Goal: Transaction & Acquisition: Purchase product/service

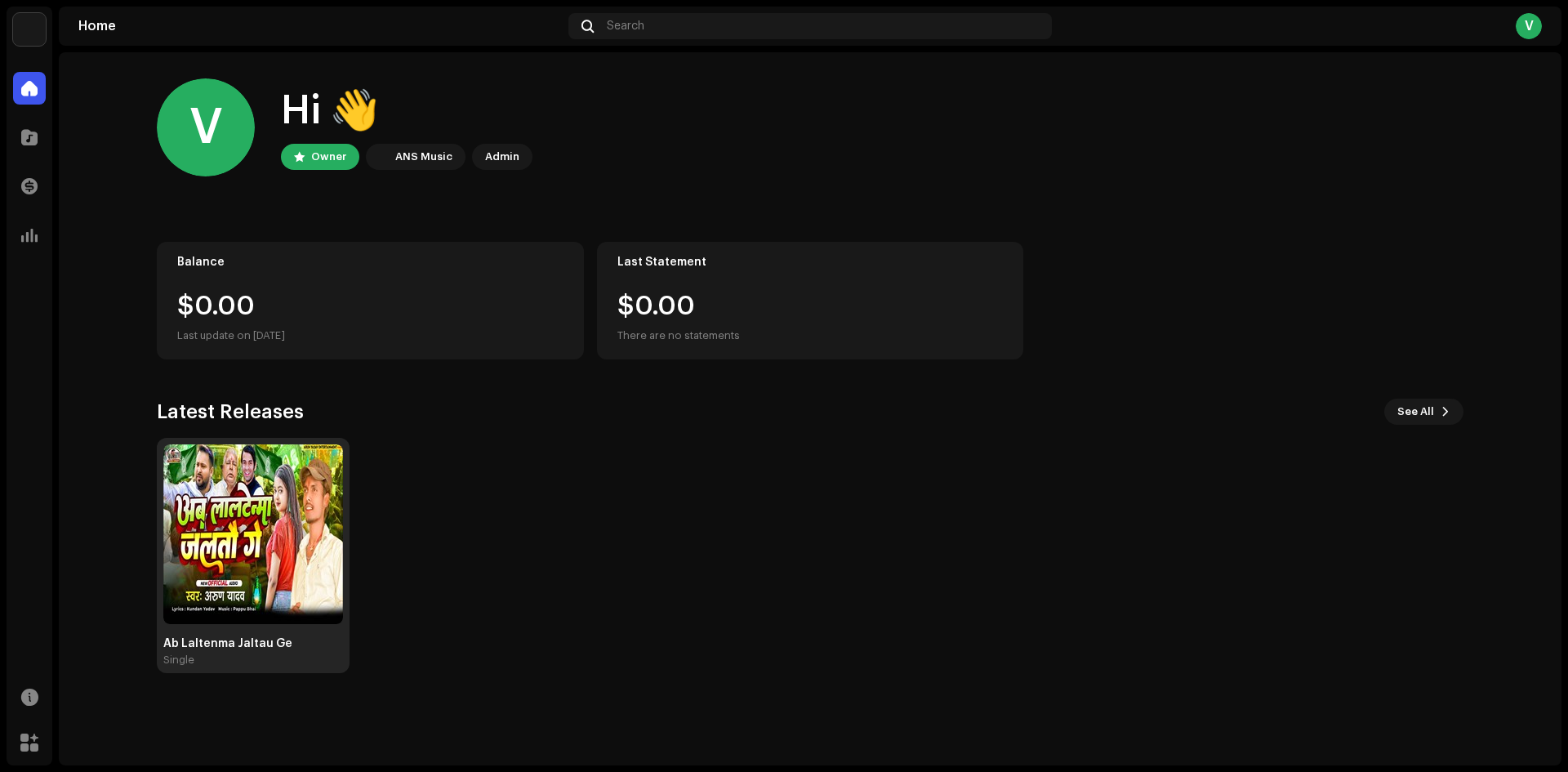
click at [233, 521] on img at bounding box center [253, 533] width 179 height 179
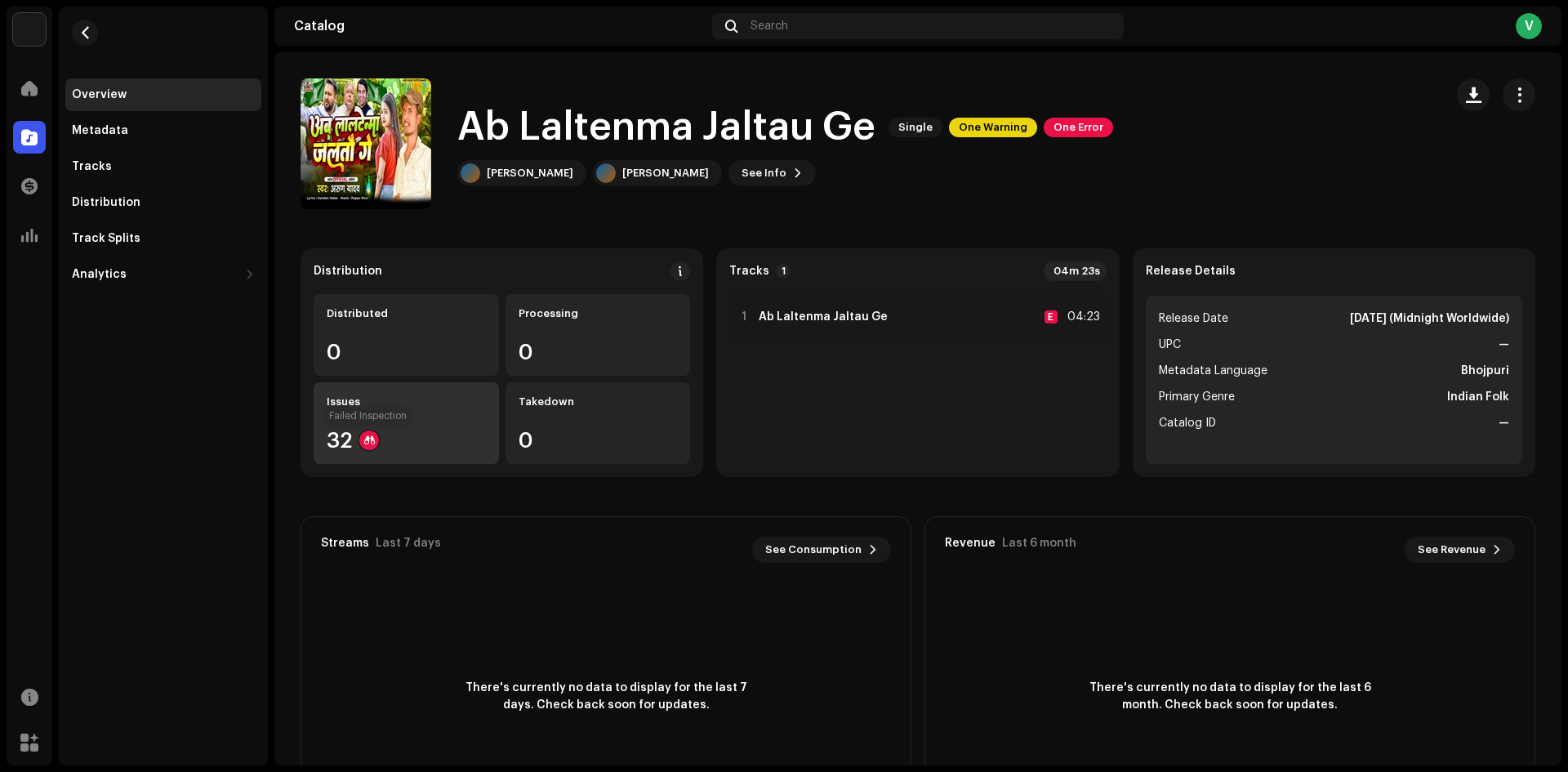
click at [361, 437] on div at bounding box center [369, 440] width 20 height 20
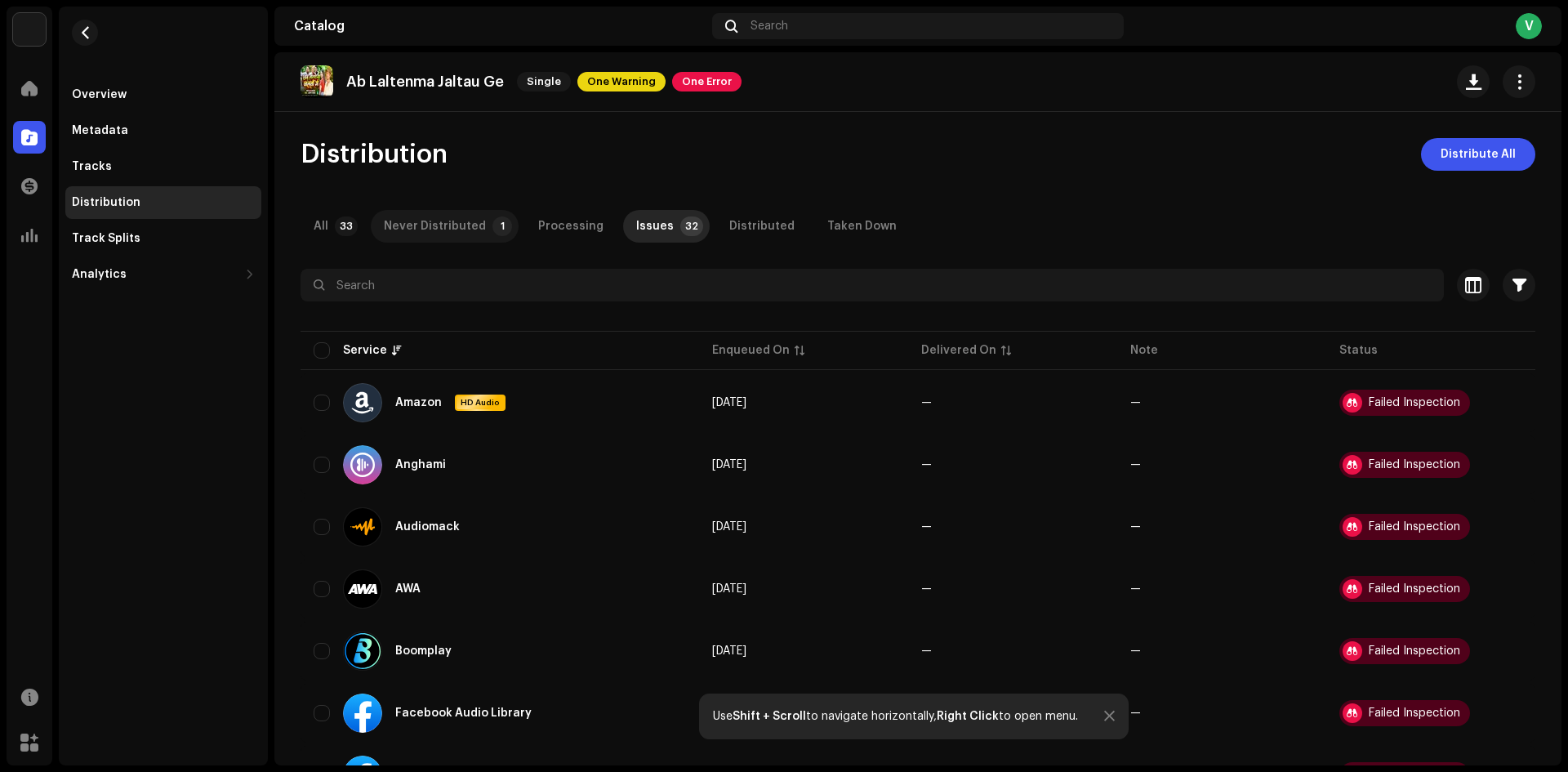
click at [479, 228] on p-tab "Never Distributed 1" at bounding box center [444, 225] width 148 height 32
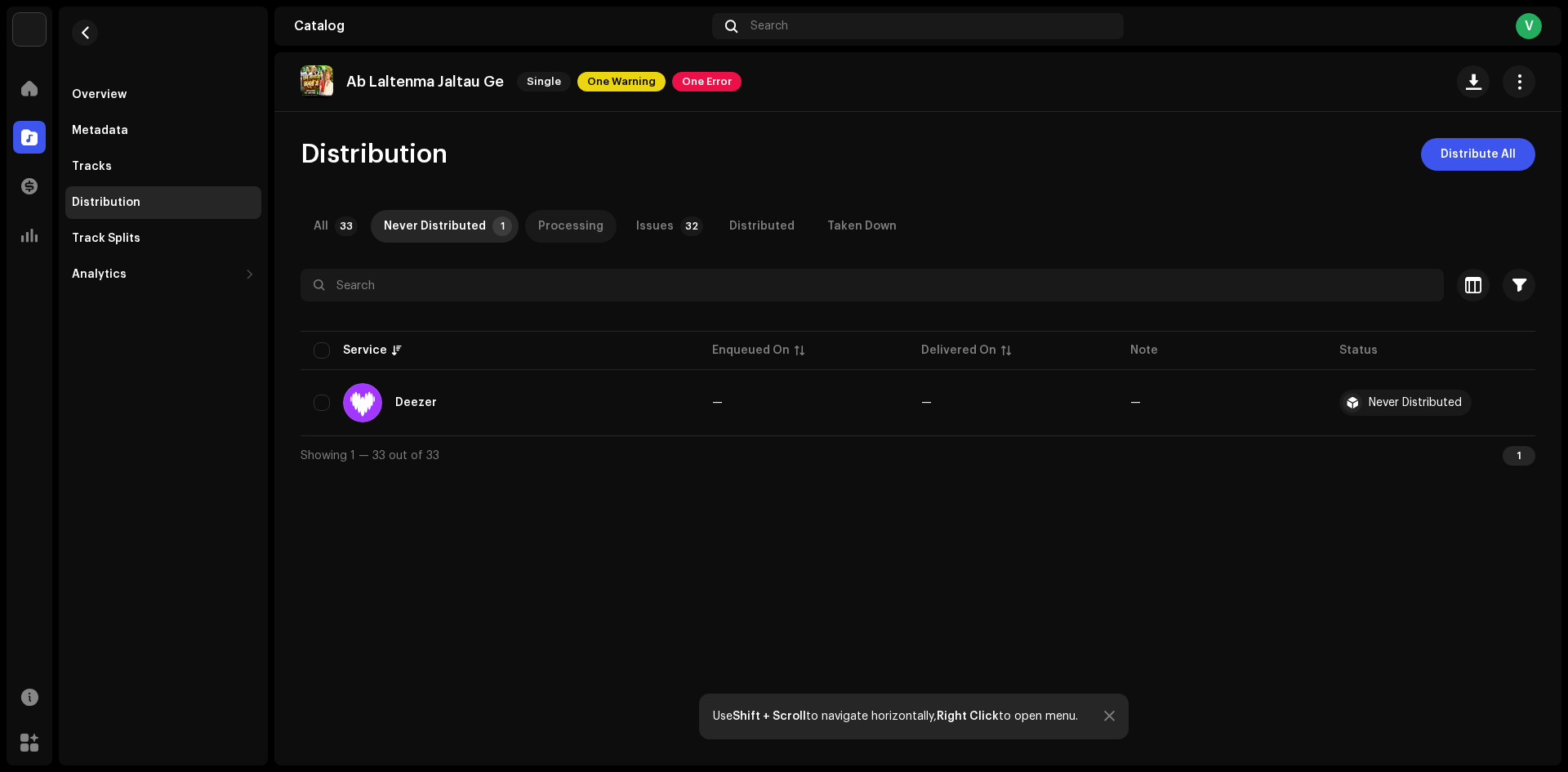
click at [538, 222] on div "Processing" at bounding box center [570, 225] width 66 height 32
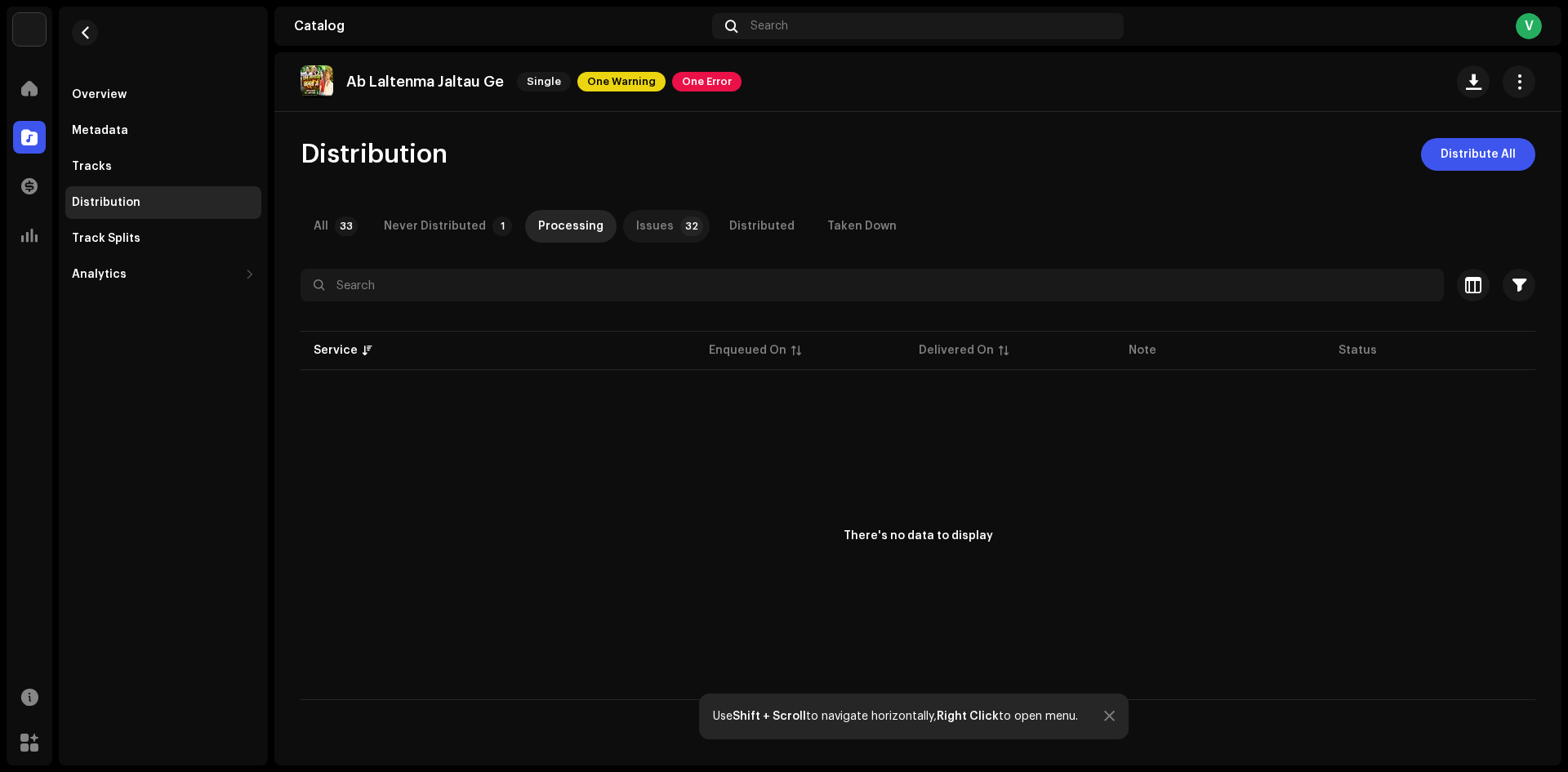
click at [658, 228] on div "Issues" at bounding box center [655, 225] width 37 height 32
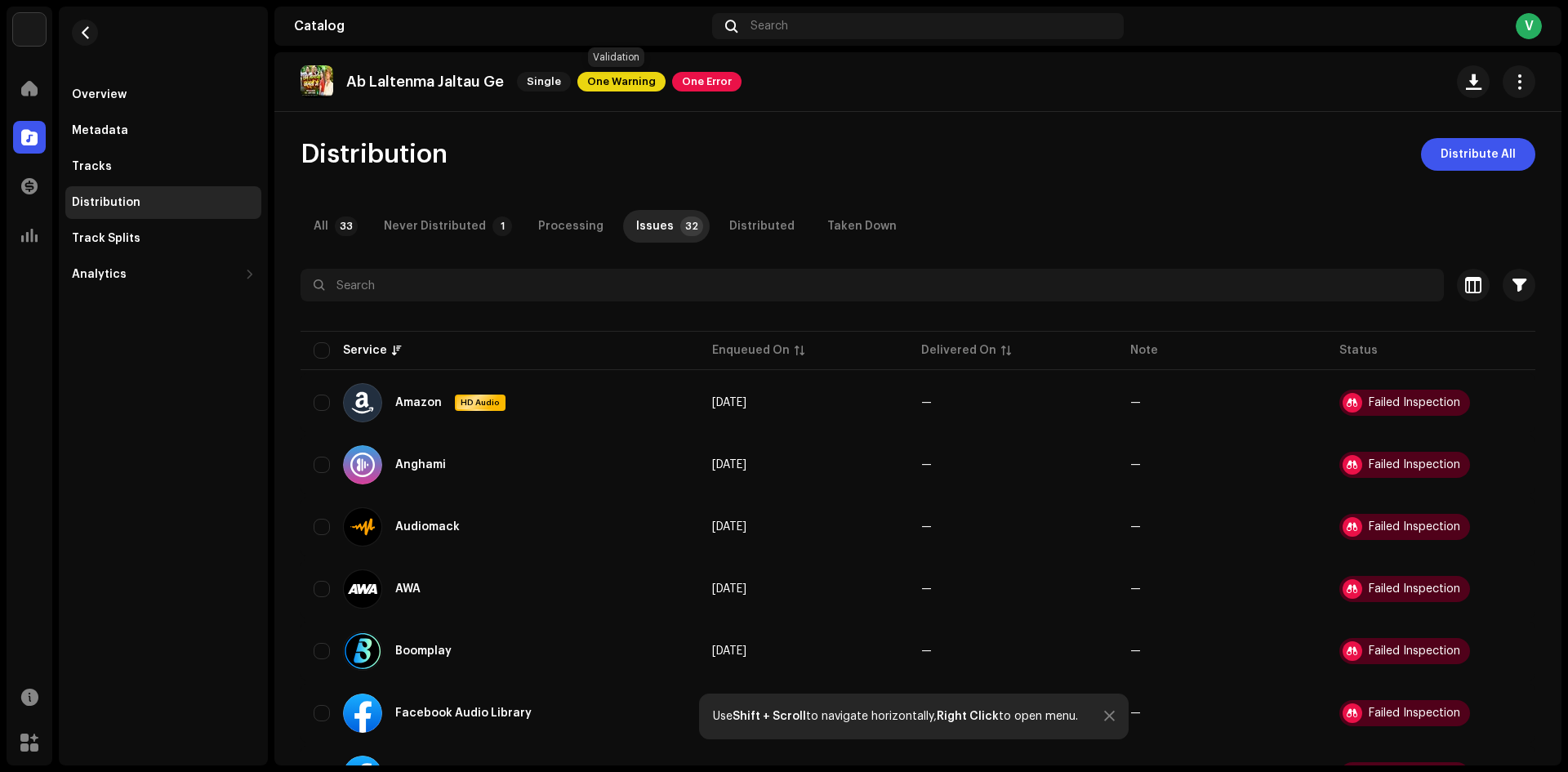
click at [707, 81] on span "One Error" at bounding box center [707, 81] width 70 height 20
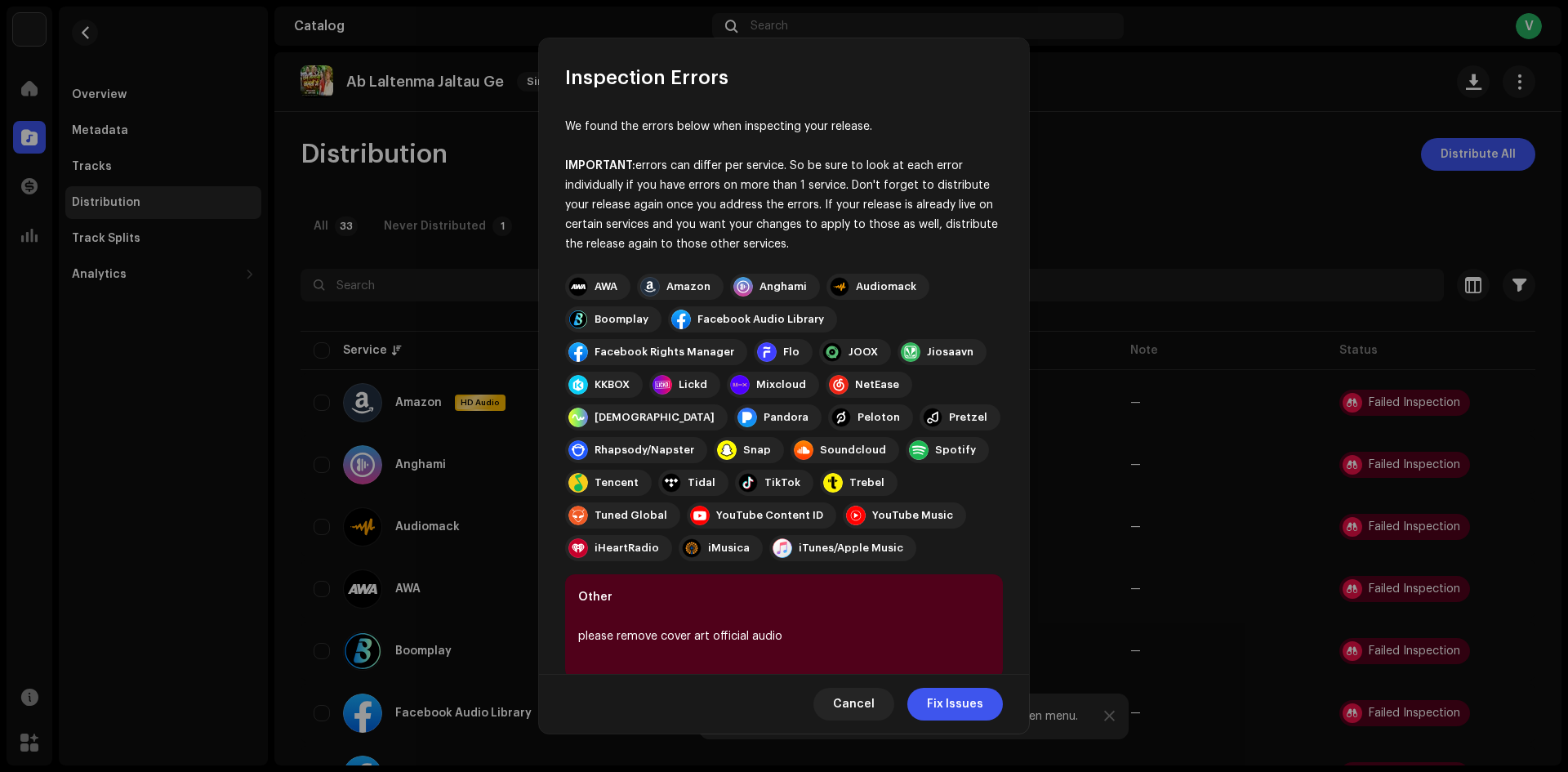
scroll to position [31, 0]
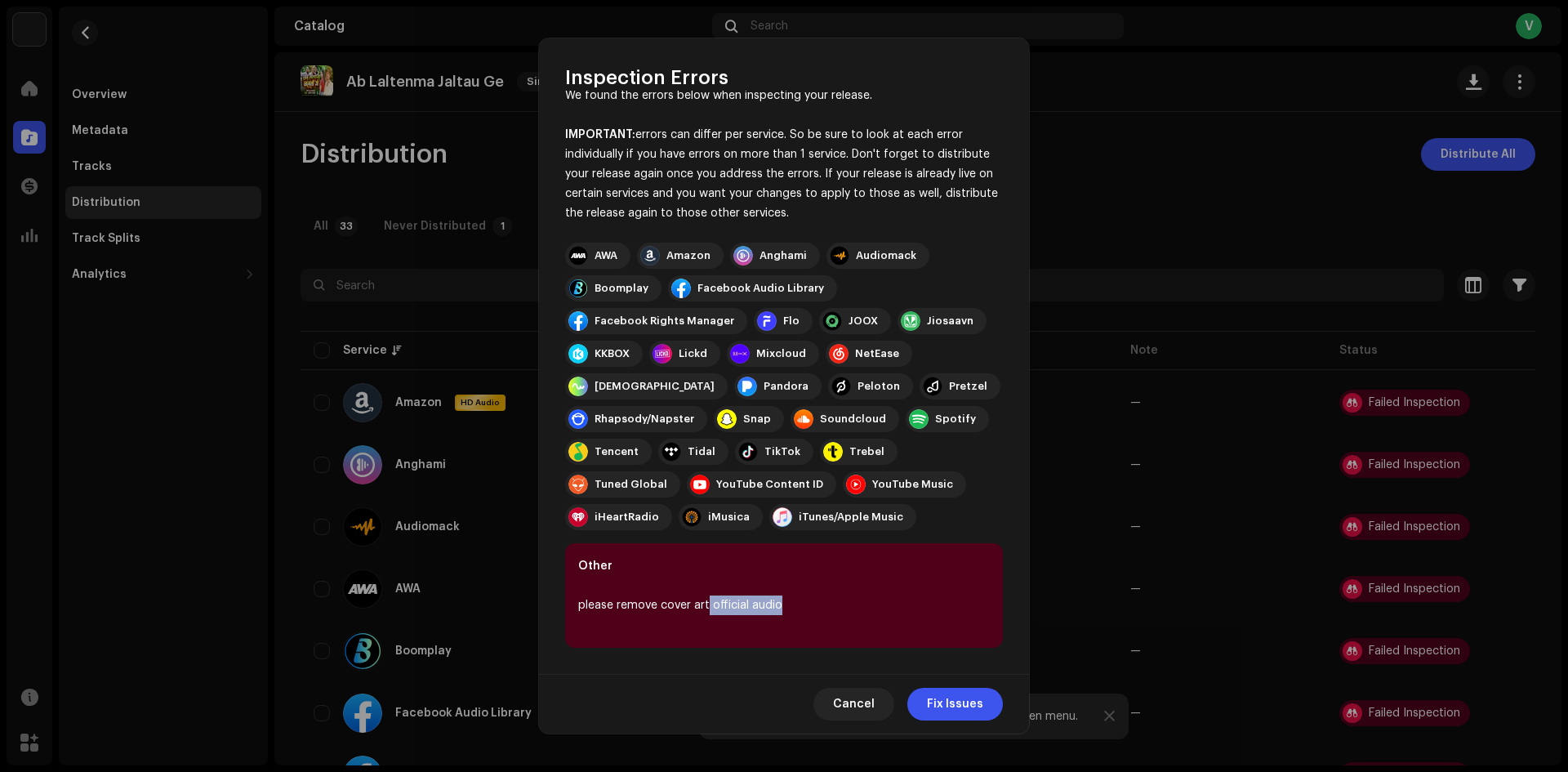
drag, startPoint x: 748, startPoint y: 608, endPoint x: 797, endPoint y: 605, distance: 49.1
click at [797, 605] on div "please remove cover art official audio" at bounding box center [784, 605] width 412 height 20
drag, startPoint x: 710, startPoint y: 607, endPoint x: 795, endPoint y: 607, distance: 85.0
click at [795, 607] on div "please remove cover art official audio" at bounding box center [784, 605] width 412 height 20
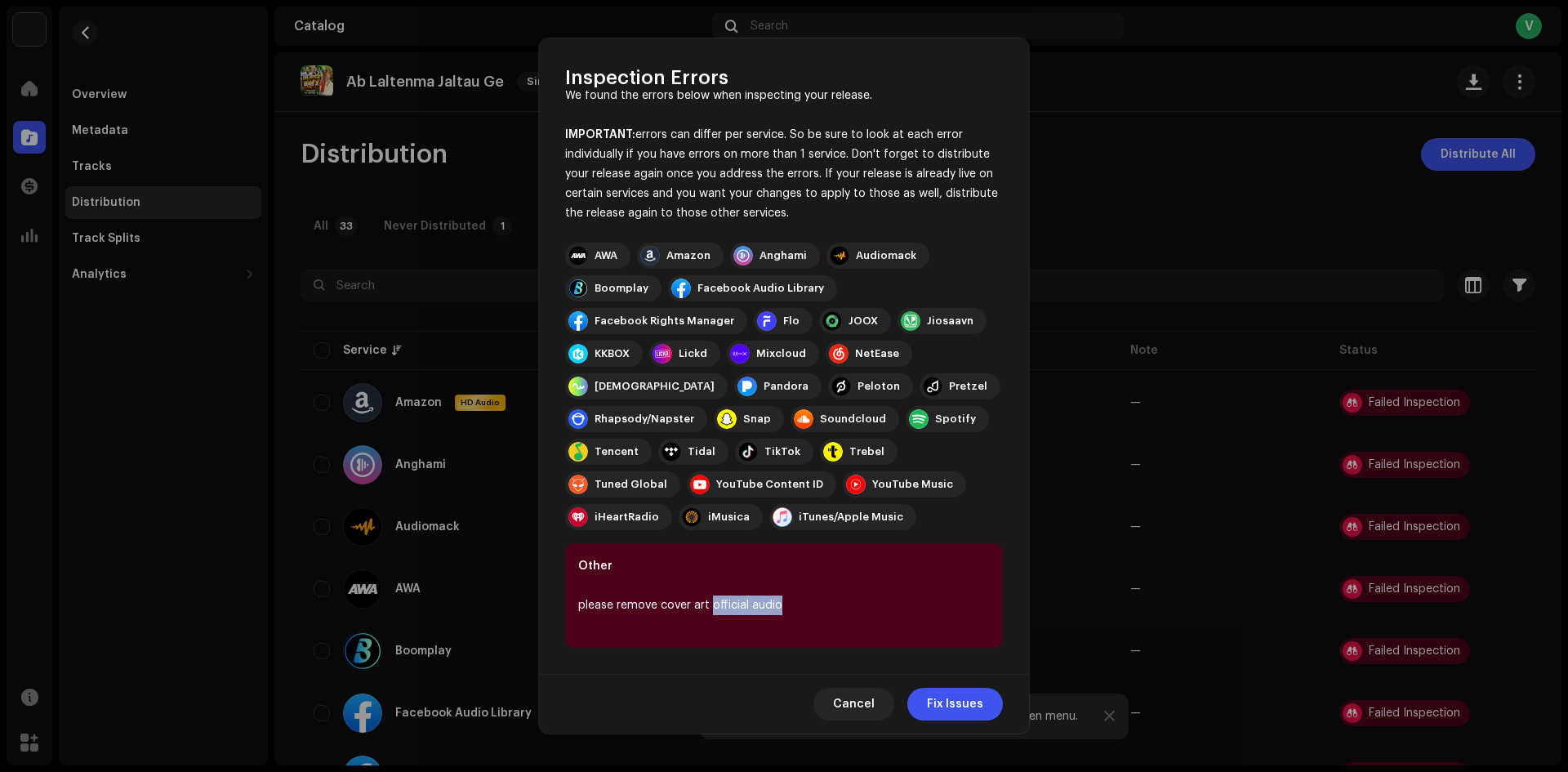
click at [795, 607] on div "please remove cover art official audio" at bounding box center [784, 605] width 412 height 20
drag, startPoint x: 576, startPoint y: 606, endPoint x: 832, endPoint y: 615, distance: 256.2
click at [832, 615] on div "Other please remove cover art official audio" at bounding box center [784, 595] width 438 height 105
click at [871, 700] on span "Cancel" at bounding box center [854, 703] width 42 height 32
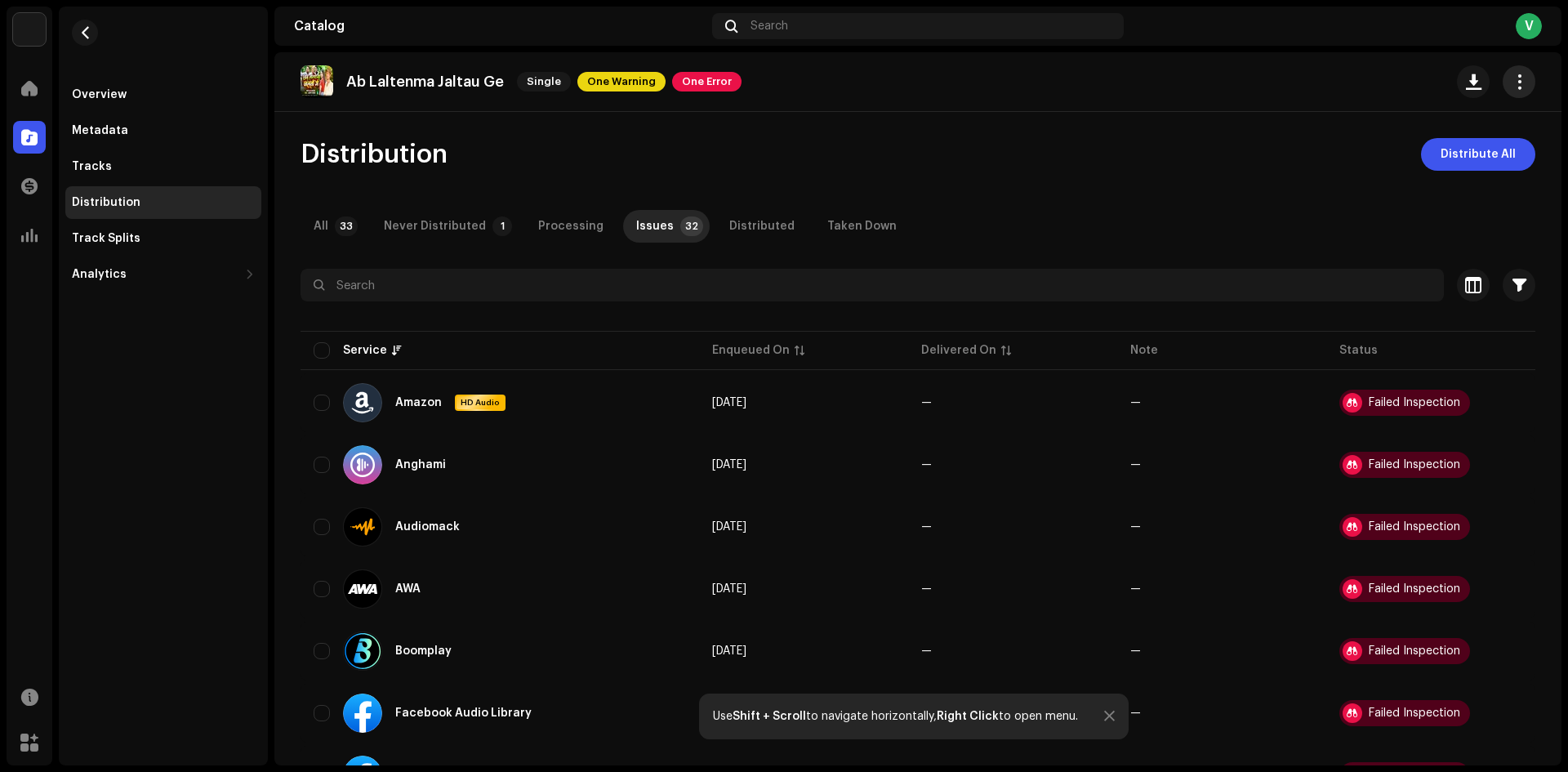
click at [1512, 90] on button "button" at bounding box center [1519, 81] width 32 height 32
click at [1386, 150] on div "Edit" at bounding box center [1436, 154] width 152 height 13
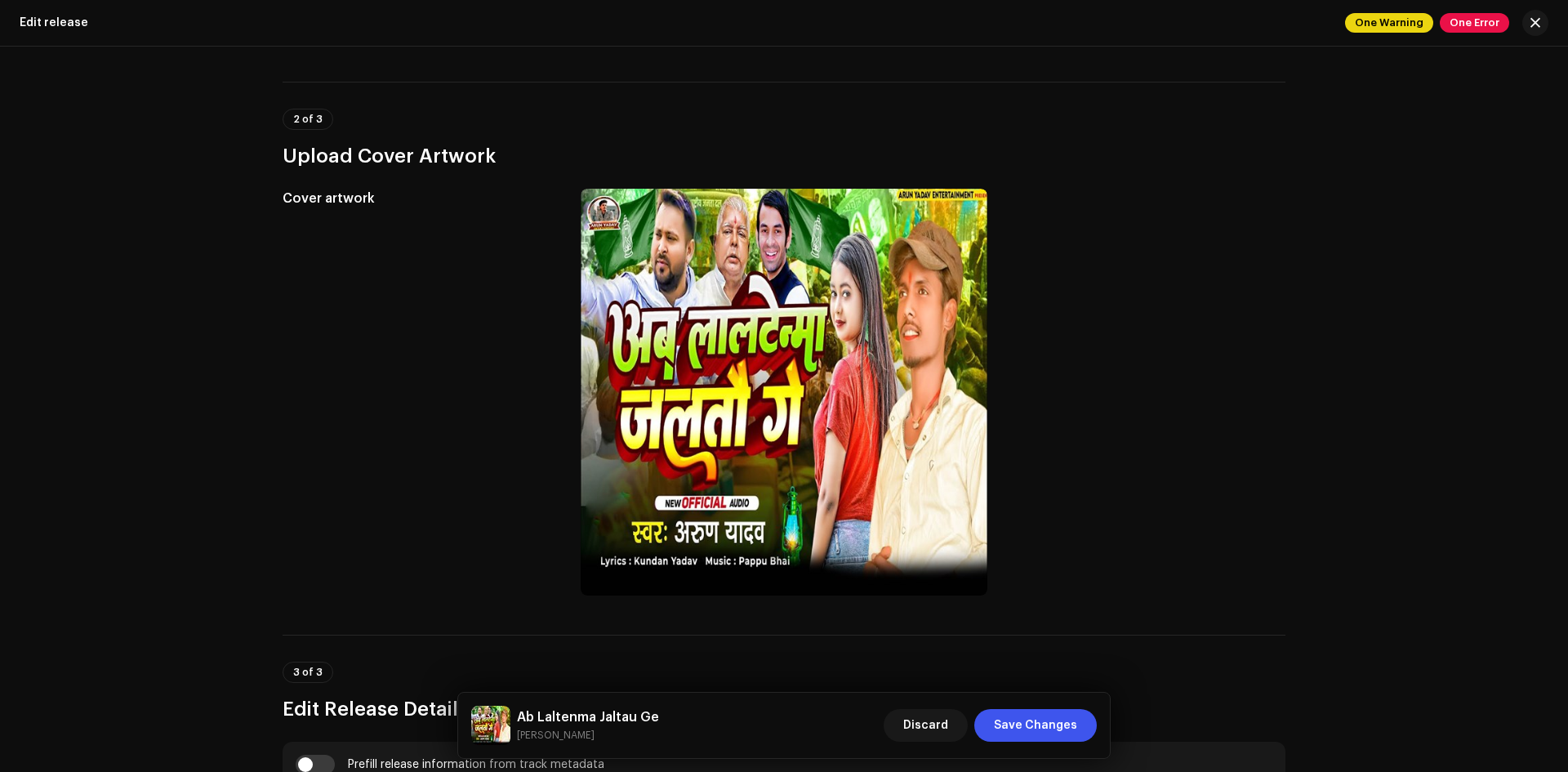
scroll to position [490, 0]
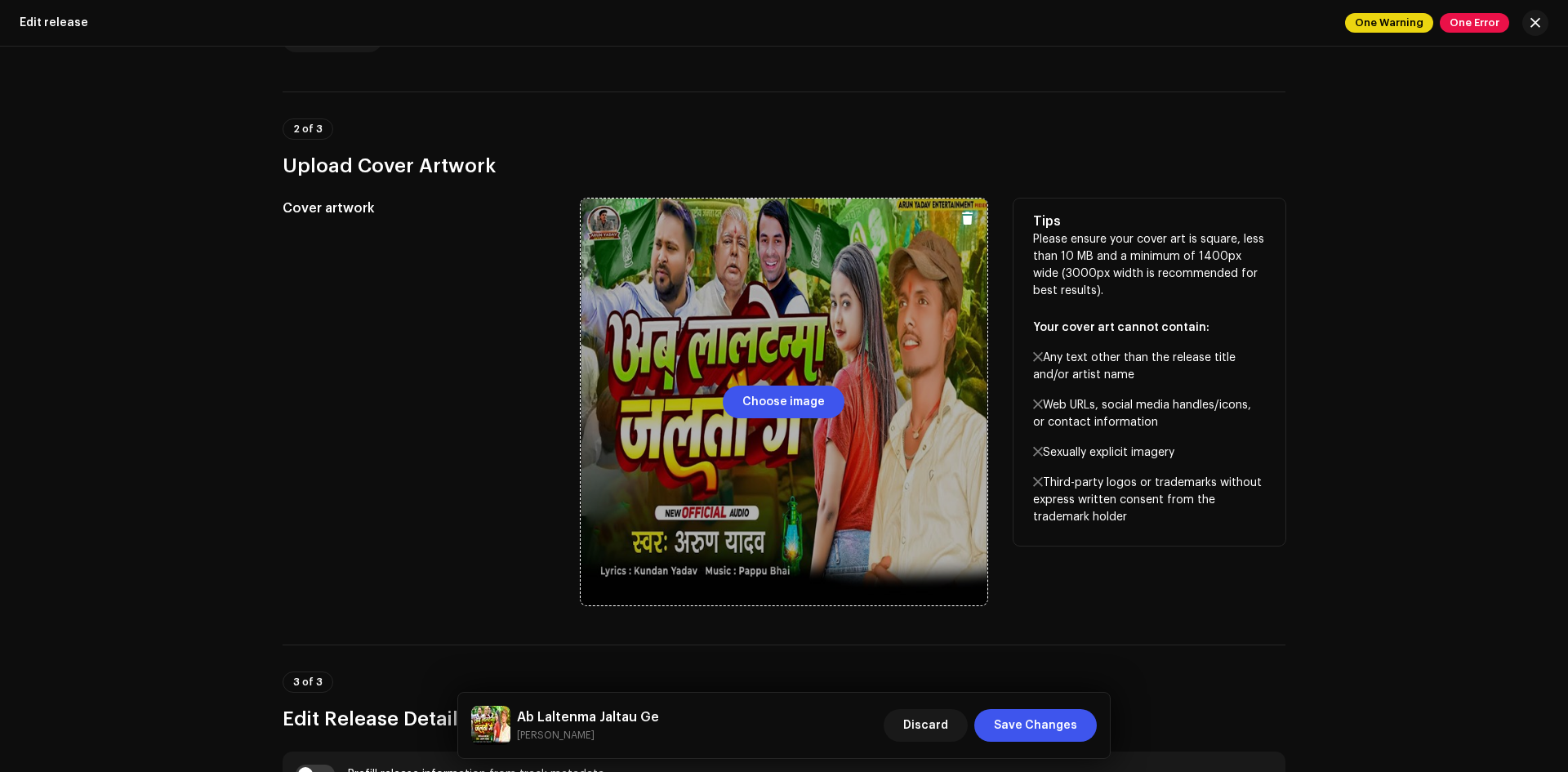
click at [782, 328] on div at bounding box center [784, 402] width 407 height 407
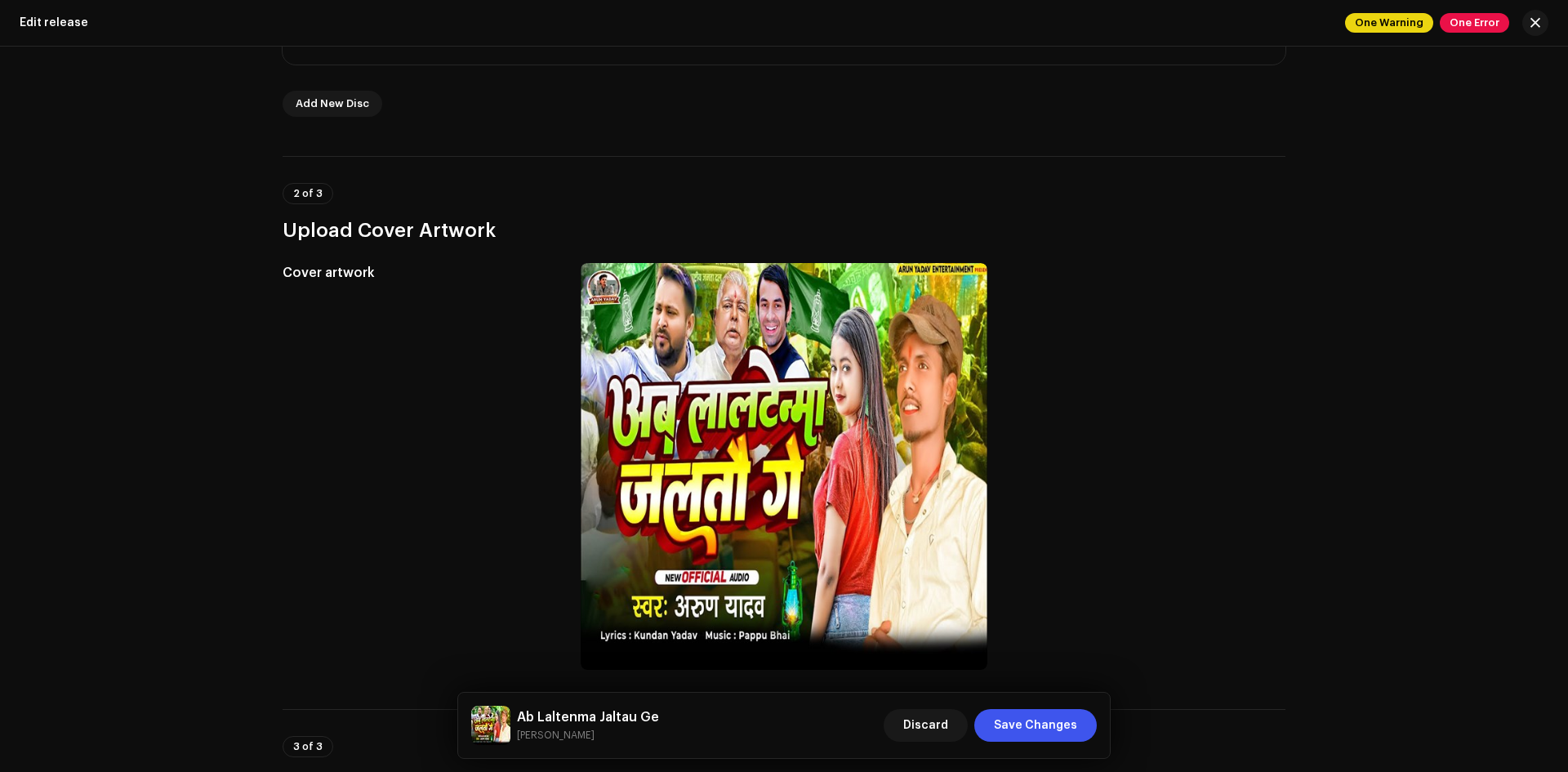
scroll to position [0, 0]
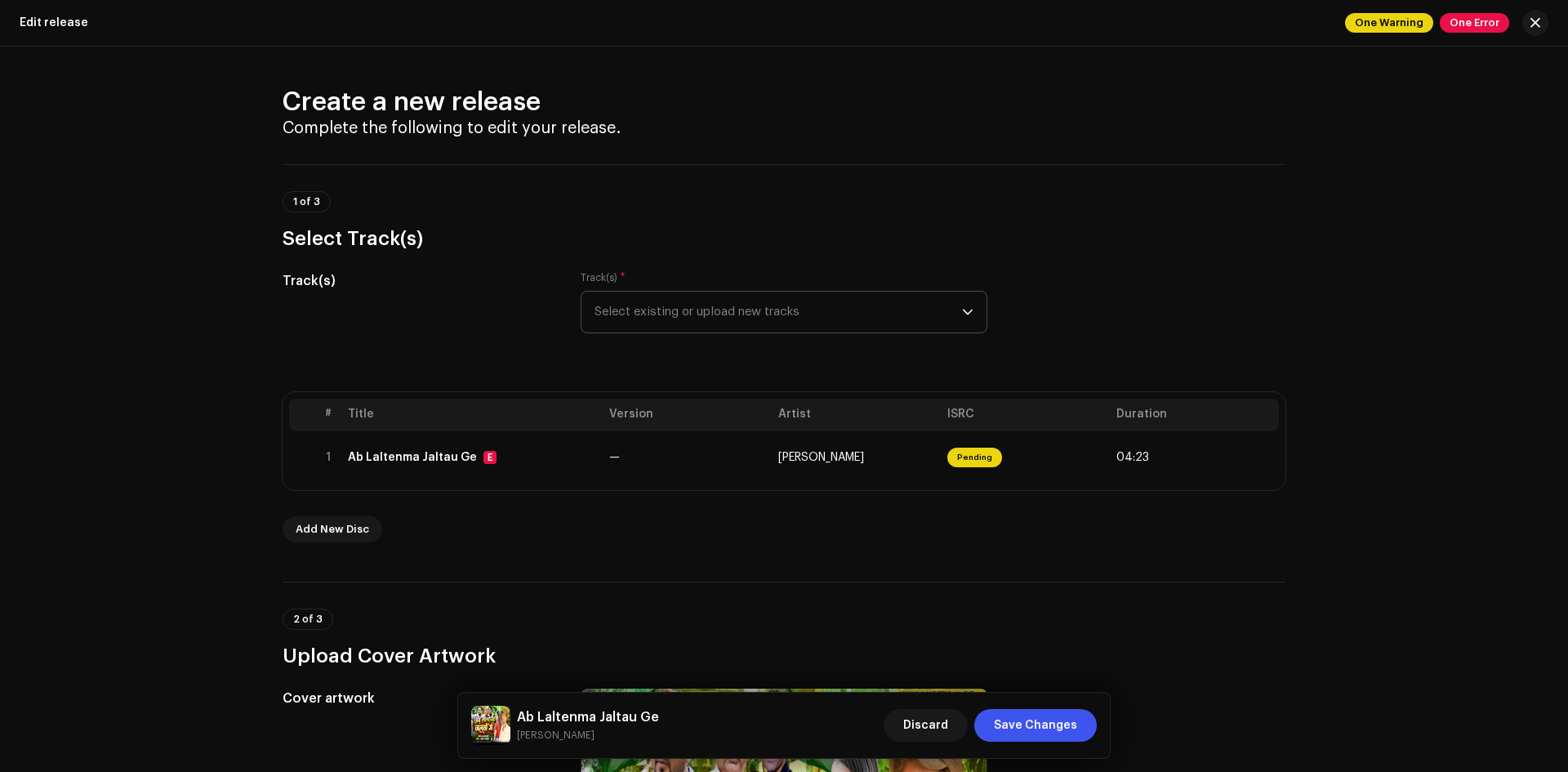
click at [731, 318] on span "Select existing or upload new tracks" at bounding box center [778, 313] width 368 height 41
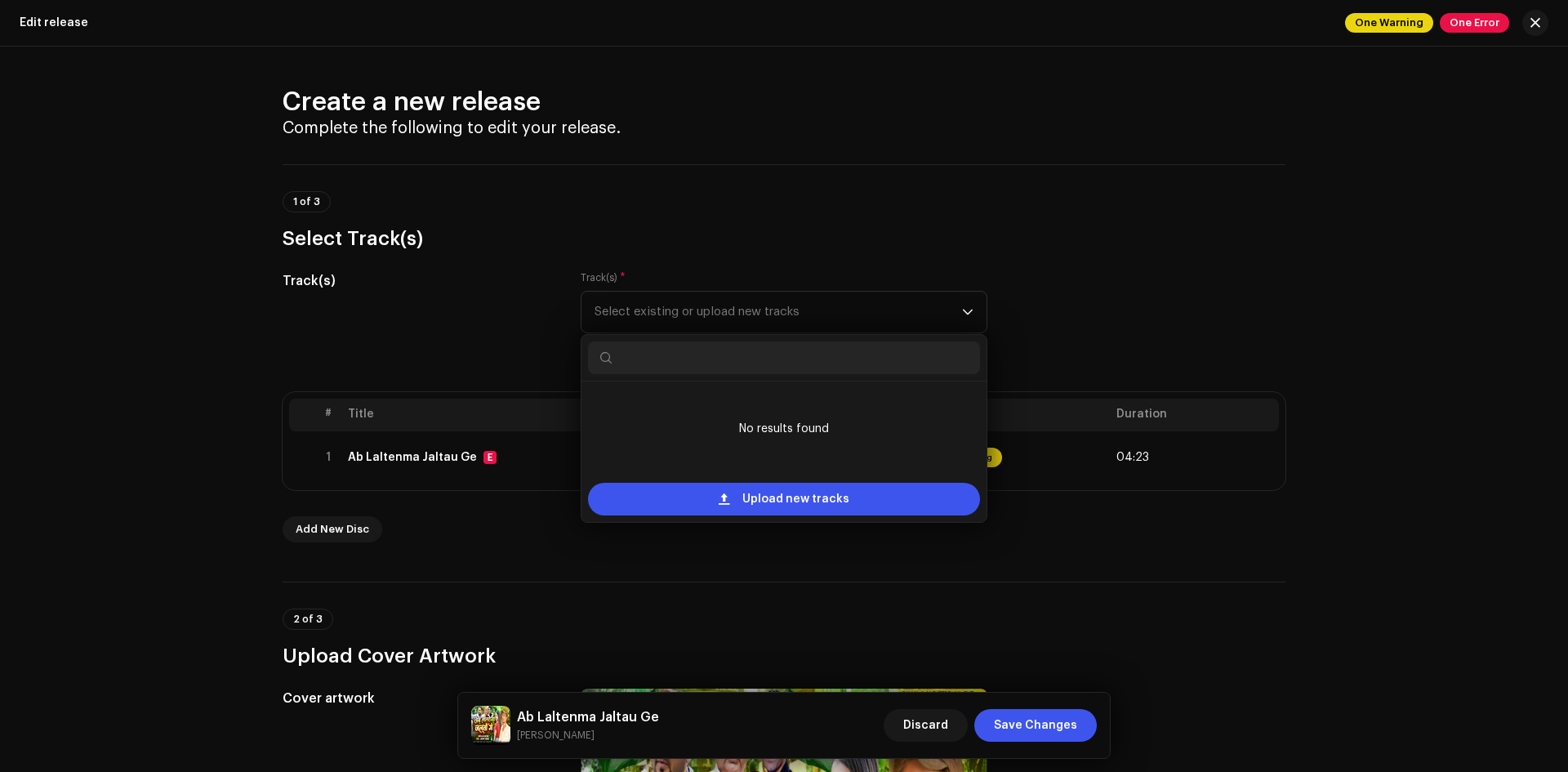
click at [454, 312] on div "Track(s)" at bounding box center [418, 312] width 272 height 81
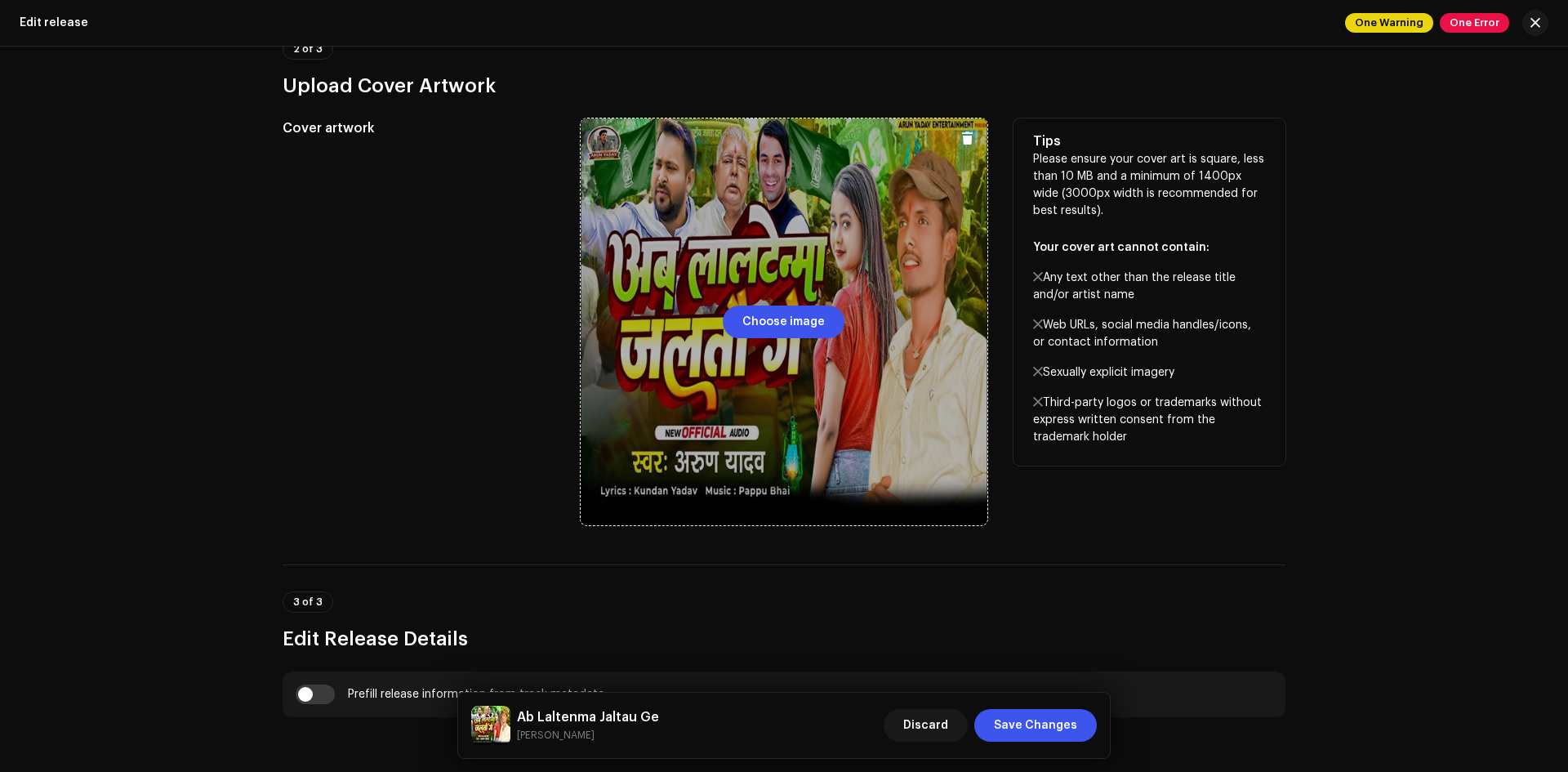
scroll to position [490, 0]
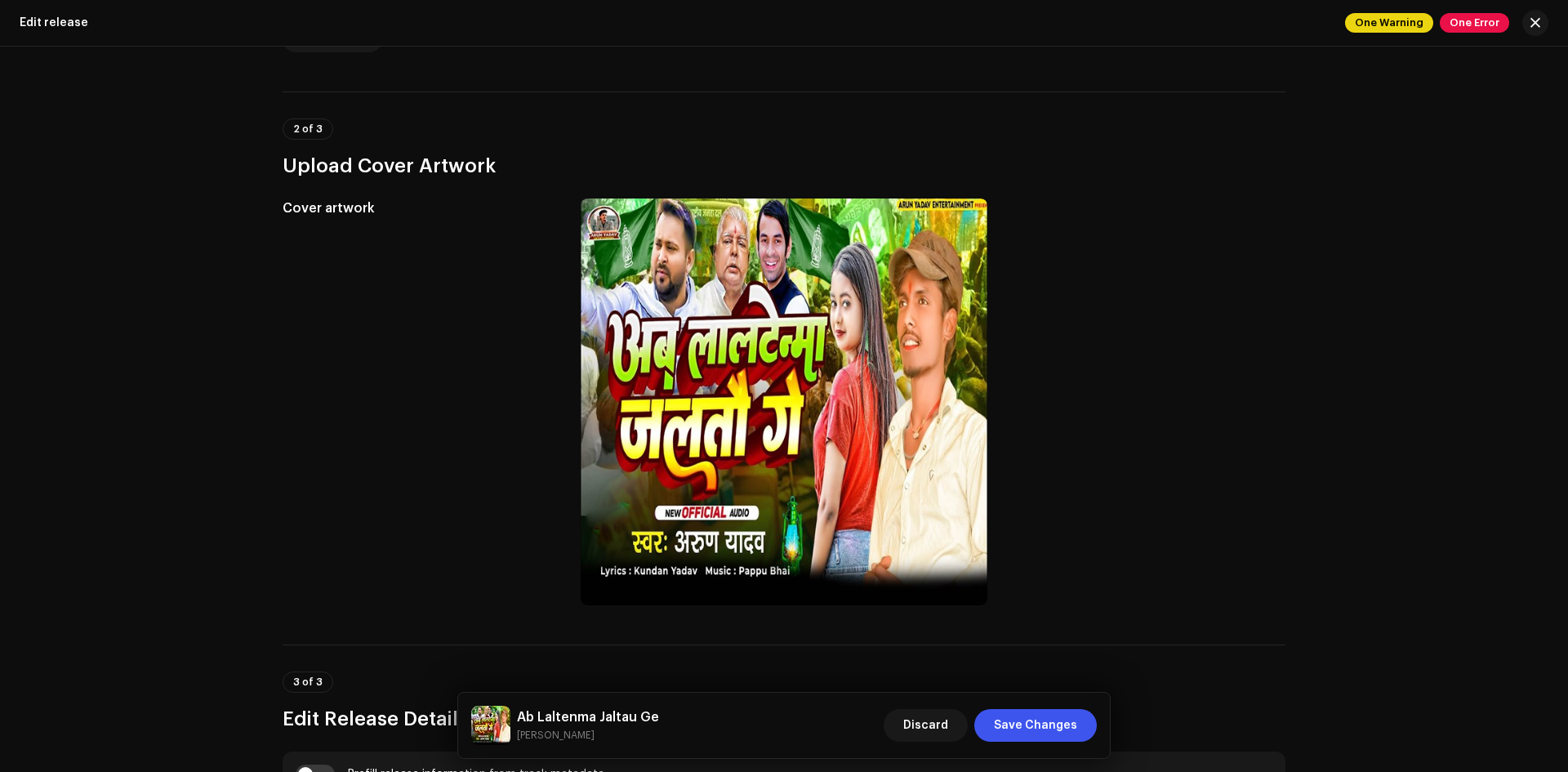
drag, startPoint x: 306, startPoint y: 161, endPoint x: 535, endPoint y: 157, distance: 229.0
click at [535, 157] on h3 "Upload Cover Artwork" at bounding box center [783, 166] width 1003 height 26
drag, startPoint x: 289, startPoint y: 126, endPoint x: 362, endPoint y: 134, distance: 73.4
click at [362, 134] on div "2 of 3 Upload Cover Artwork" at bounding box center [783, 149] width 1003 height 61
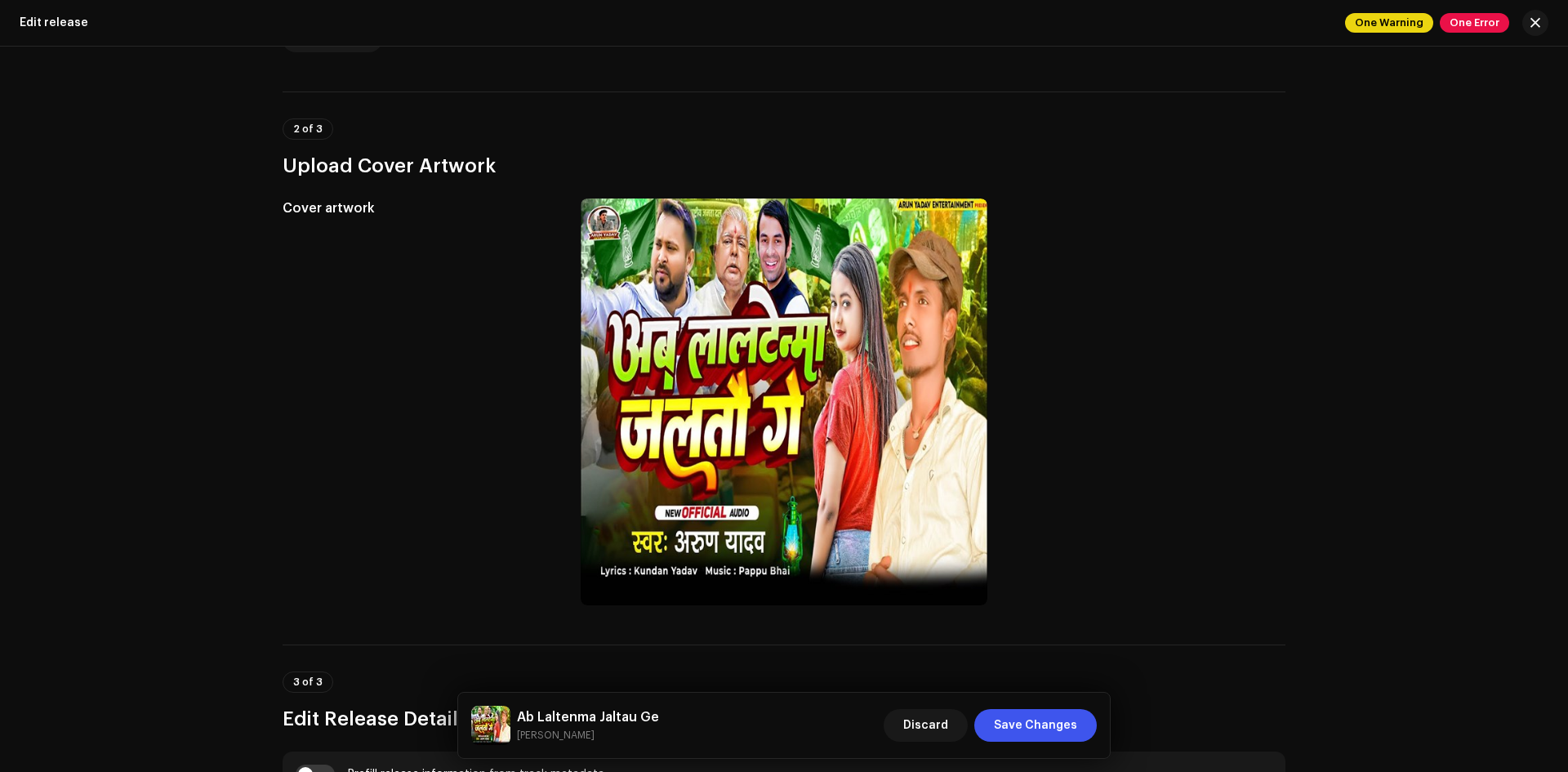
click at [362, 134] on div "2 of 3 Upload Cover Artwork" at bounding box center [783, 149] width 1003 height 61
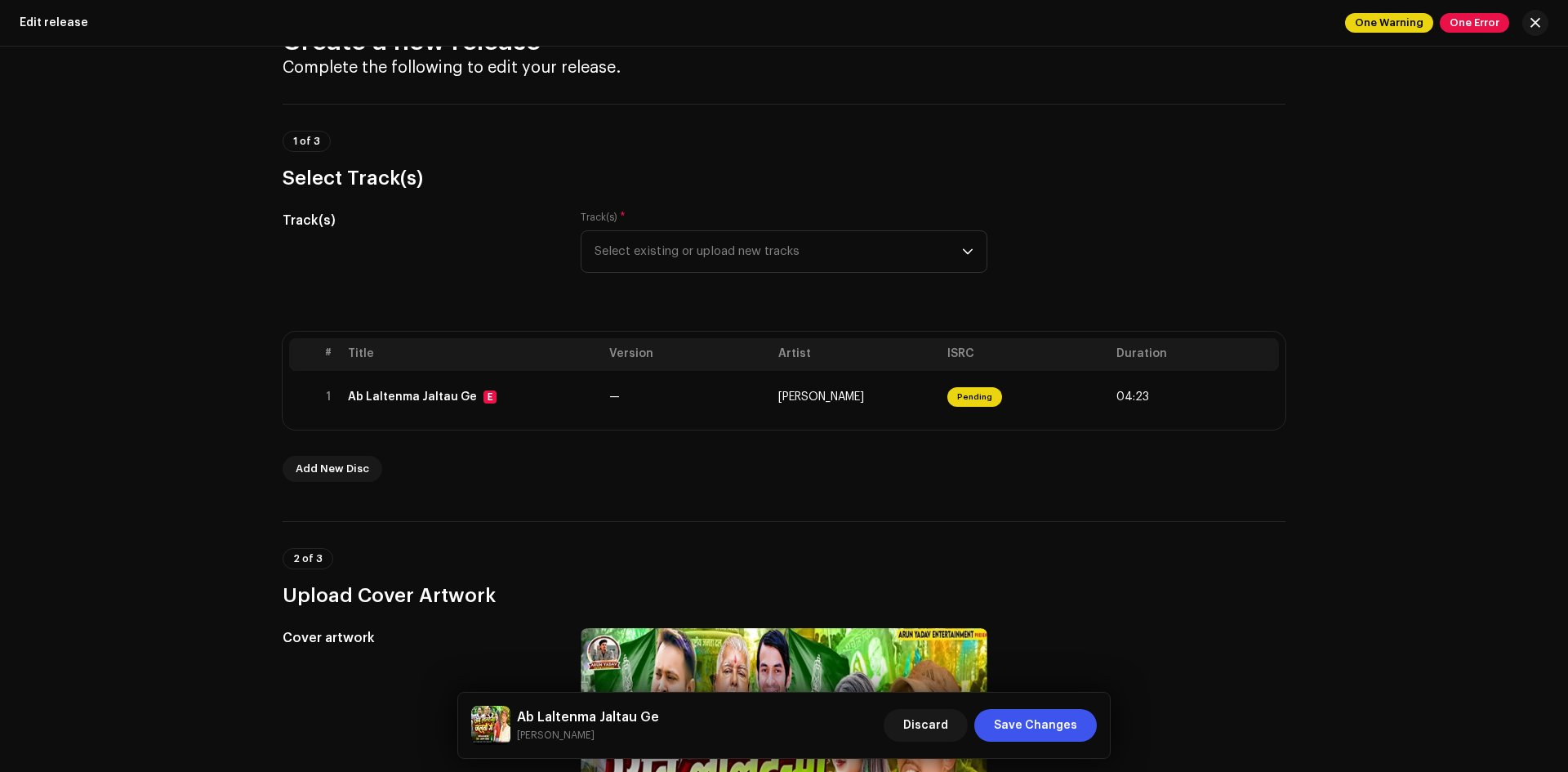
scroll to position [0, 0]
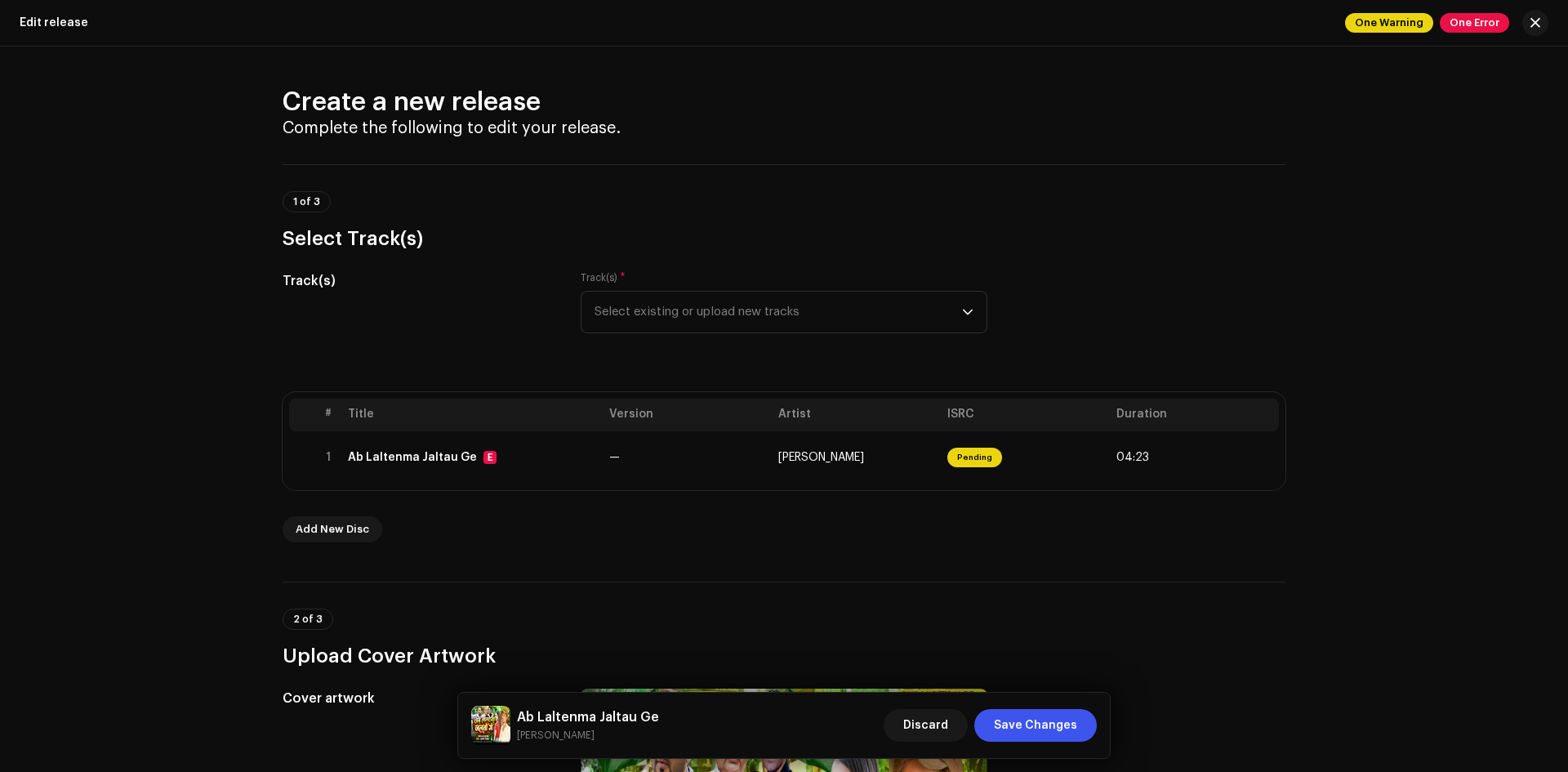
drag, startPoint x: 292, startPoint y: 204, endPoint x: 328, endPoint y: 212, distance: 36.9
click at [328, 212] on div "1 of 3 Select Track(s)" at bounding box center [783, 221] width 1003 height 61
click at [769, 316] on span "Select existing or upload new tracks" at bounding box center [778, 313] width 368 height 41
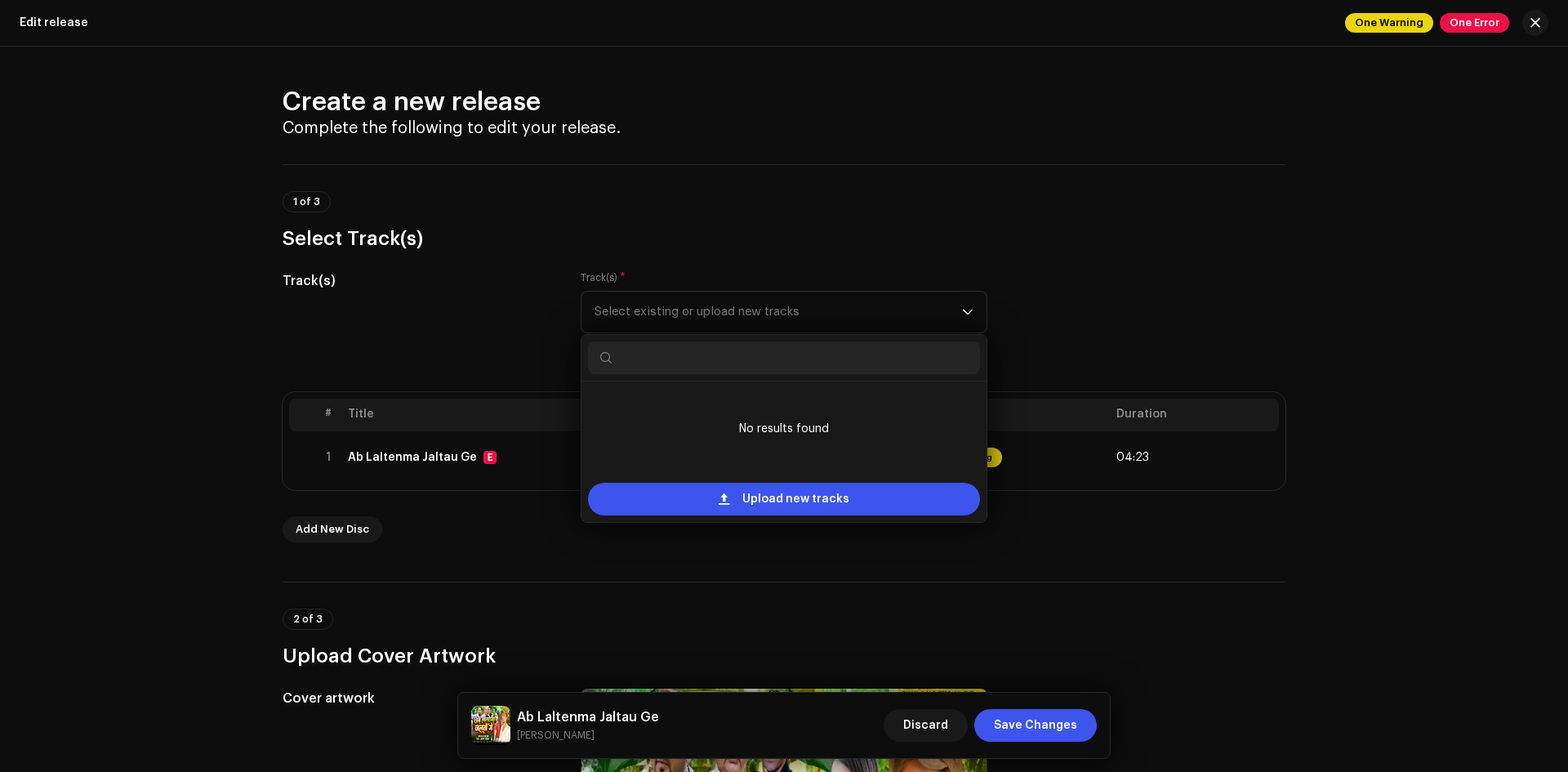
click at [843, 238] on h3 "Select Track(s)" at bounding box center [783, 238] width 1003 height 26
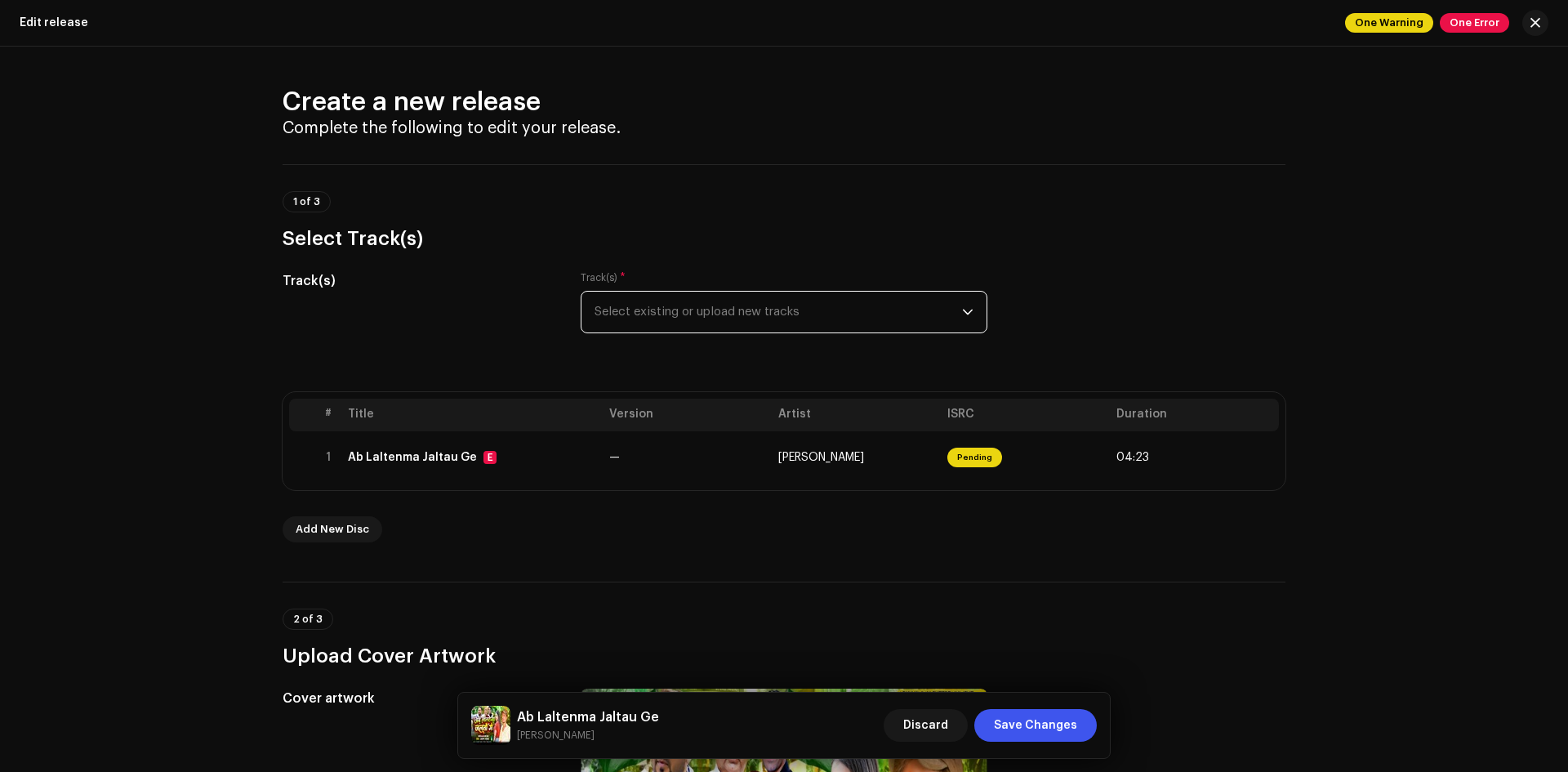
click at [631, 321] on span "Select existing or upload new tracks" at bounding box center [778, 313] width 368 height 41
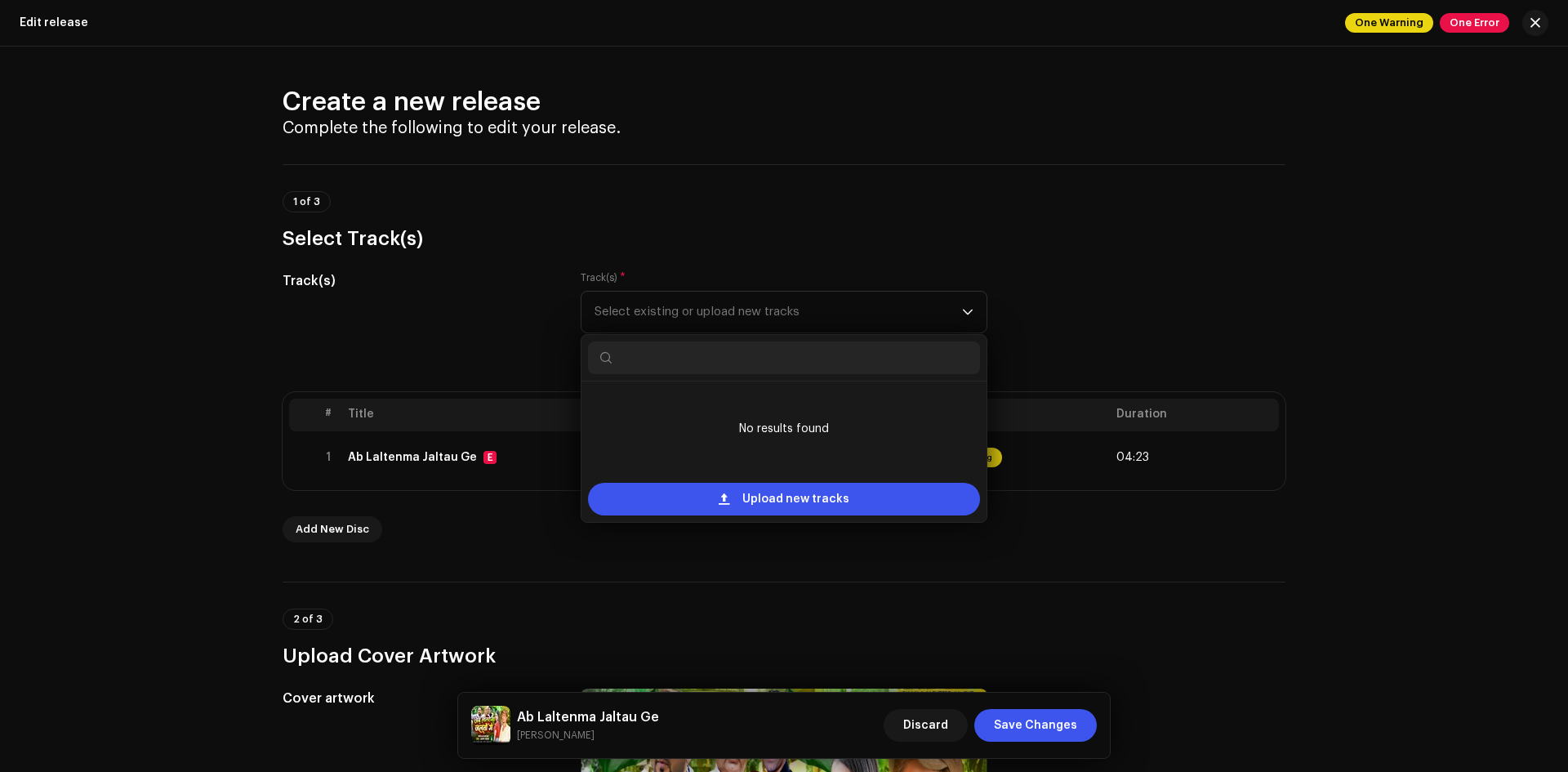
click at [928, 211] on div "1 of 3 Select Track(s)" at bounding box center [783, 221] width 1003 height 61
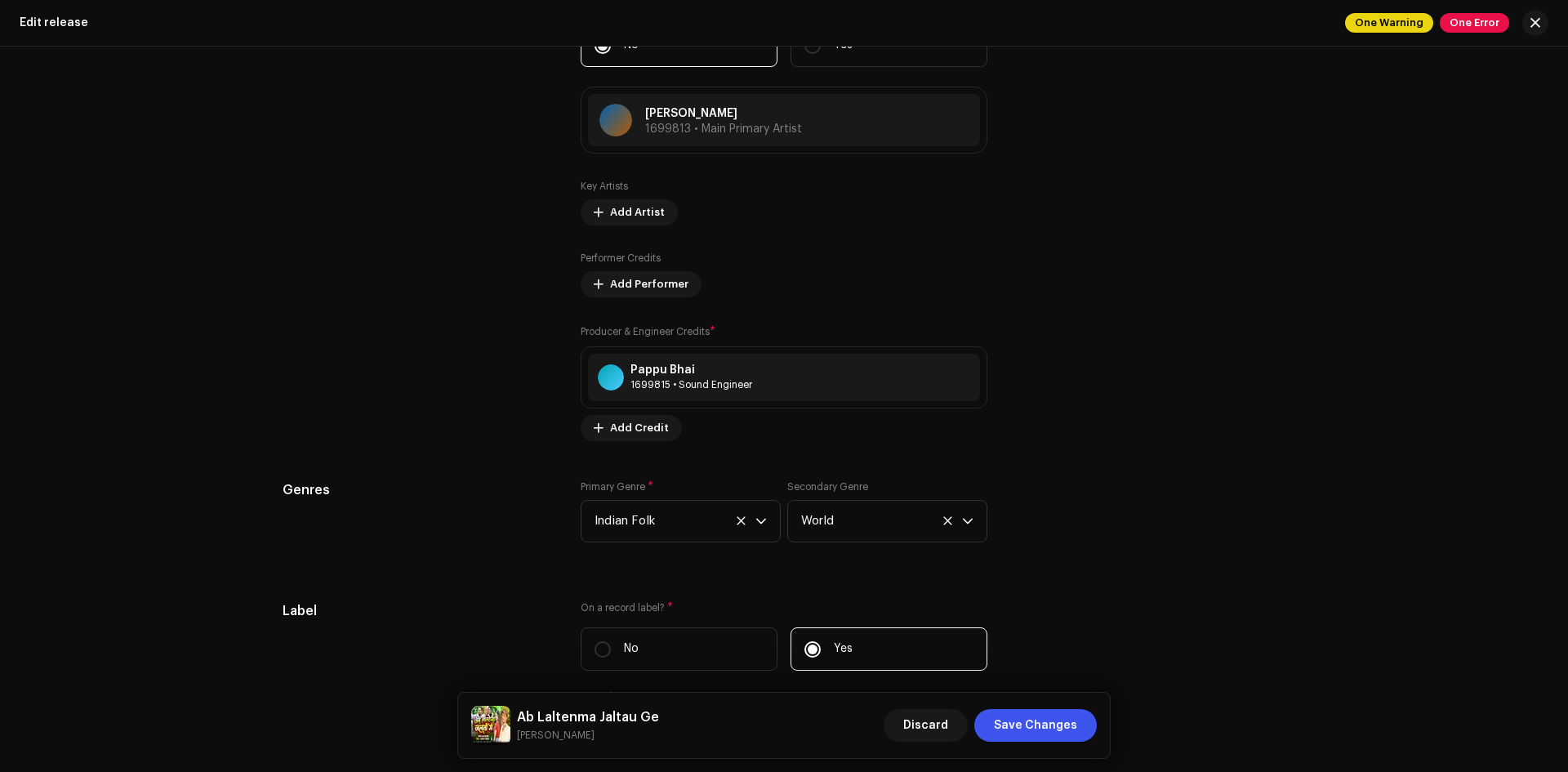
scroll to position [2042, 0]
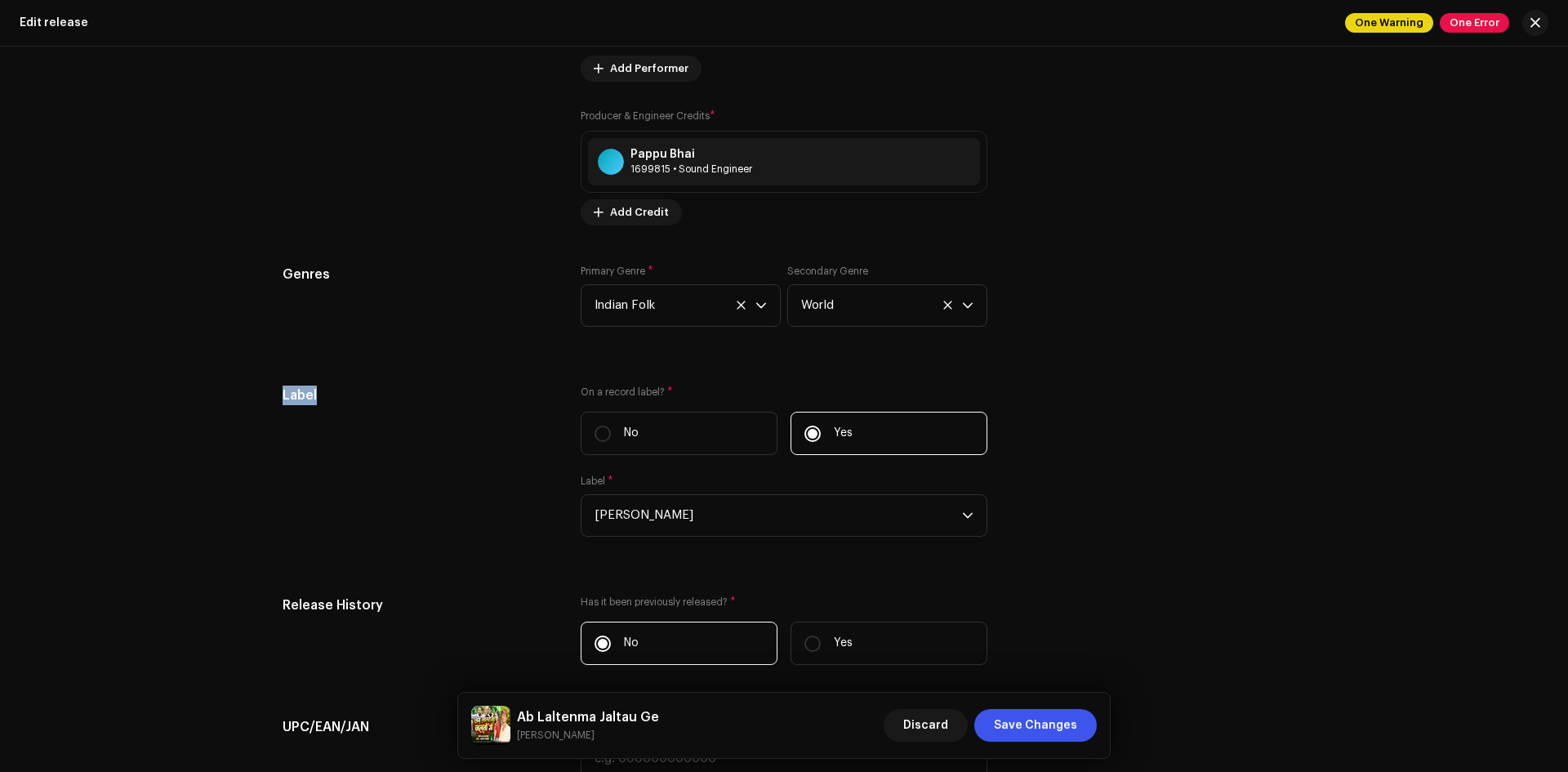
drag, startPoint x: 277, startPoint y: 399, endPoint x: 347, endPoint y: 400, distance: 70.0
click at [347, 400] on h5 "Label" at bounding box center [418, 395] width 272 height 20
drag, startPoint x: 572, startPoint y: 394, endPoint x: 686, endPoint y: 395, distance: 114.0
click at [686, 395] on div "Label On a record label? * No Yes Label * [PERSON_NAME]" at bounding box center [783, 470] width 1003 height 170
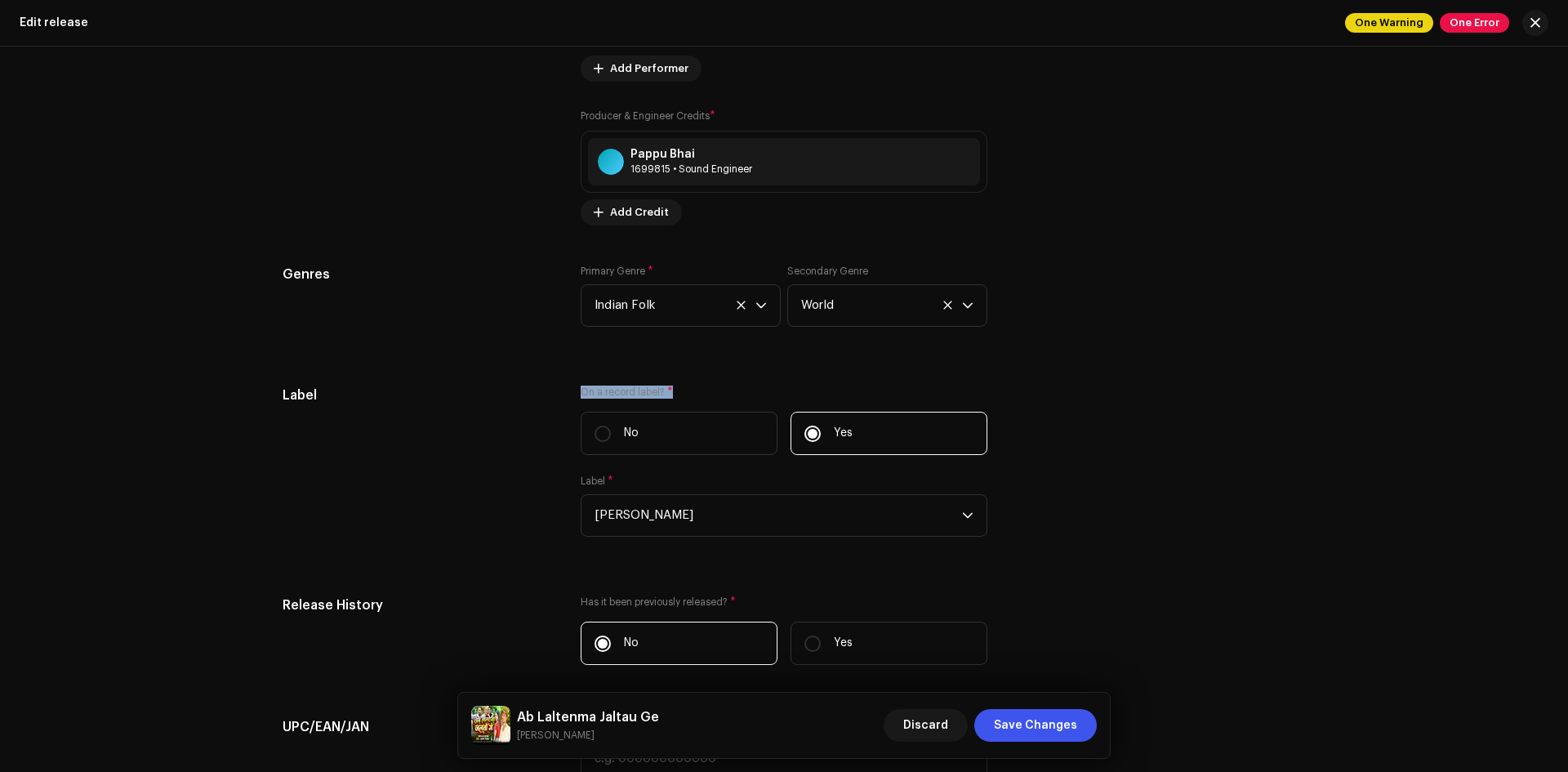
click at [686, 395] on label "On a record label? *" at bounding box center [784, 391] width 407 height 13
drag, startPoint x: 579, startPoint y: 399, endPoint x: 640, endPoint y: 401, distance: 61.0
click at [640, 401] on div "On a record label? * No Yes Label * [PERSON_NAME]" at bounding box center [784, 470] width 407 height 170
click at [571, 400] on div "Label On a record label? * No Yes Label * [PERSON_NAME]" at bounding box center [783, 470] width 1003 height 170
drag, startPoint x: 578, startPoint y: 394, endPoint x: 698, endPoint y: 385, distance: 120.3
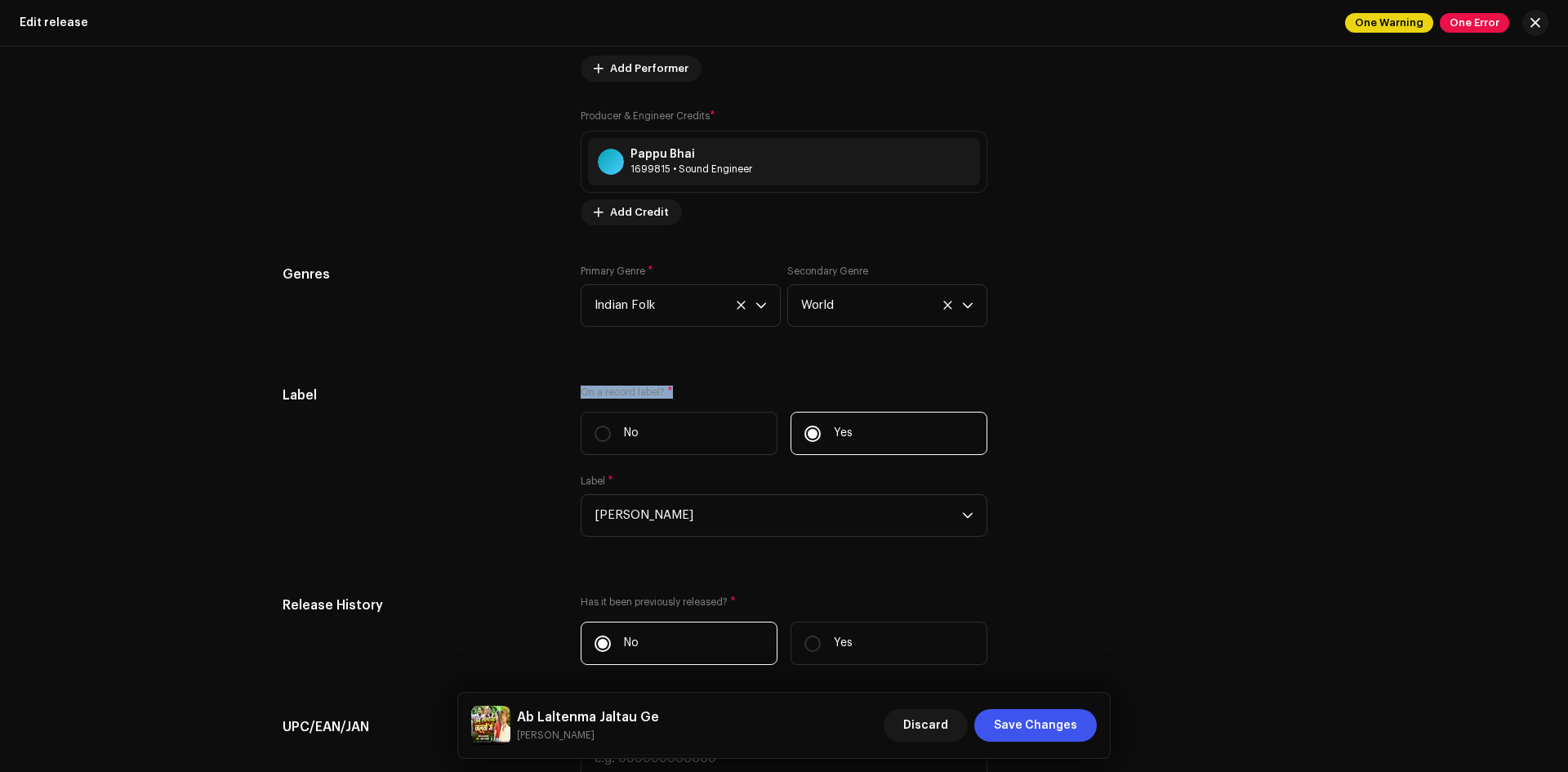
click at [698, 385] on div "Prefill release information from track metadata Compilation Is it a compilation…" at bounding box center [783, 161] width 1003 height 1922
drag, startPoint x: 563, startPoint y: 397, endPoint x: 724, endPoint y: 391, distance: 161.1
click at [724, 391] on div "Label On a record label? * No Yes Label * [PERSON_NAME]" at bounding box center [783, 470] width 1003 height 170
click at [724, 391] on label "On a record label? *" at bounding box center [784, 391] width 407 height 13
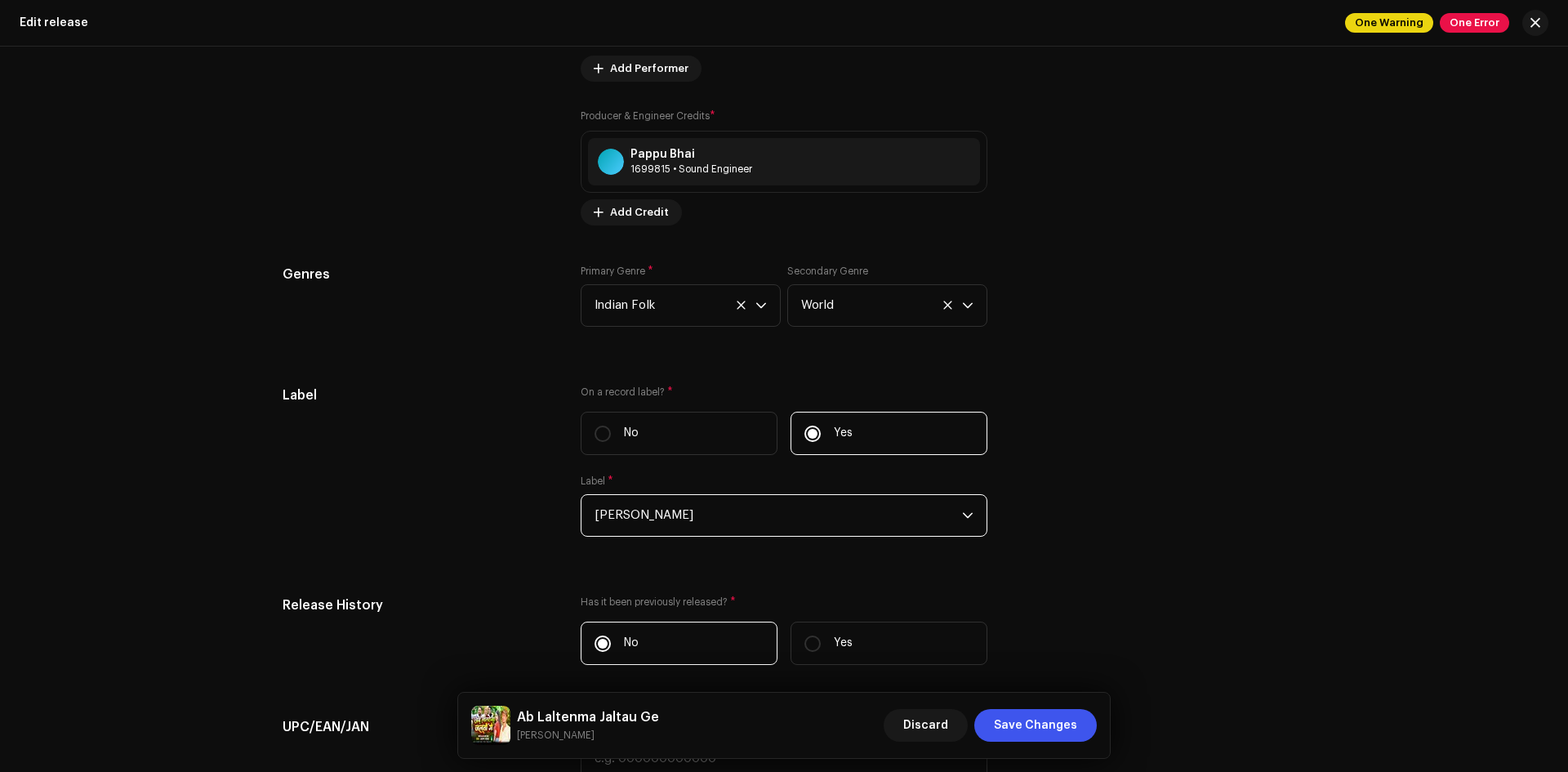
click at [655, 514] on span "[PERSON_NAME]" at bounding box center [778, 515] width 368 height 41
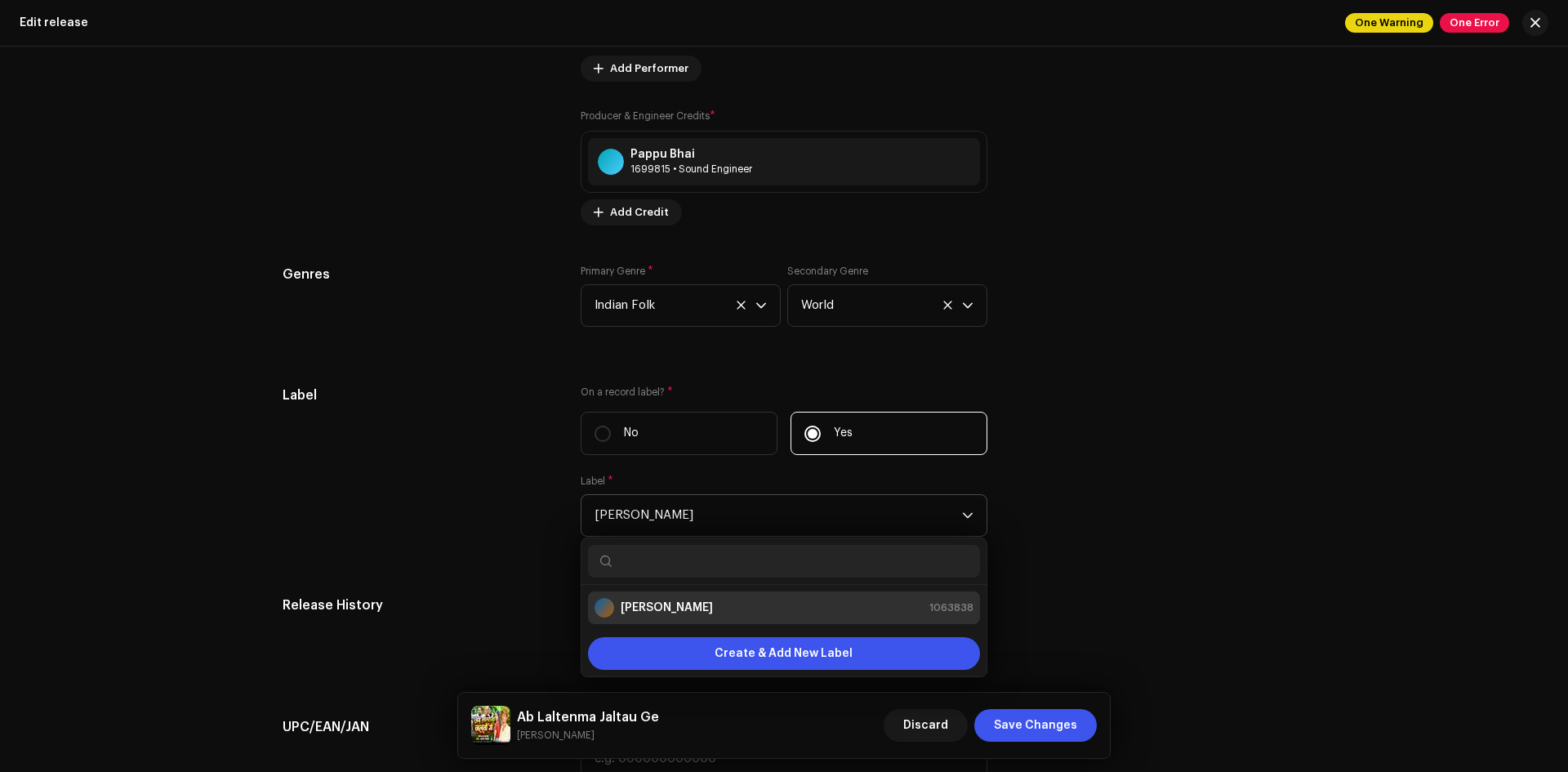
click at [763, 613] on div "[PERSON_NAME] 1063838" at bounding box center [784, 607] width 379 height 20
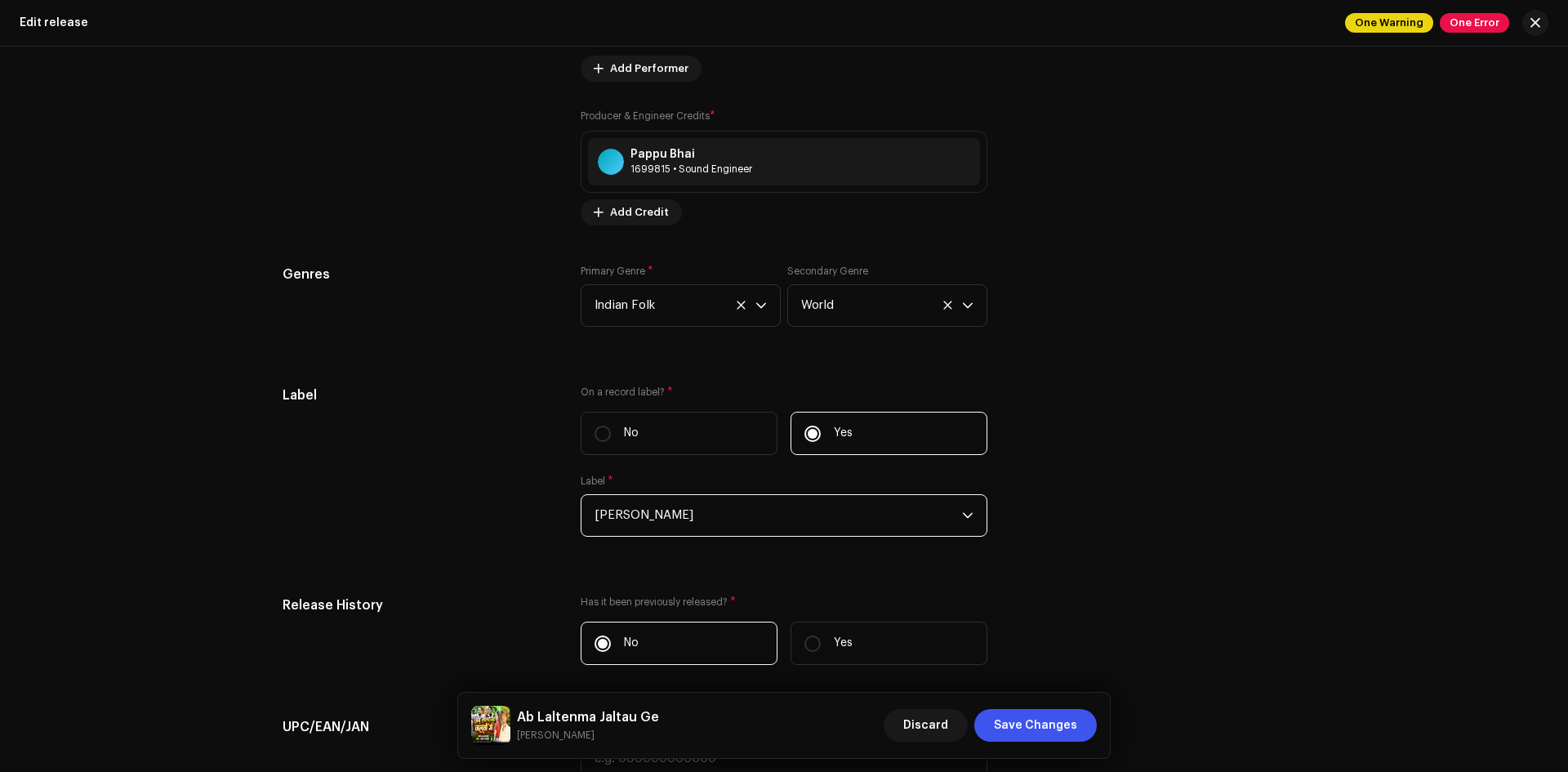
click at [749, 525] on span "[PERSON_NAME]" at bounding box center [778, 515] width 368 height 41
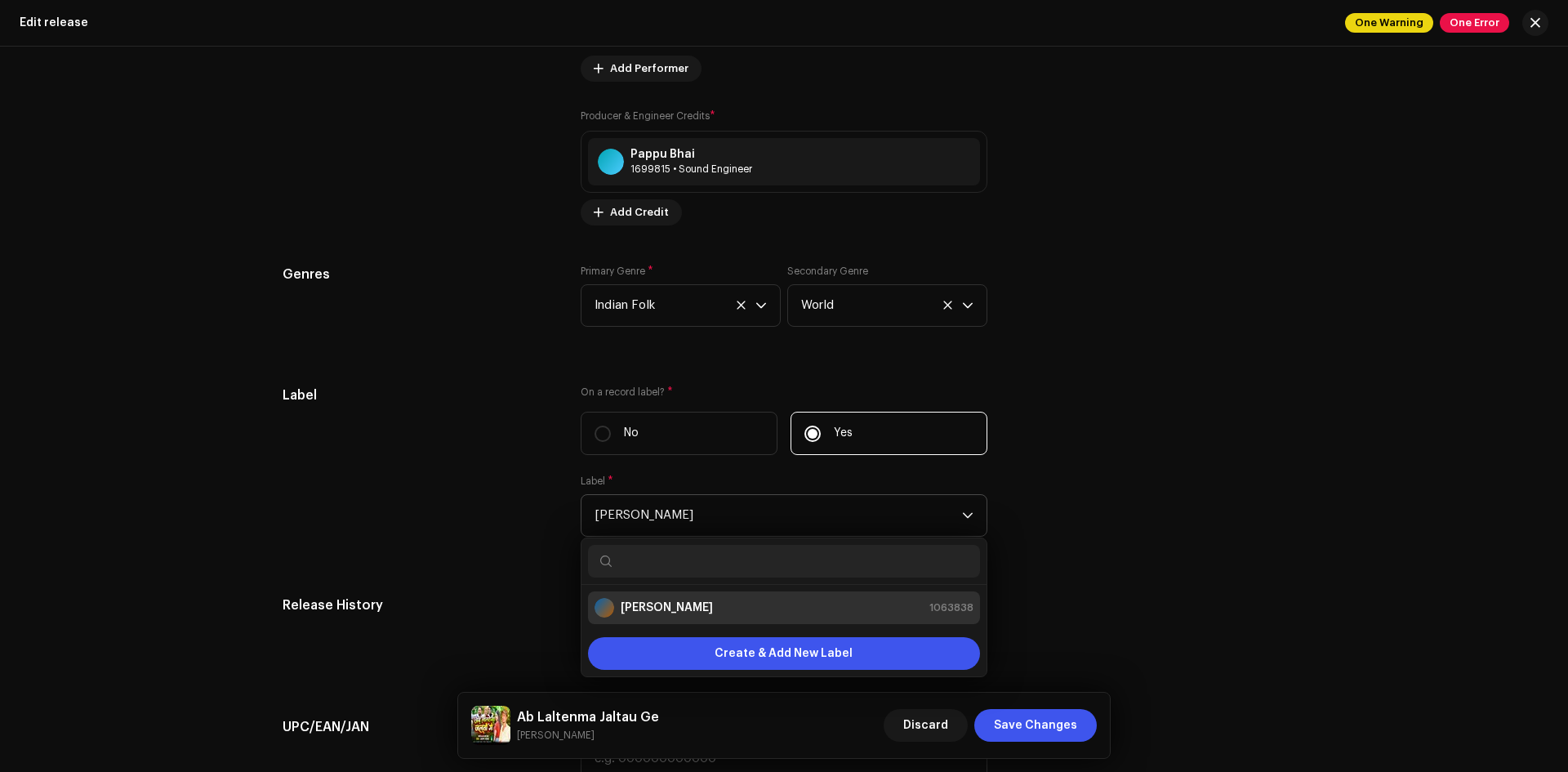
click at [731, 514] on span "[PERSON_NAME]" at bounding box center [778, 515] width 368 height 41
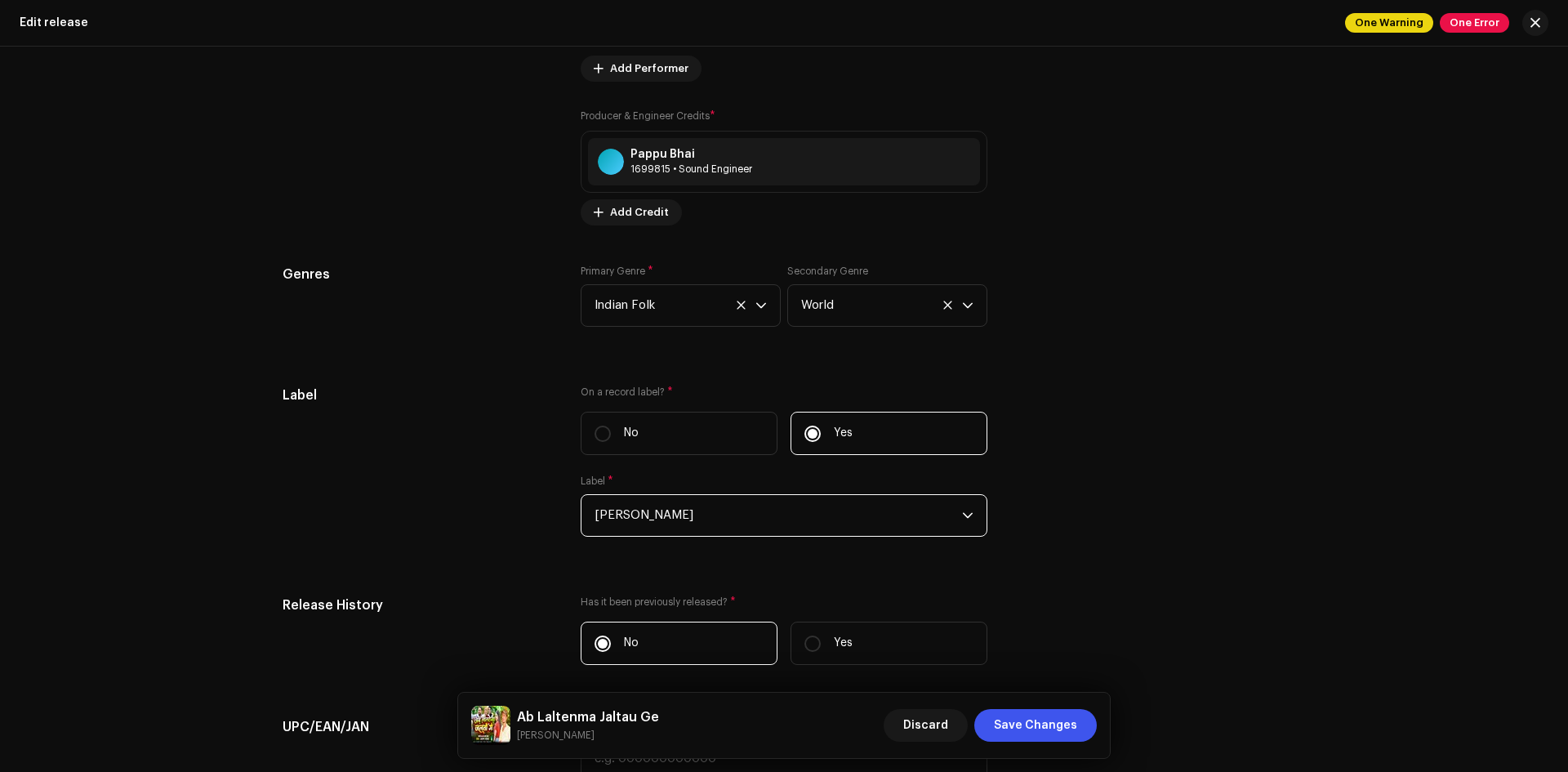
click at [726, 525] on span "[PERSON_NAME]" at bounding box center [778, 515] width 368 height 41
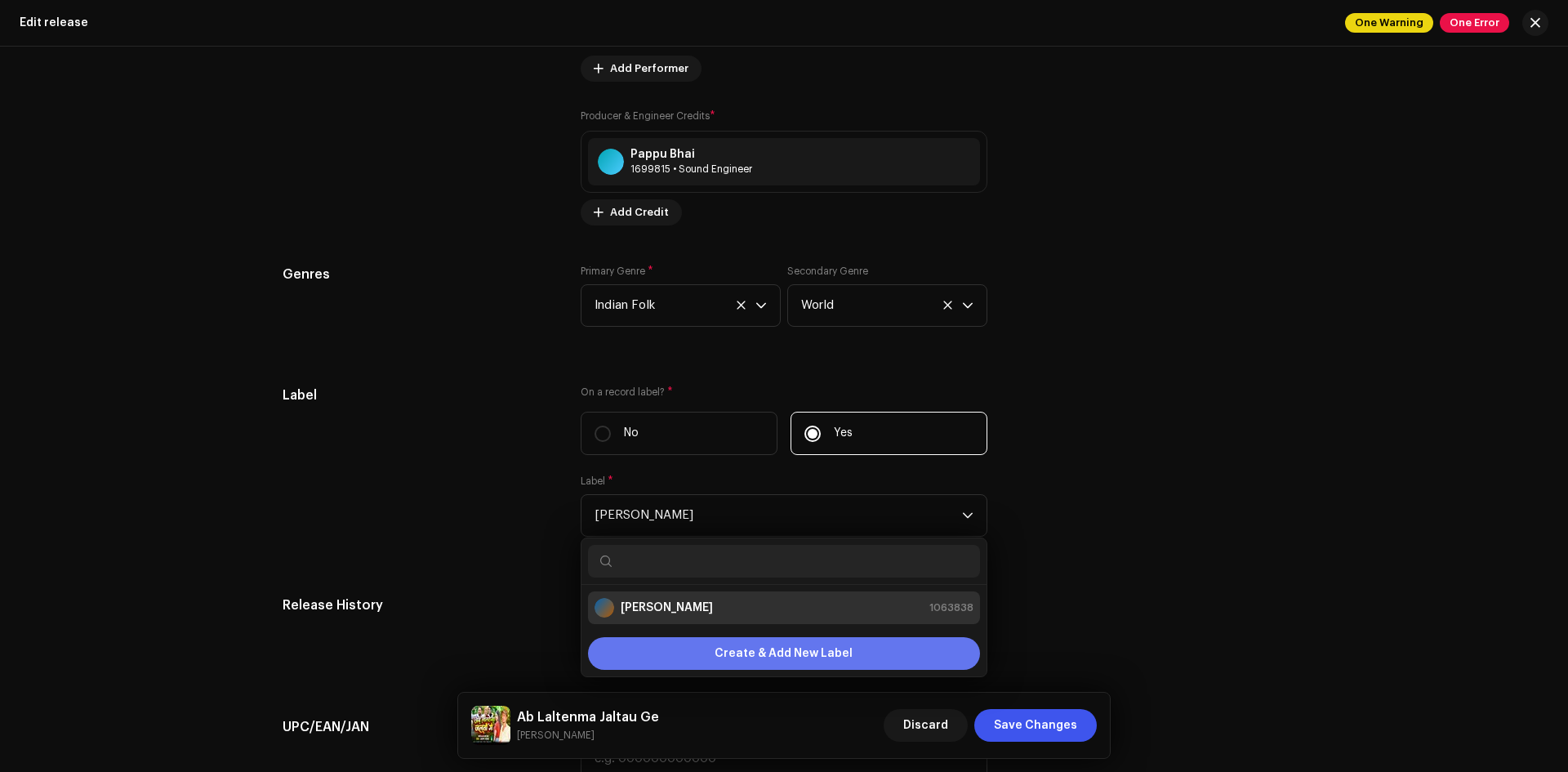
click at [730, 659] on span "Create & Add New Label" at bounding box center [783, 652] width 138 height 32
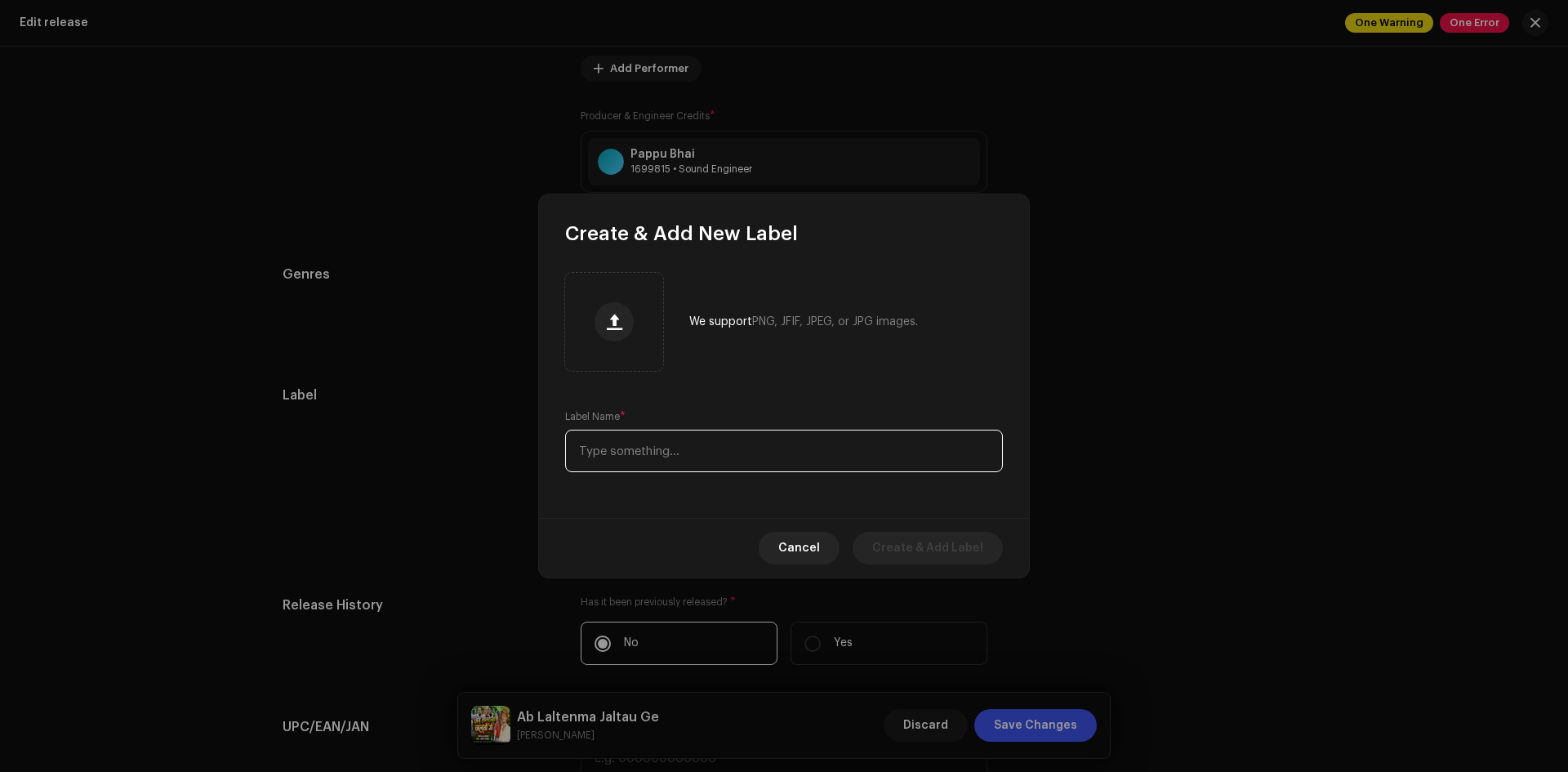
click at [721, 447] on input "text" at bounding box center [784, 450] width 438 height 42
type input "[PERSON_NAME] Entertainment"
click at [919, 543] on span "Create & Add Label" at bounding box center [927, 548] width 111 height 32
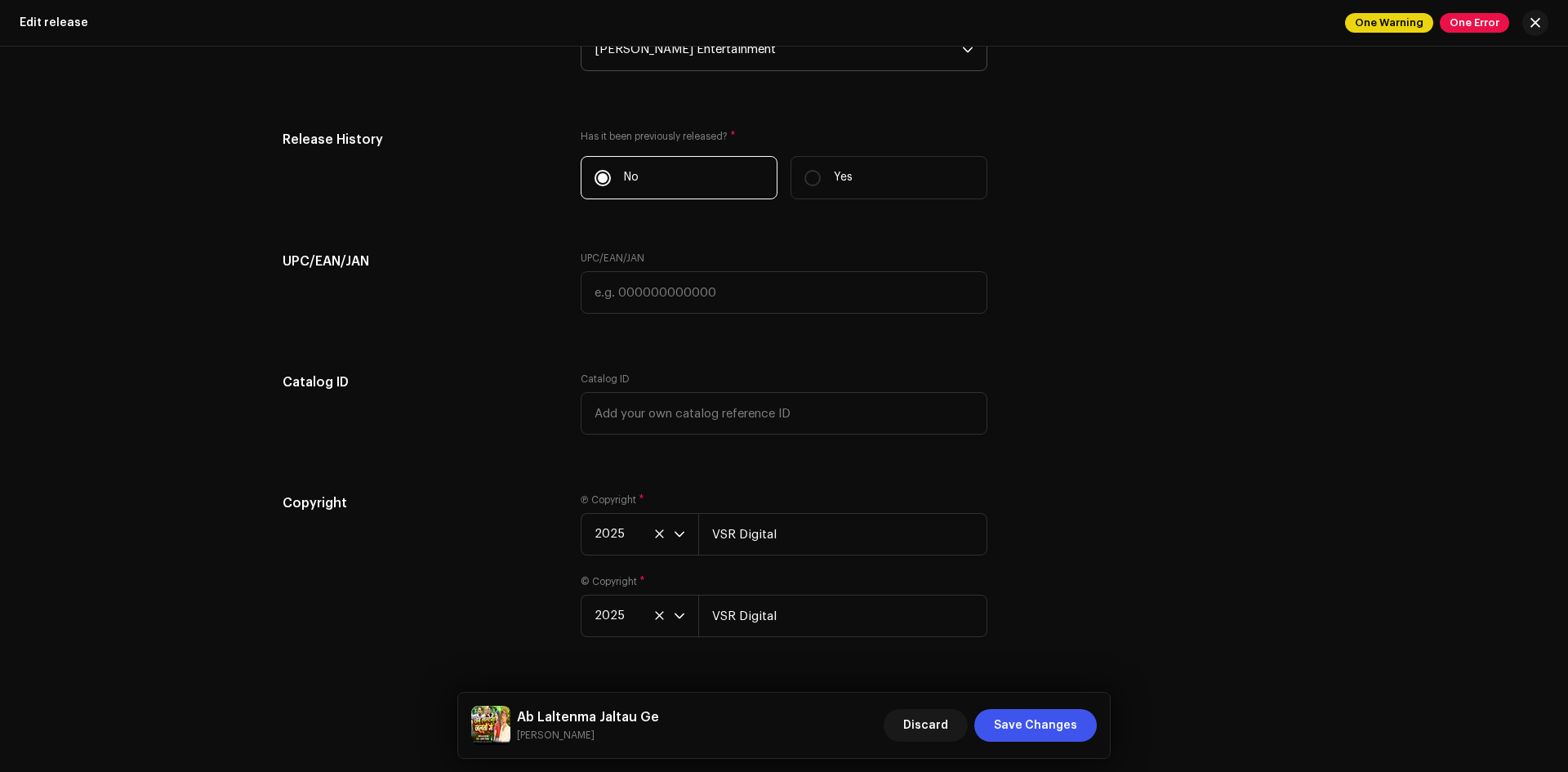
scroll to position [2532, 0]
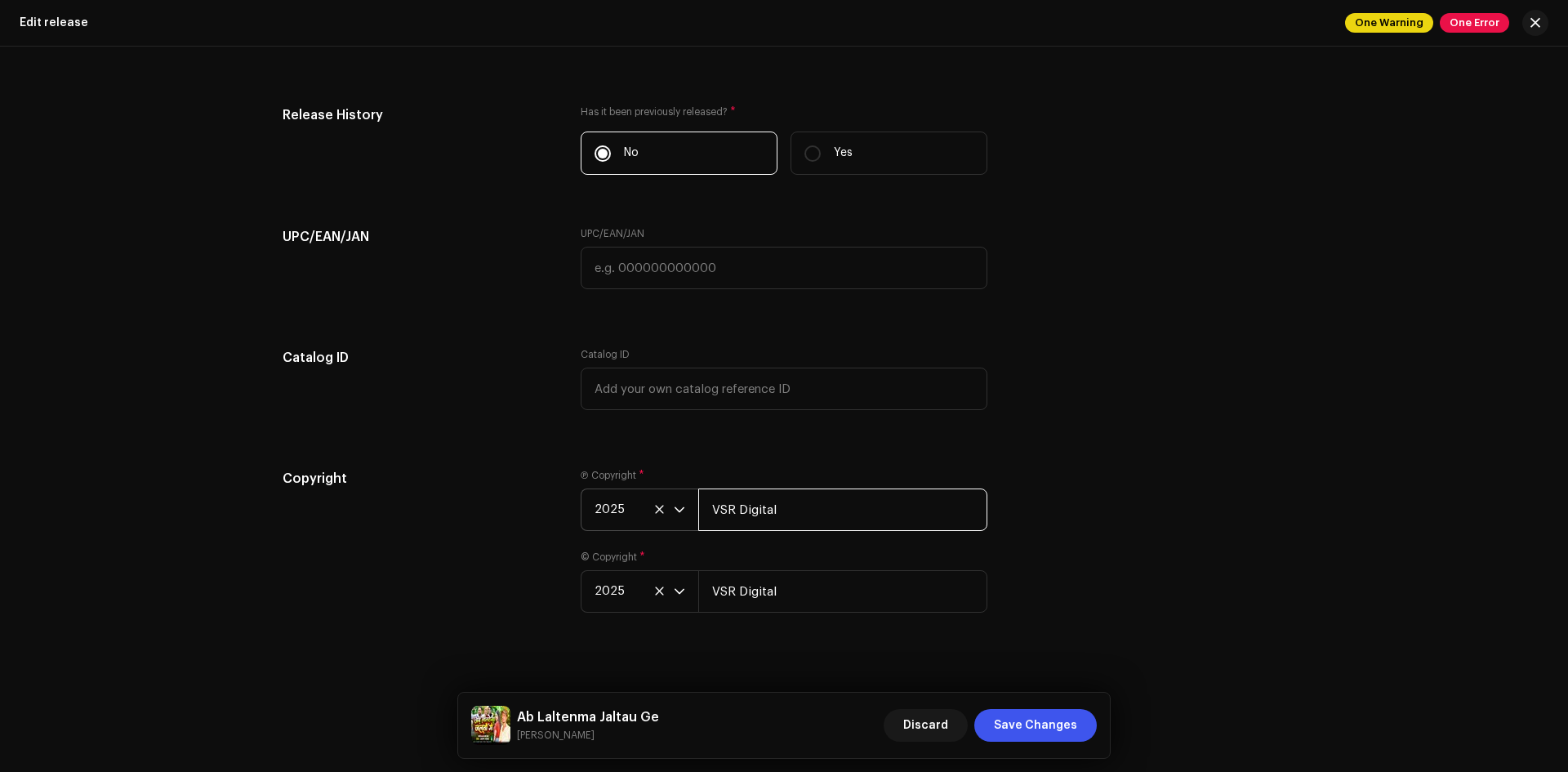
drag, startPoint x: 812, startPoint y: 507, endPoint x: 614, endPoint y: 527, distance: 199.0
click at [625, 527] on div "2025 VSR Digital" at bounding box center [784, 508] width 407 height 42
drag, startPoint x: 787, startPoint y: 585, endPoint x: 637, endPoint y: 594, distance: 150.3
click at [637, 594] on div "2025 VSR Digital" at bounding box center [784, 591] width 407 height 42
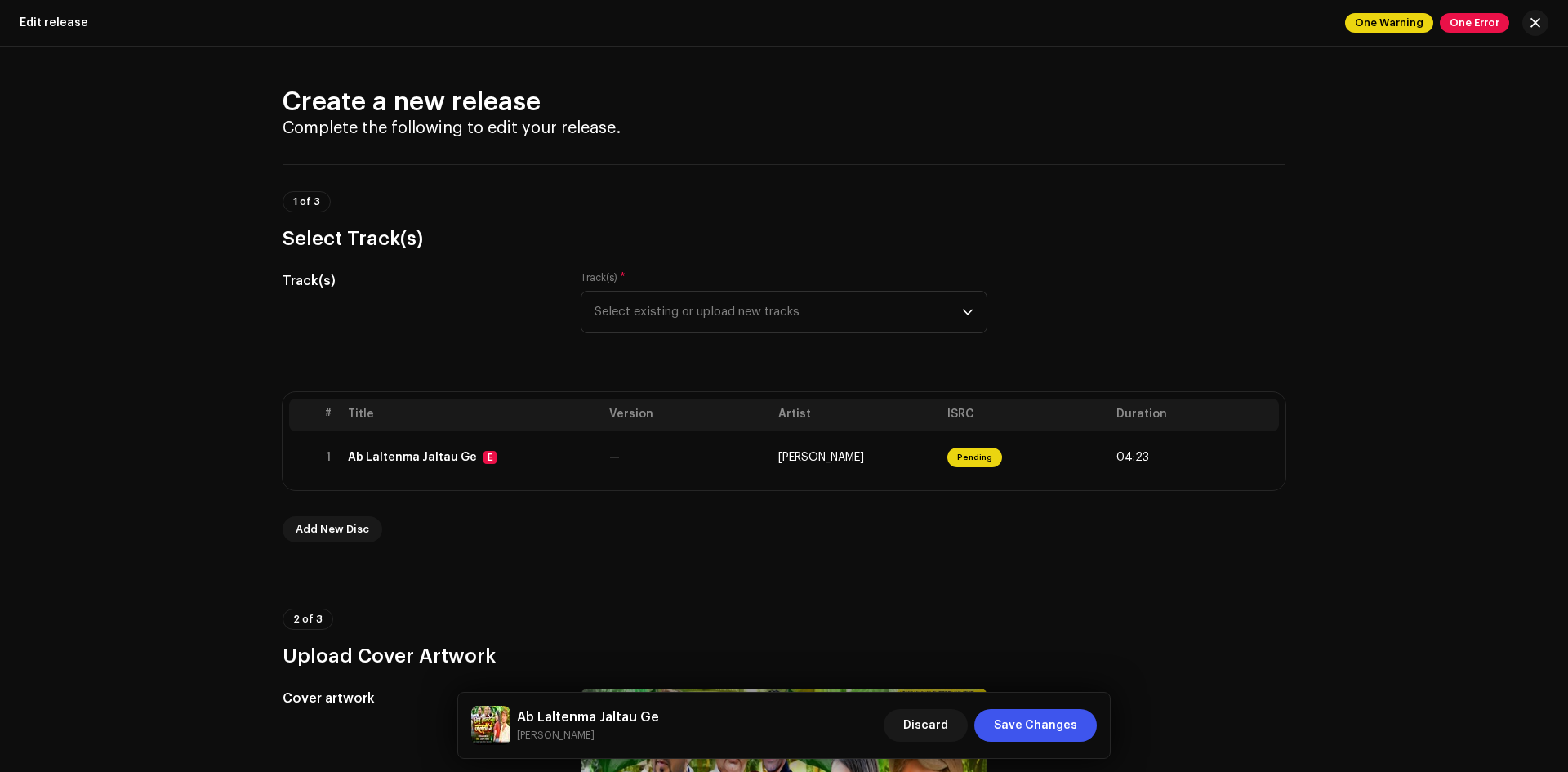
scroll to position [490, 0]
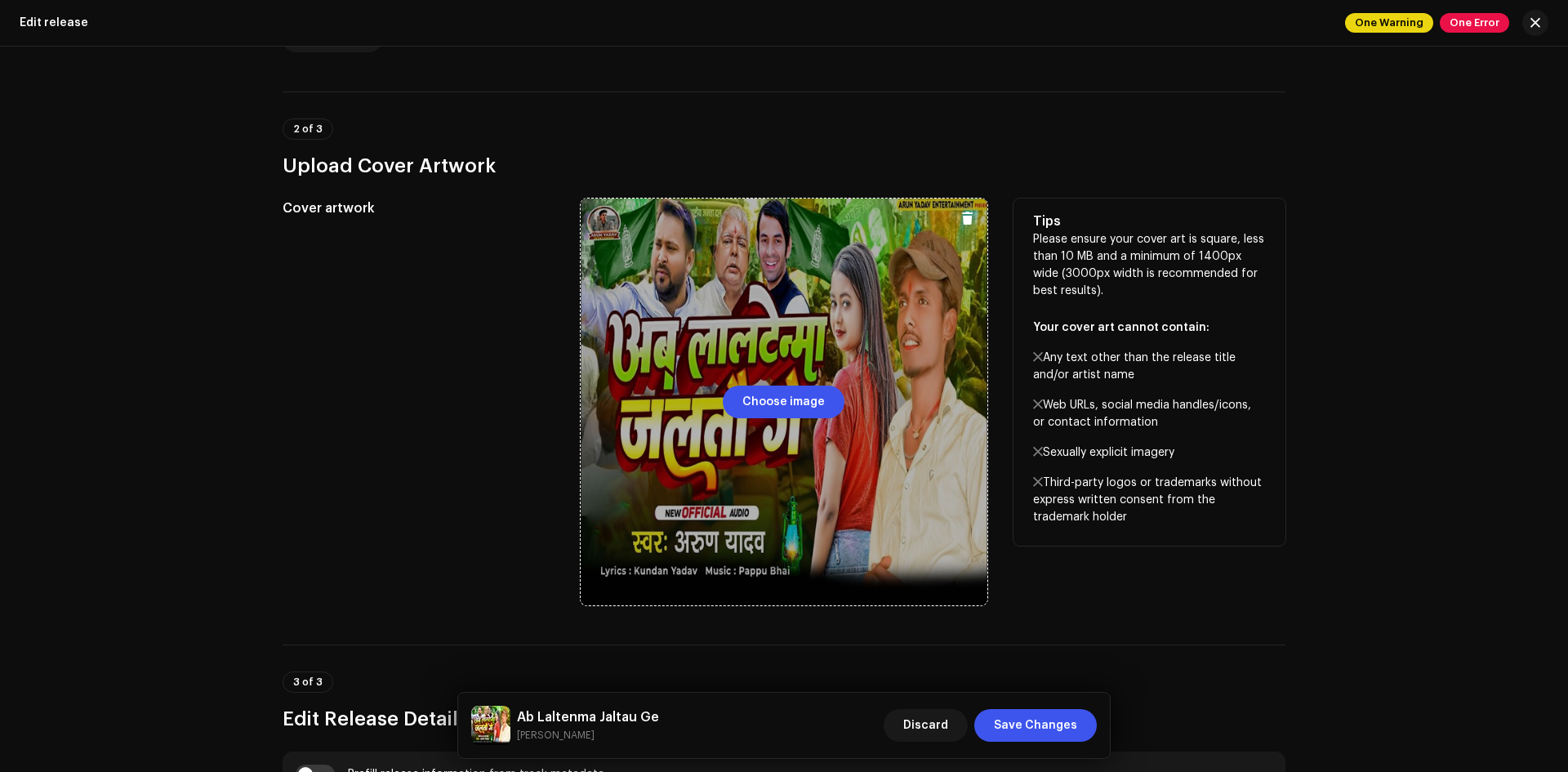
type input "[PERSON_NAME] Entertainment"
click at [774, 404] on span "Choose image" at bounding box center [784, 401] width 82 height 32
click at [739, 389] on button "Choose image" at bounding box center [784, 401] width 122 height 32
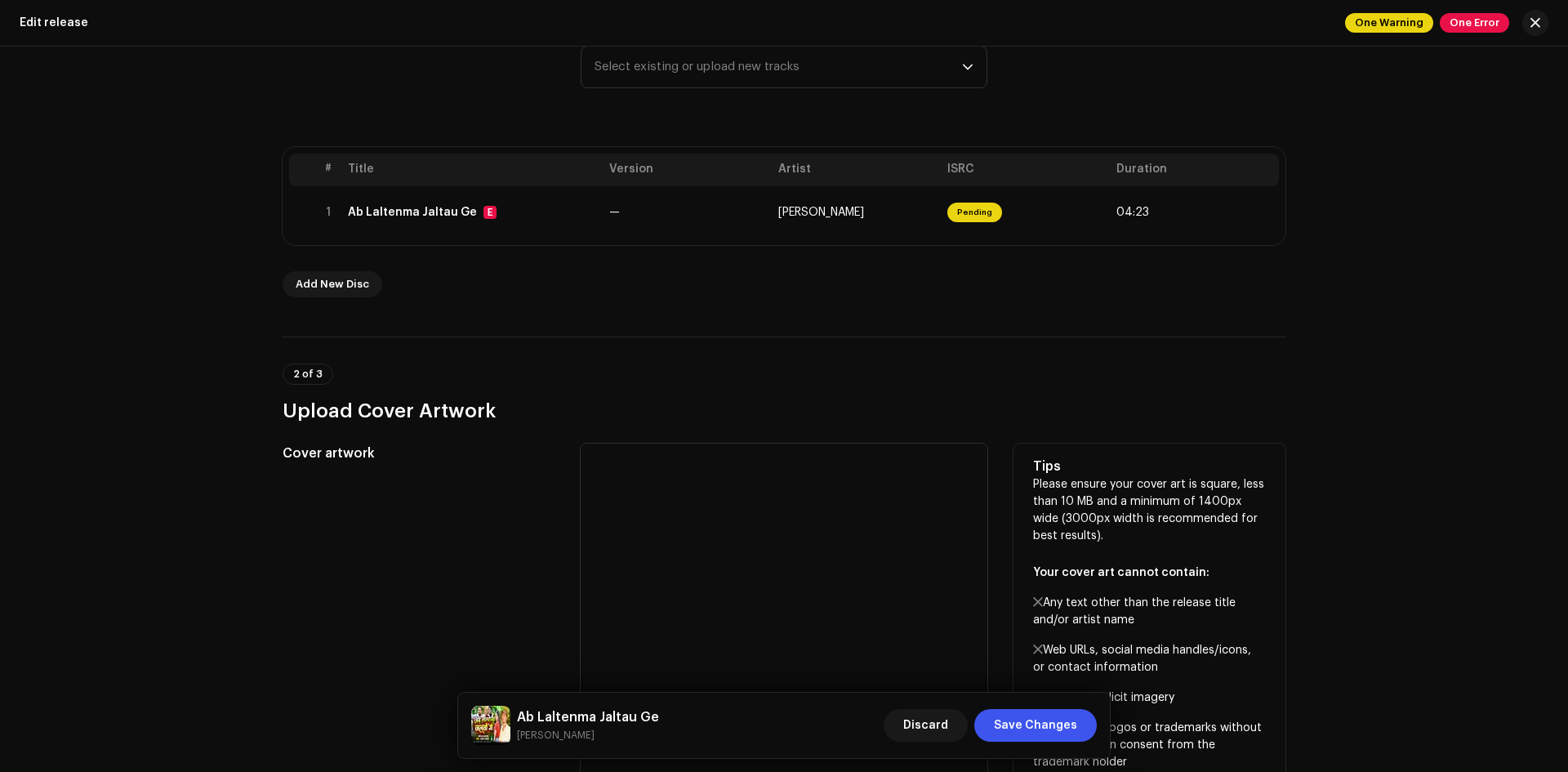
scroll to position [0, 0]
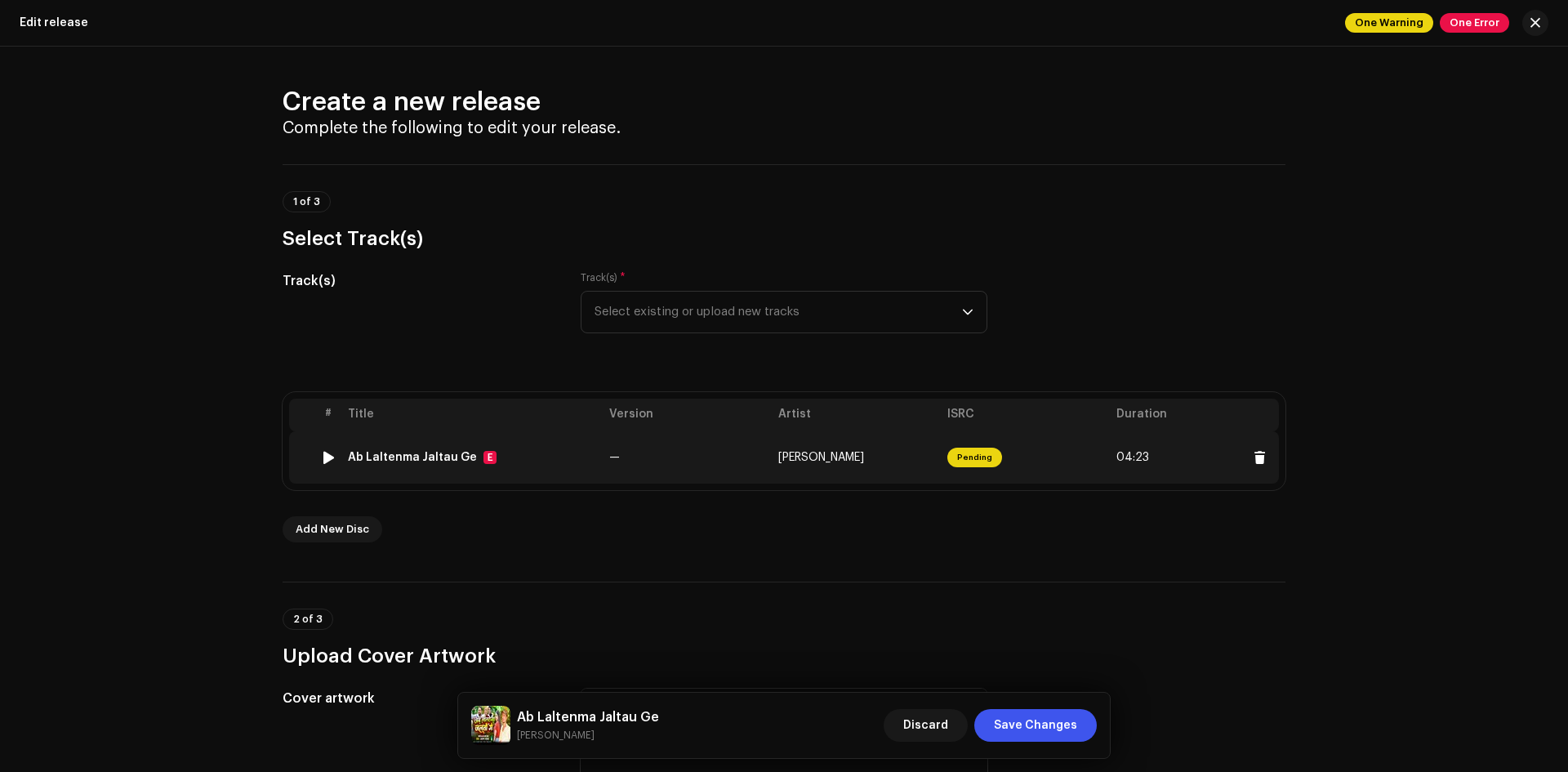
click at [800, 467] on td "[PERSON_NAME]" at bounding box center [857, 457] width 170 height 52
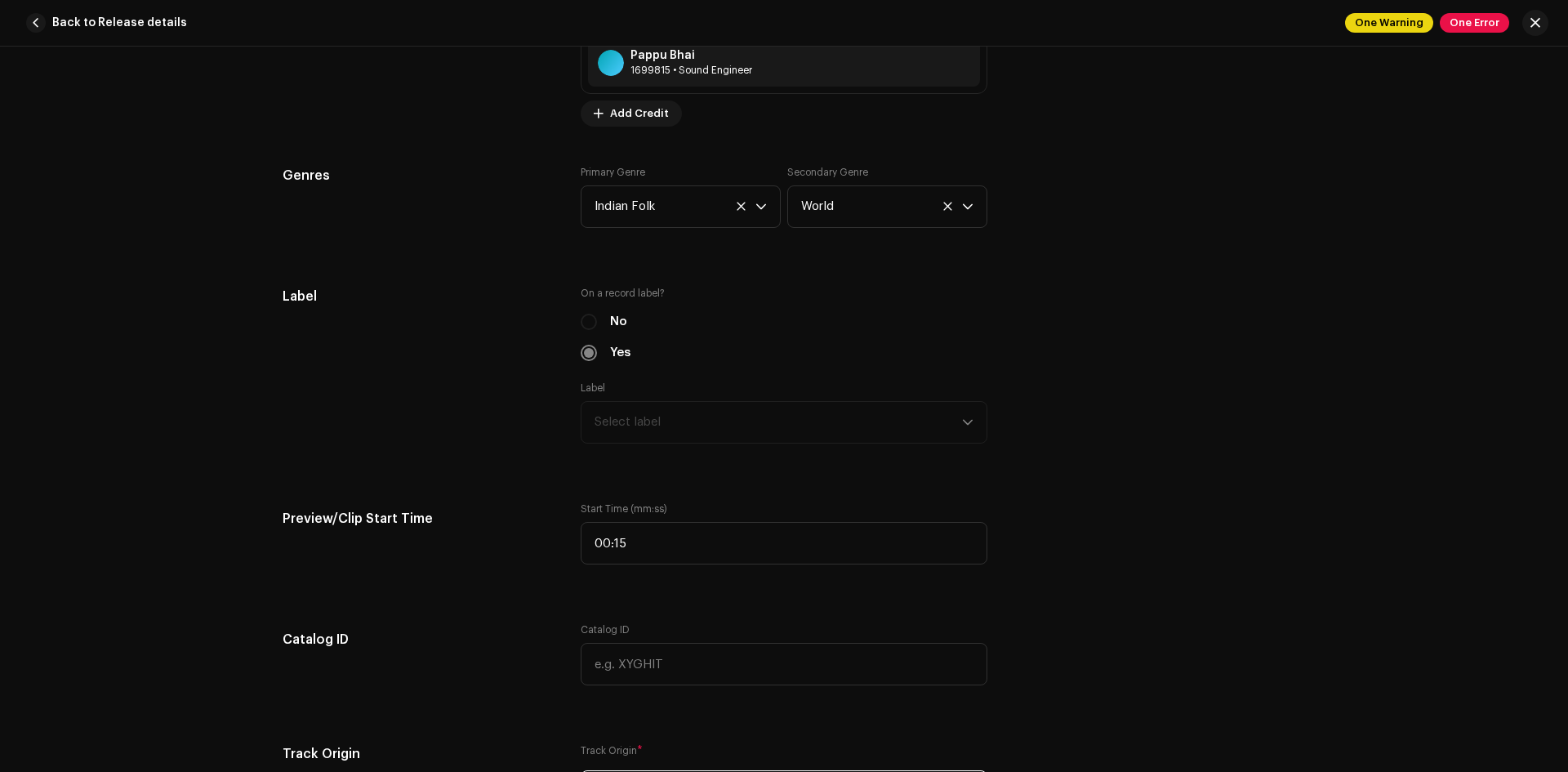
scroll to position [1388, 0]
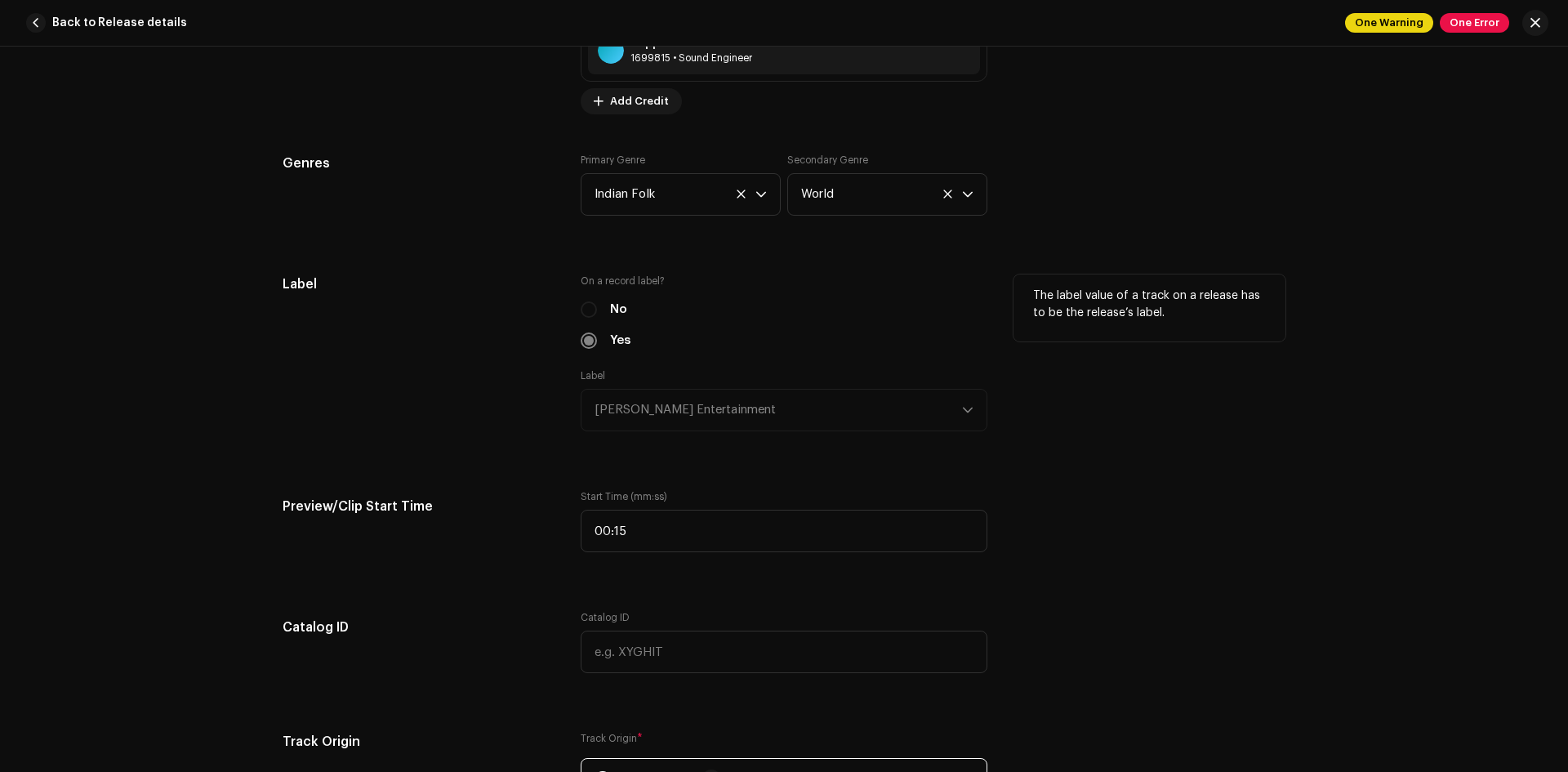
click at [587, 310] on div "No" at bounding box center [784, 310] width 407 height 18
click at [416, 397] on div "Label" at bounding box center [418, 362] width 272 height 176
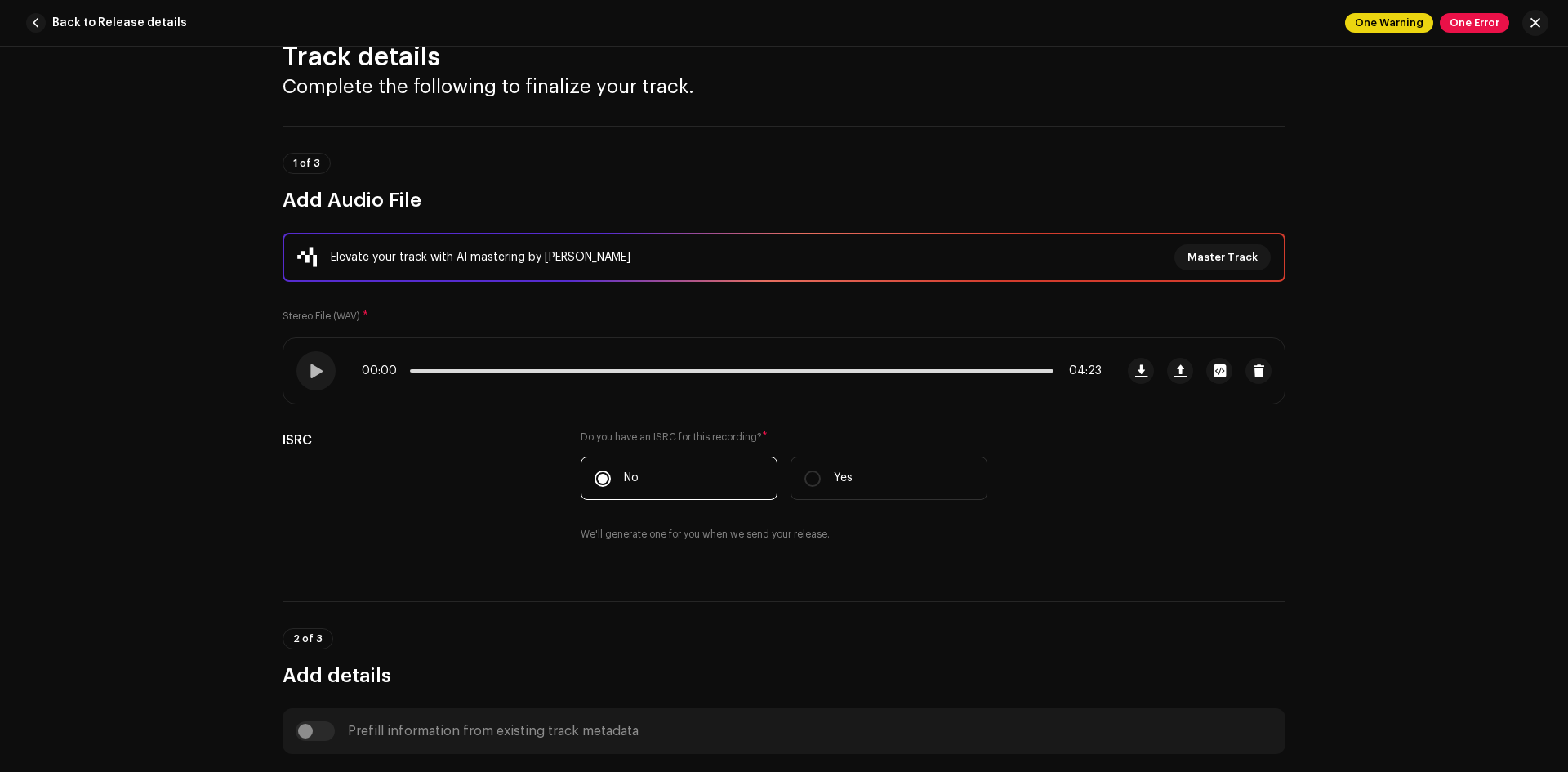
scroll to position [0, 0]
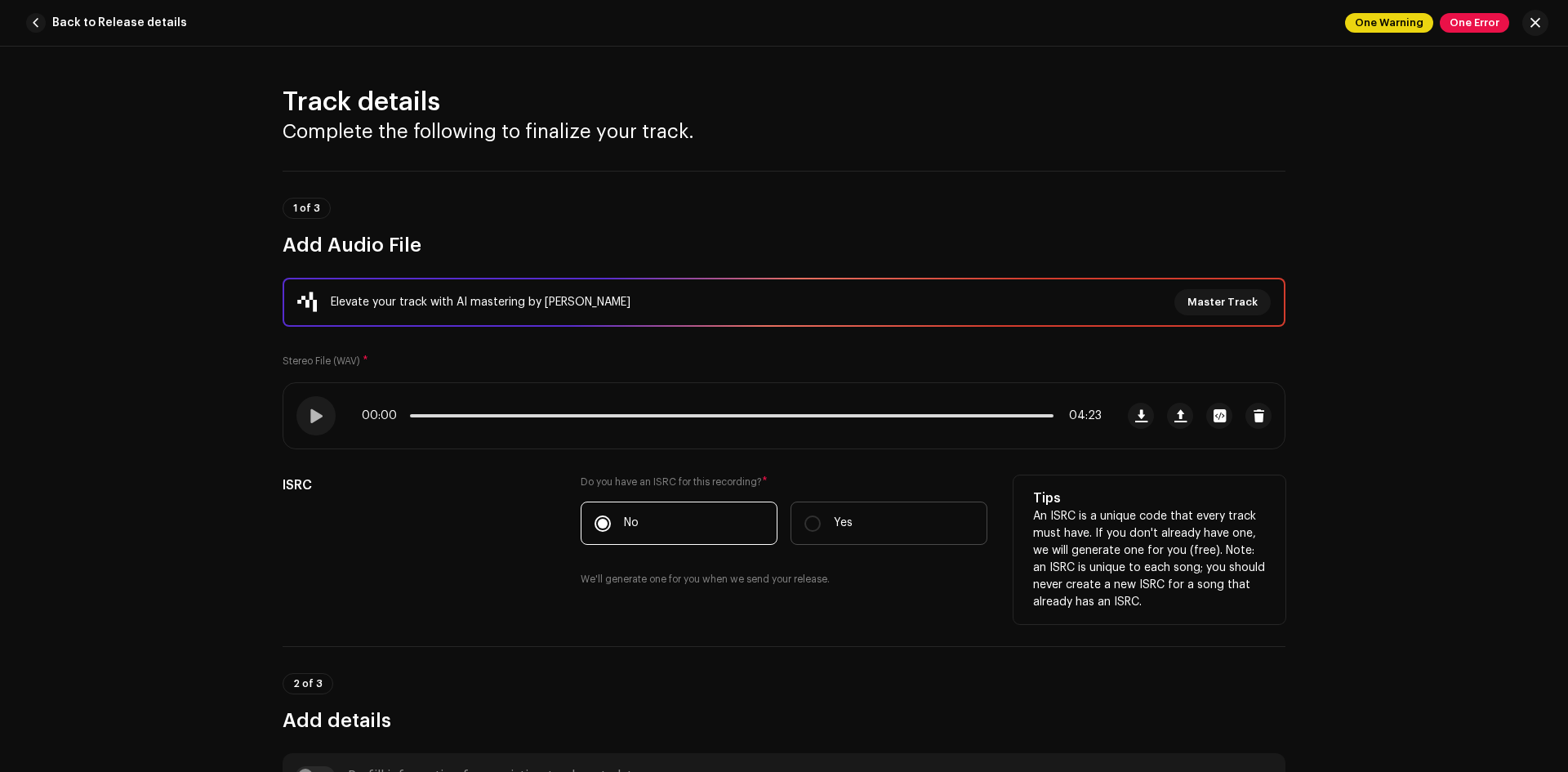
click at [794, 527] on label "Yes" at bounding box center [889, 523] width 197 height 43
click at [805, 527] on input "Yes" at bounding box center [812, 523] width 17 height 17
radio input "true"
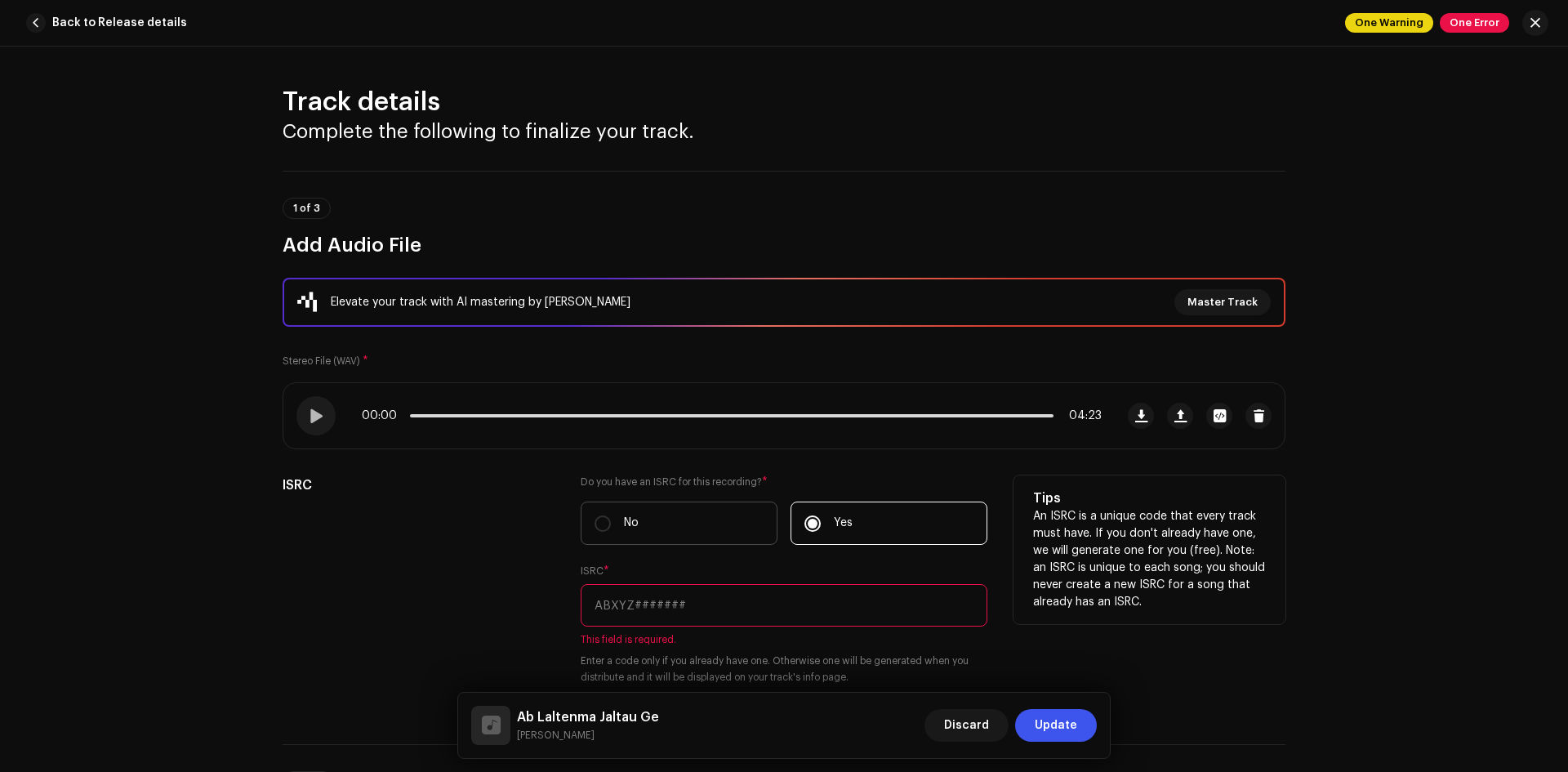
click at [597, 534] on label "No" at bounding box center [679, 523] width 197 height 43
click at [597, 532] on input "No" at bounding box center [603, 523] width 17 height 17
radio input "true"
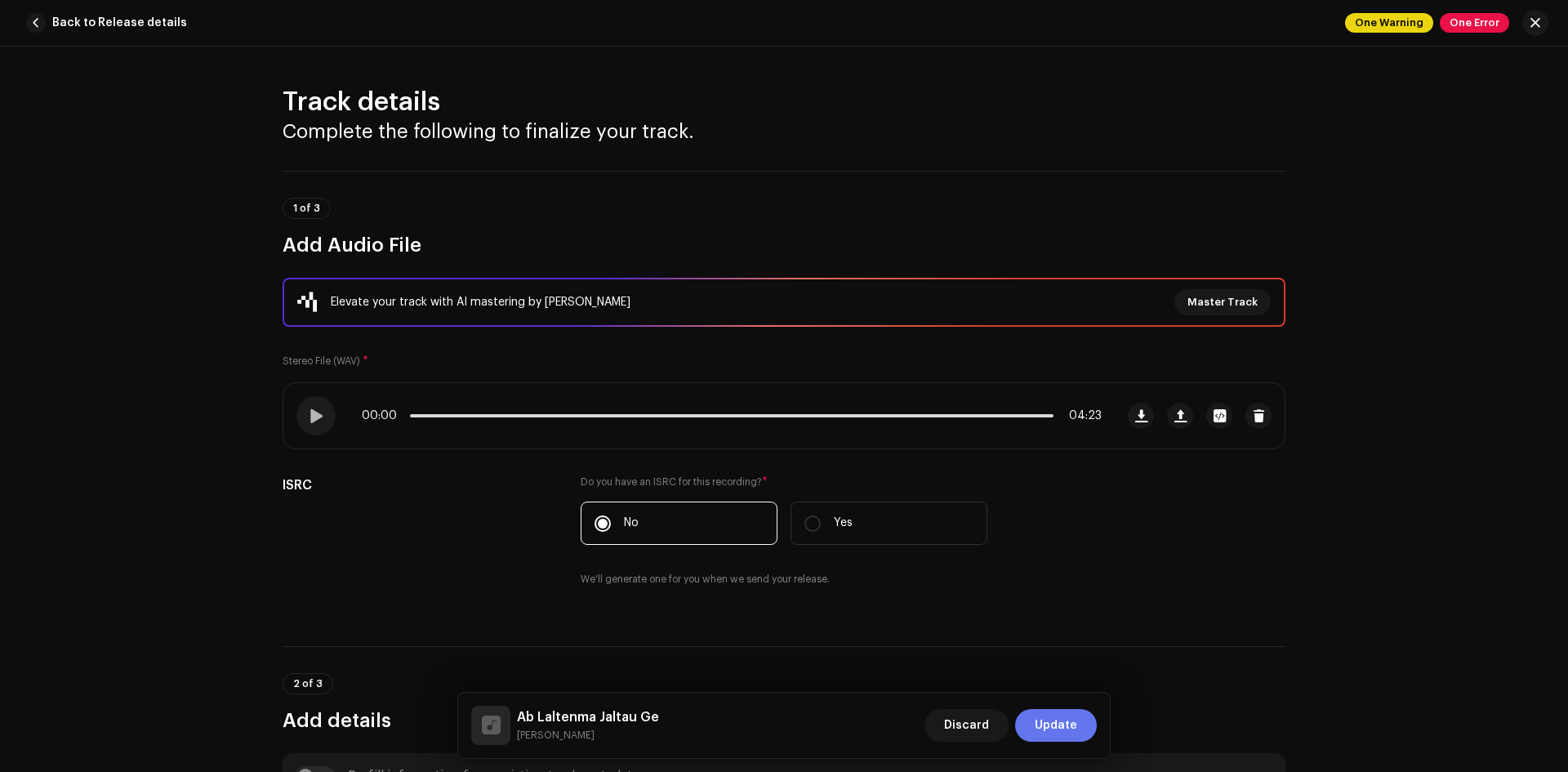
click at [1068, 736] on span "Update" at bounding box center [1055, 724] width 42 height 32
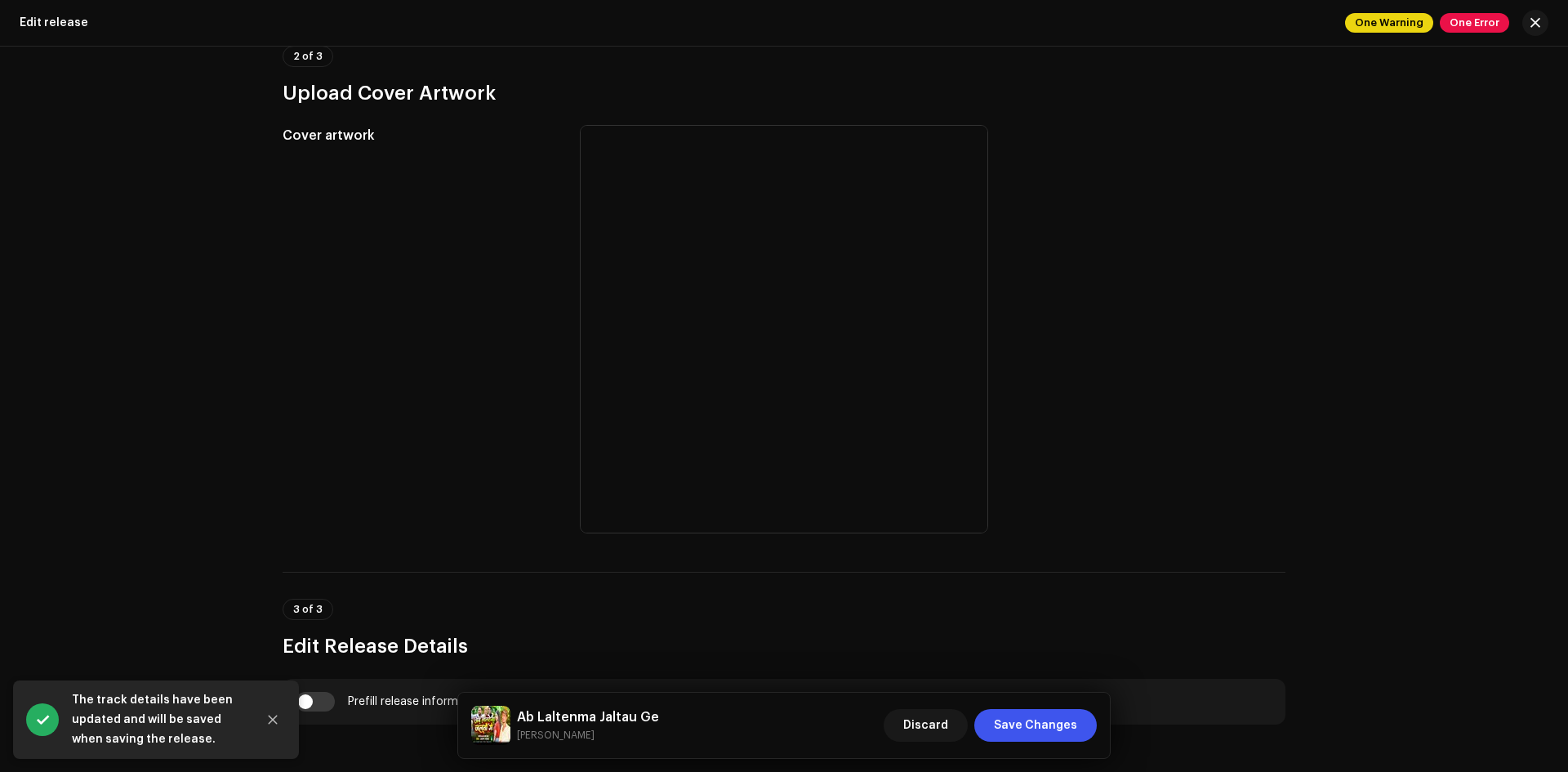
scroll to position [571, 0]
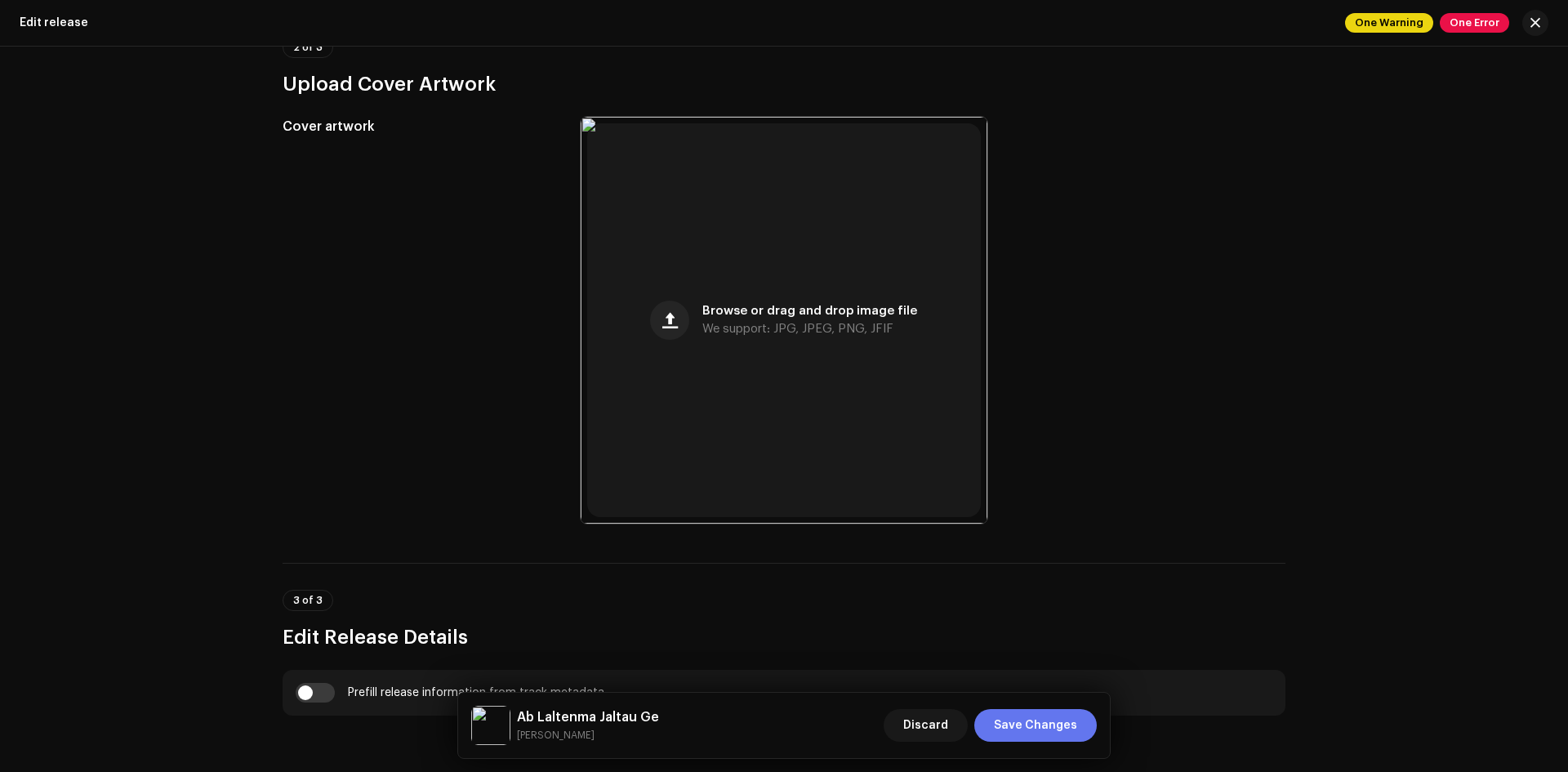
click at [1023, 732] on span "Save Changes" at bounding box center [1035, 724] width 83 height 32
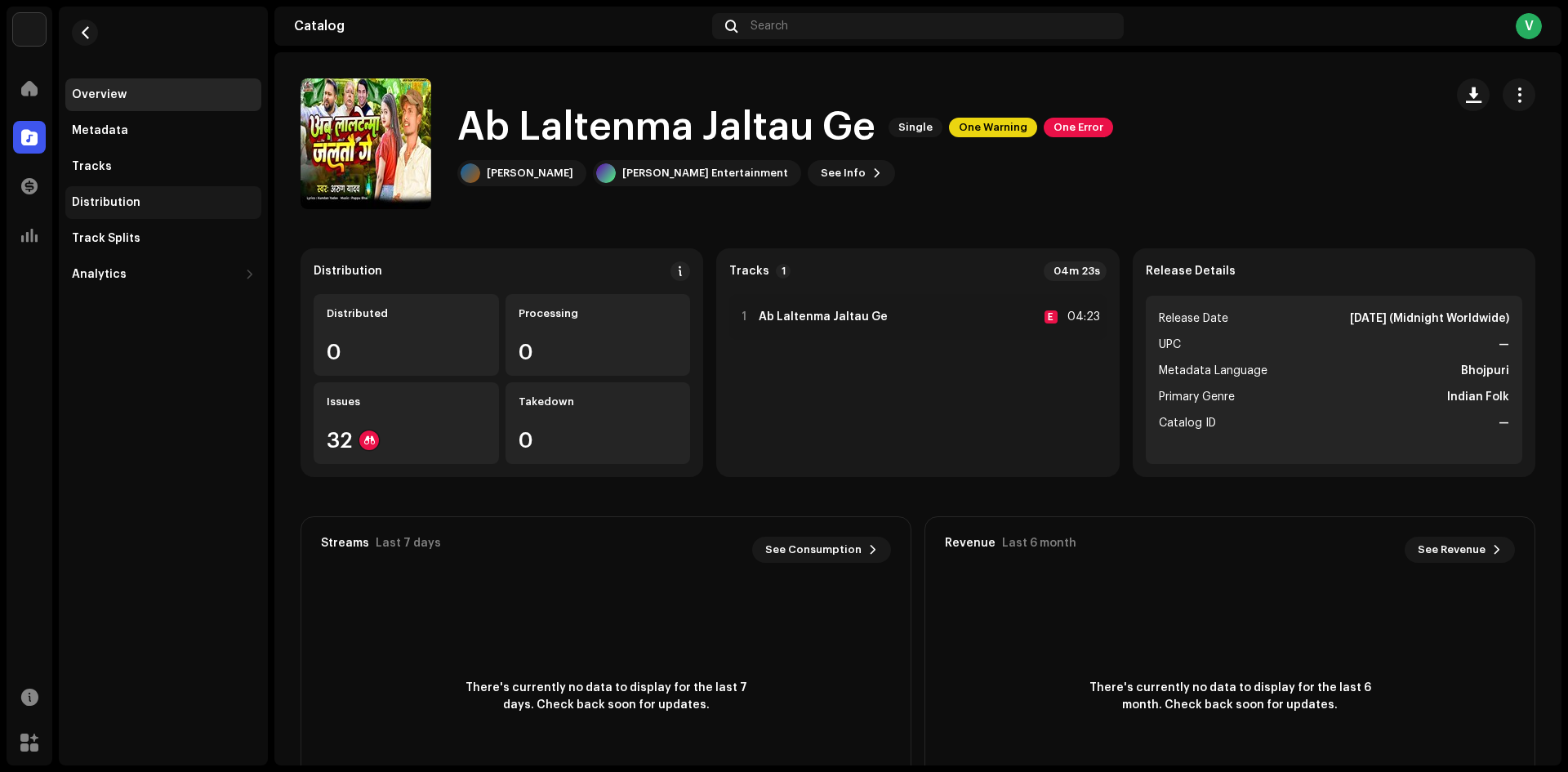
click at [107, 204] on div "Distribution" at bounding box center [106, 202] width 69 height 13
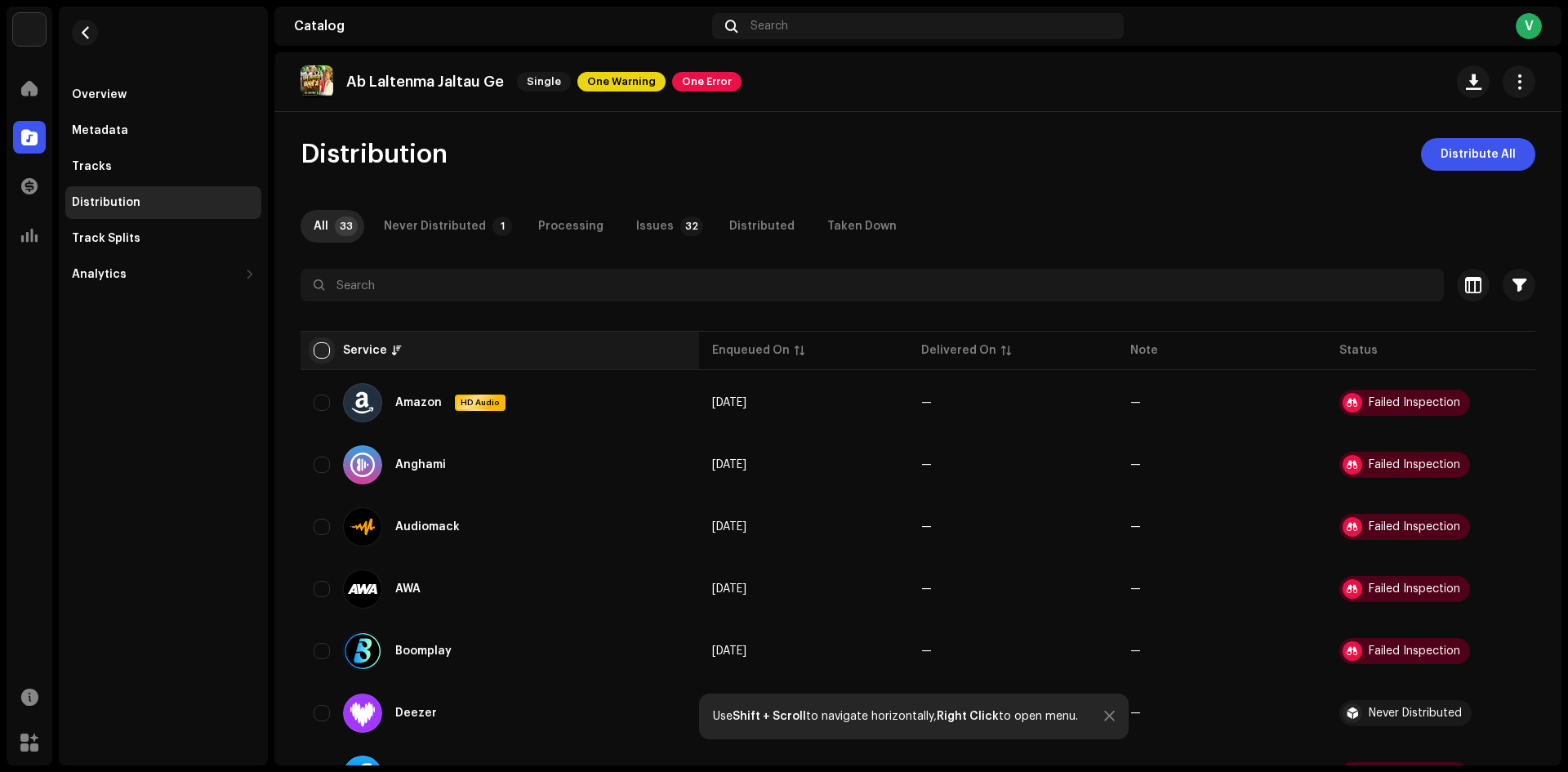
click at [320, 358] on input "checkbox" at bounding box center [321, 350] width 17 height 17
checkbox input "true"
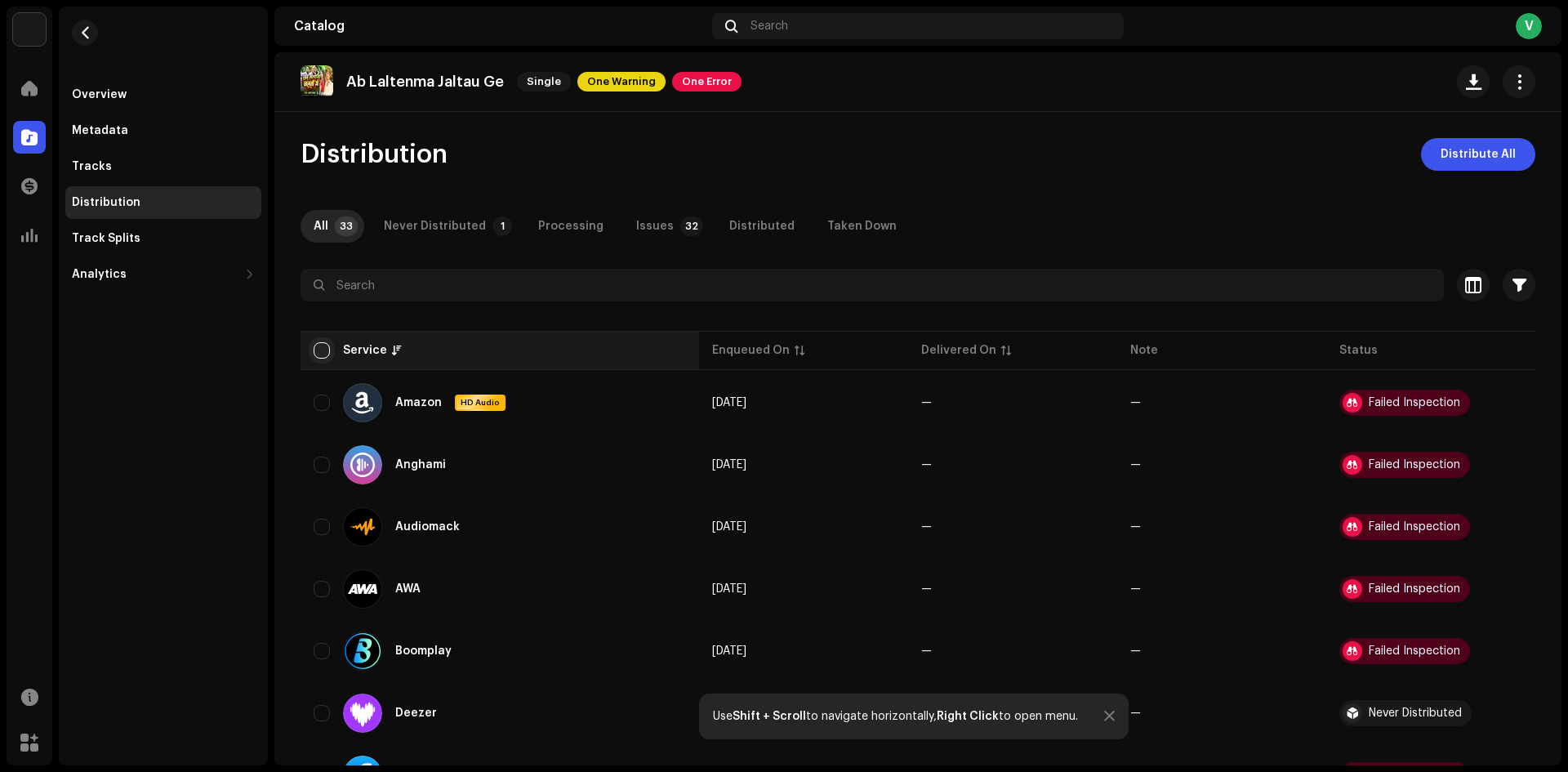
checkbox input "true"
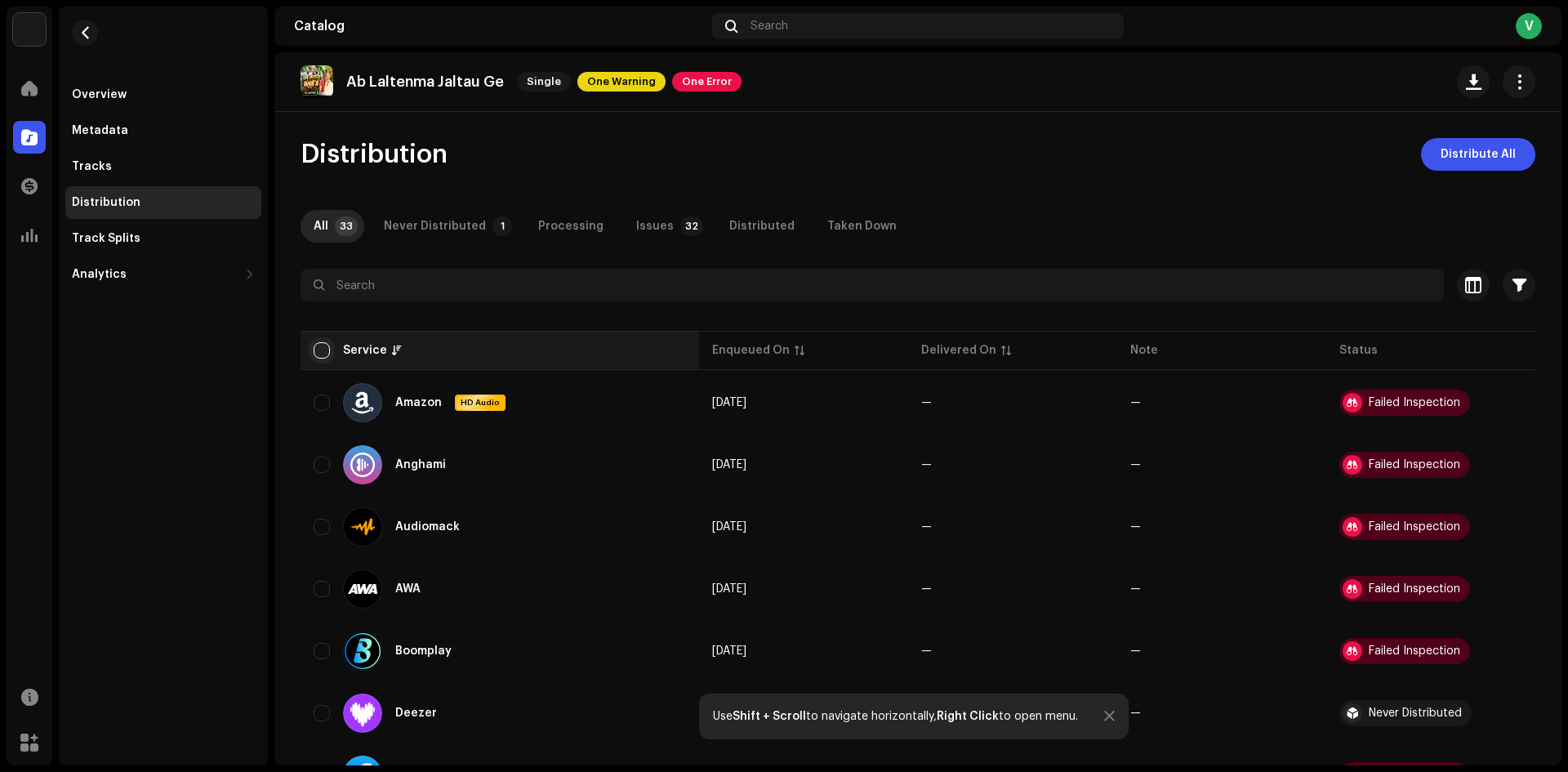
checkbox input "true"
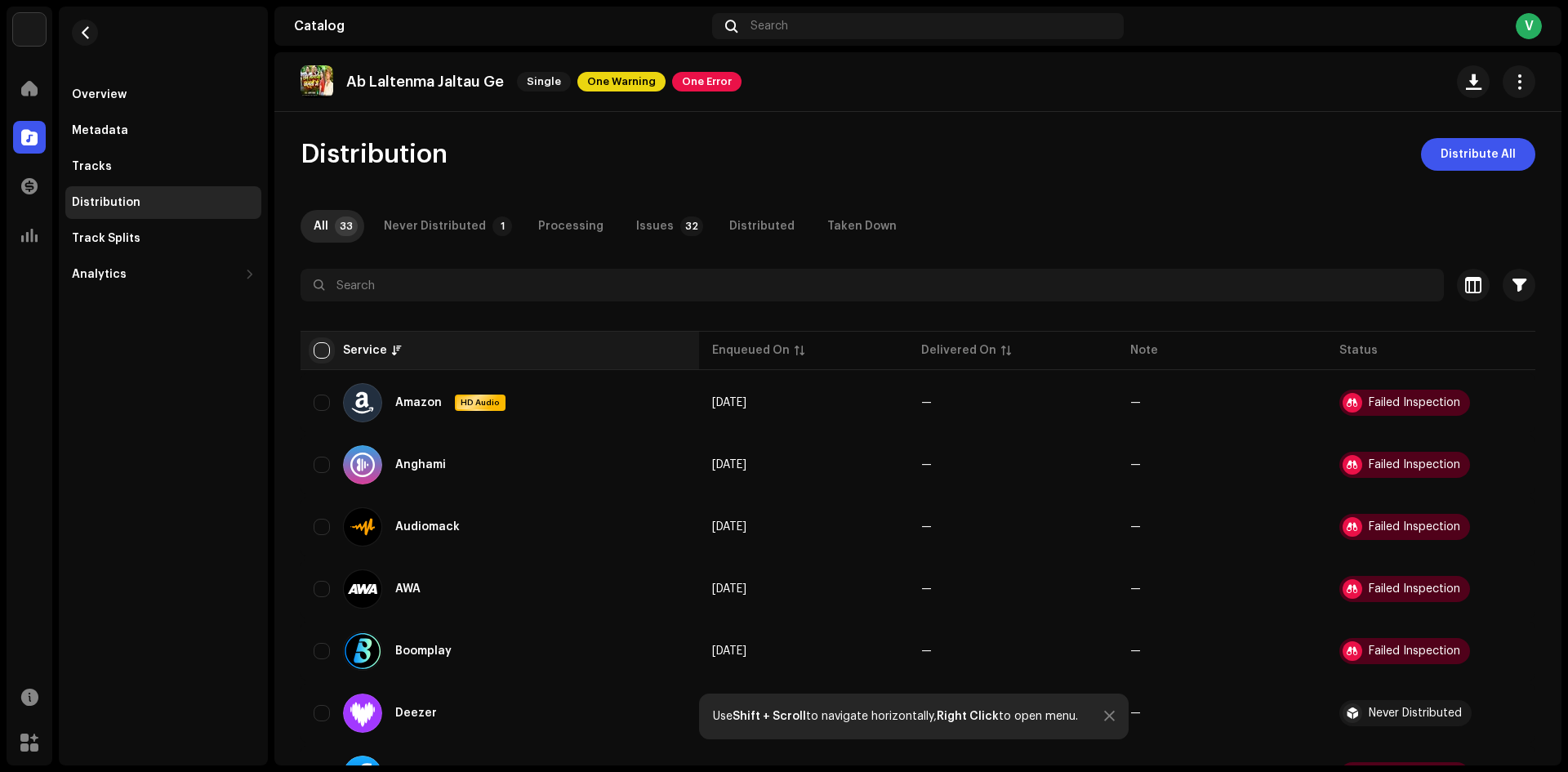
checkbox input "true"
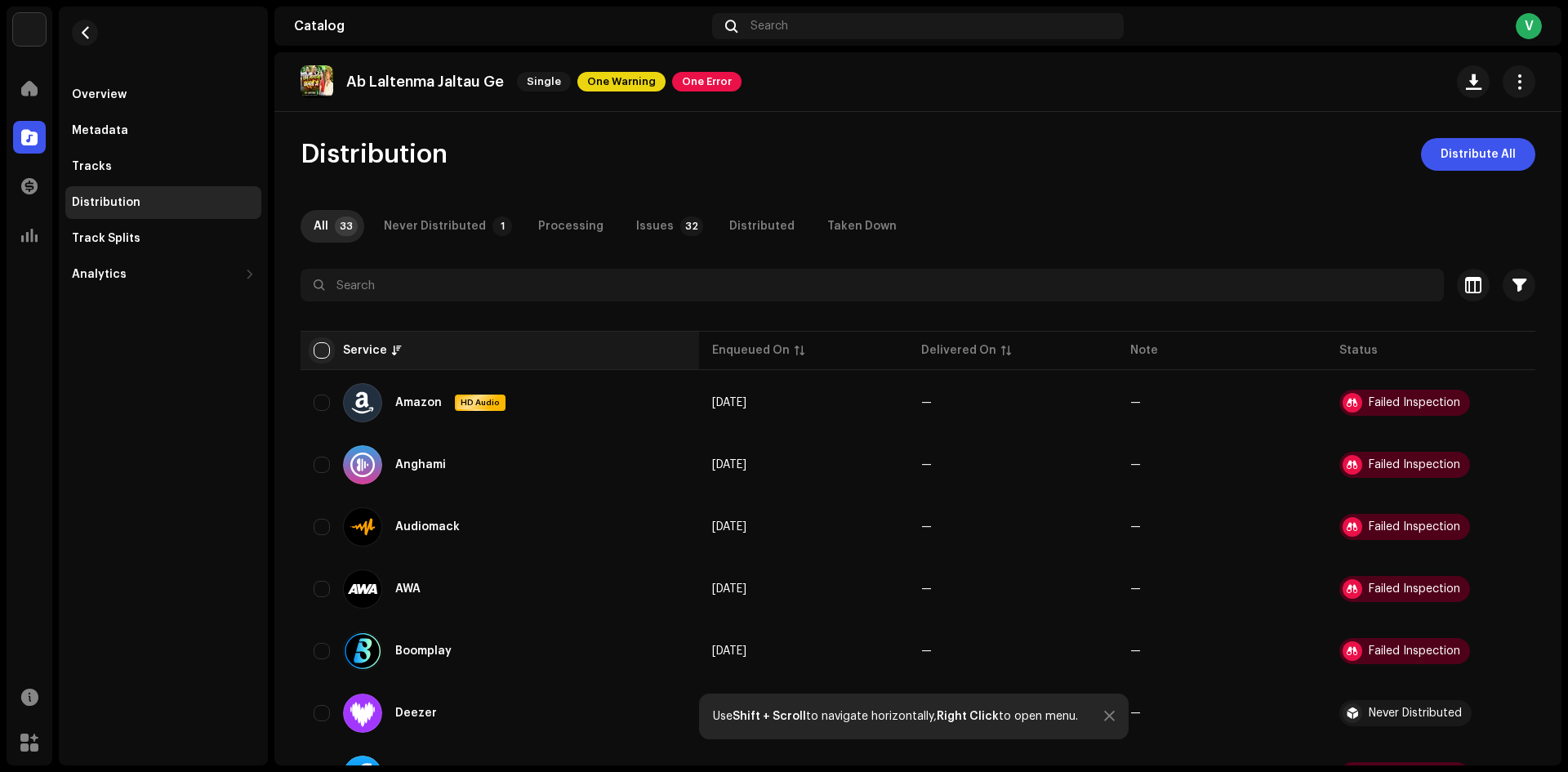
checkbox input "true"
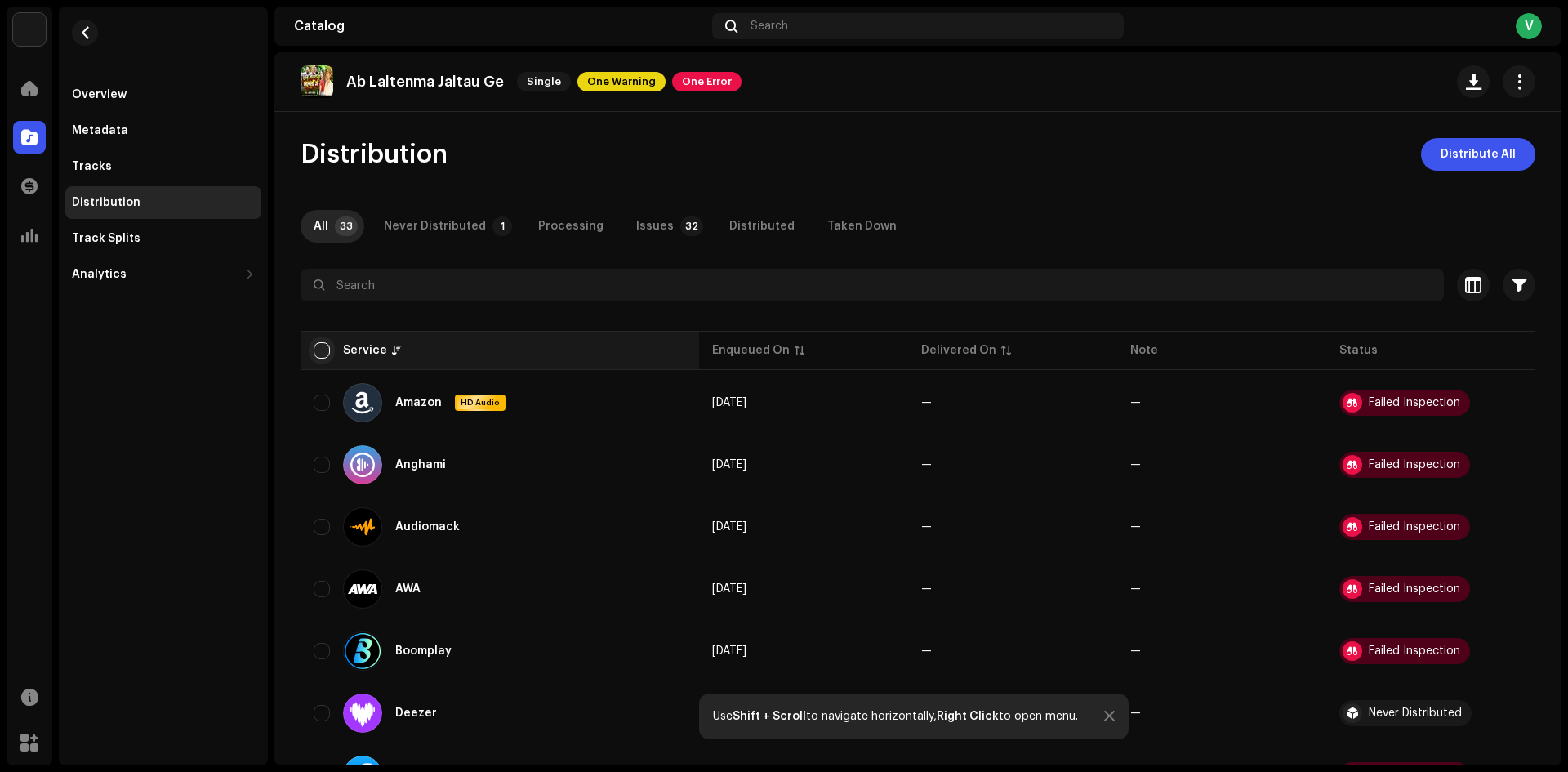
checkbox input "true"
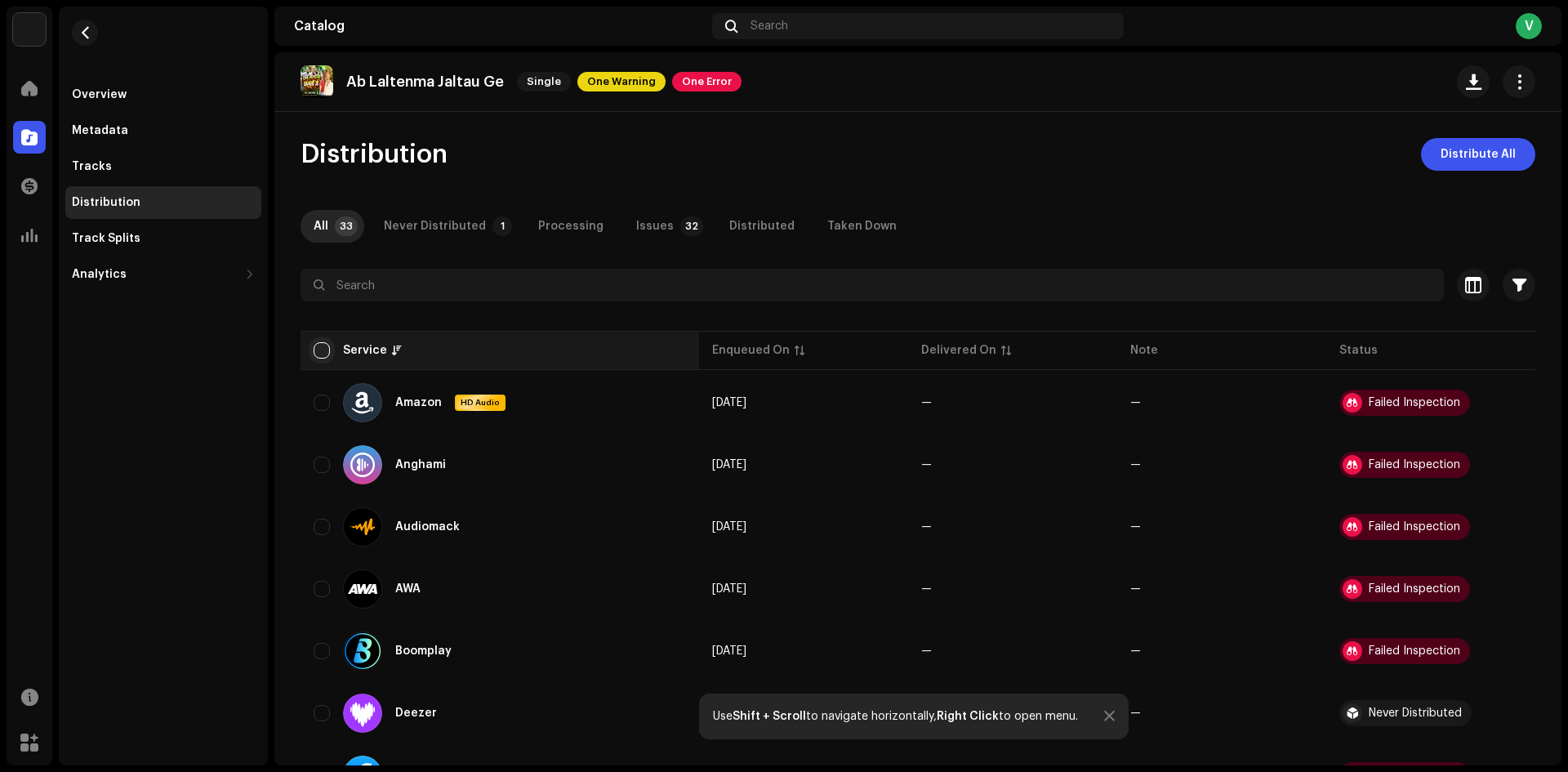
checkbox input "true"
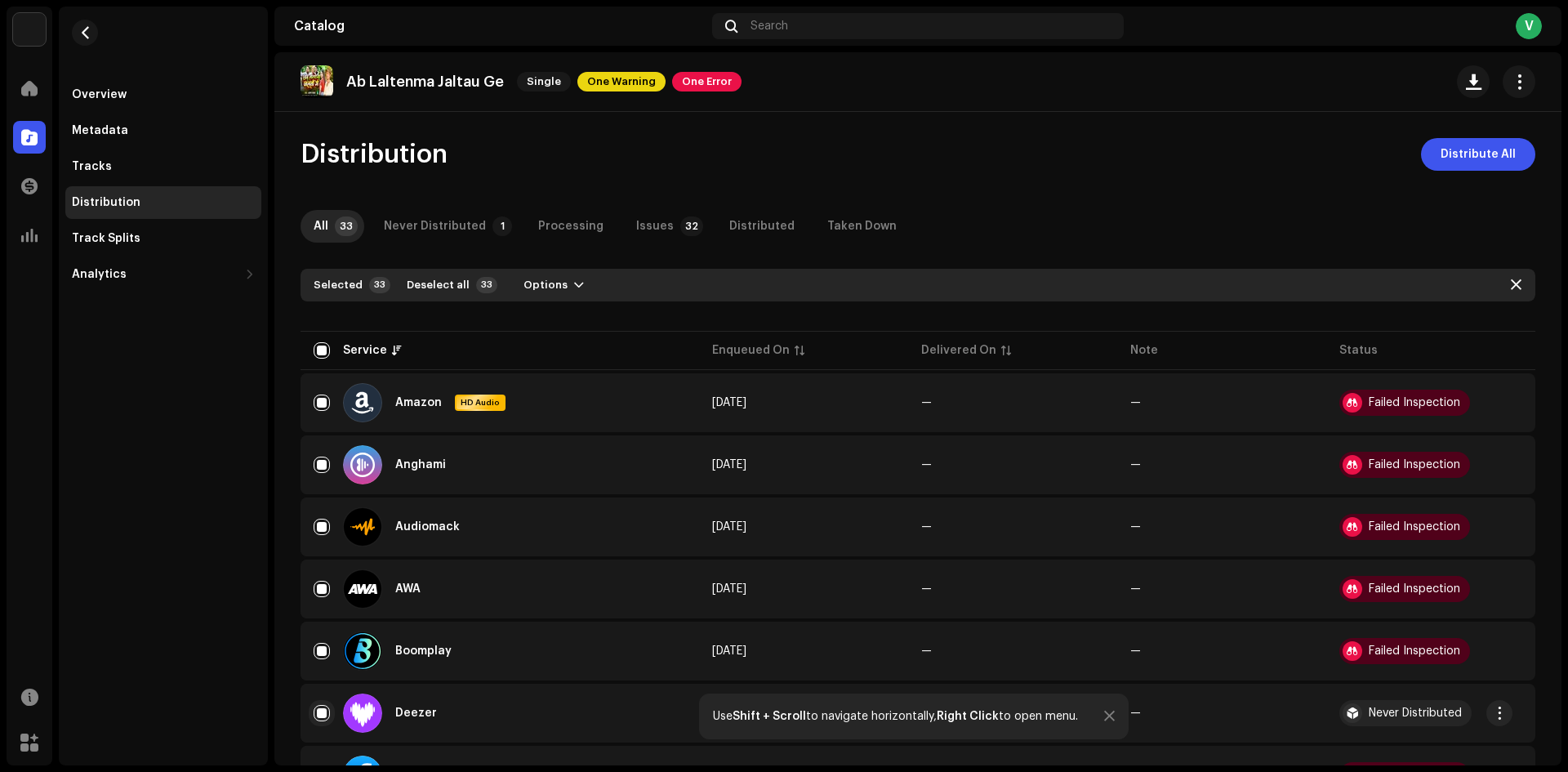
click at [321, 705] on input "Row Selected" at bounding box center [321, 712] width 17 height 17
checkbox input "false"
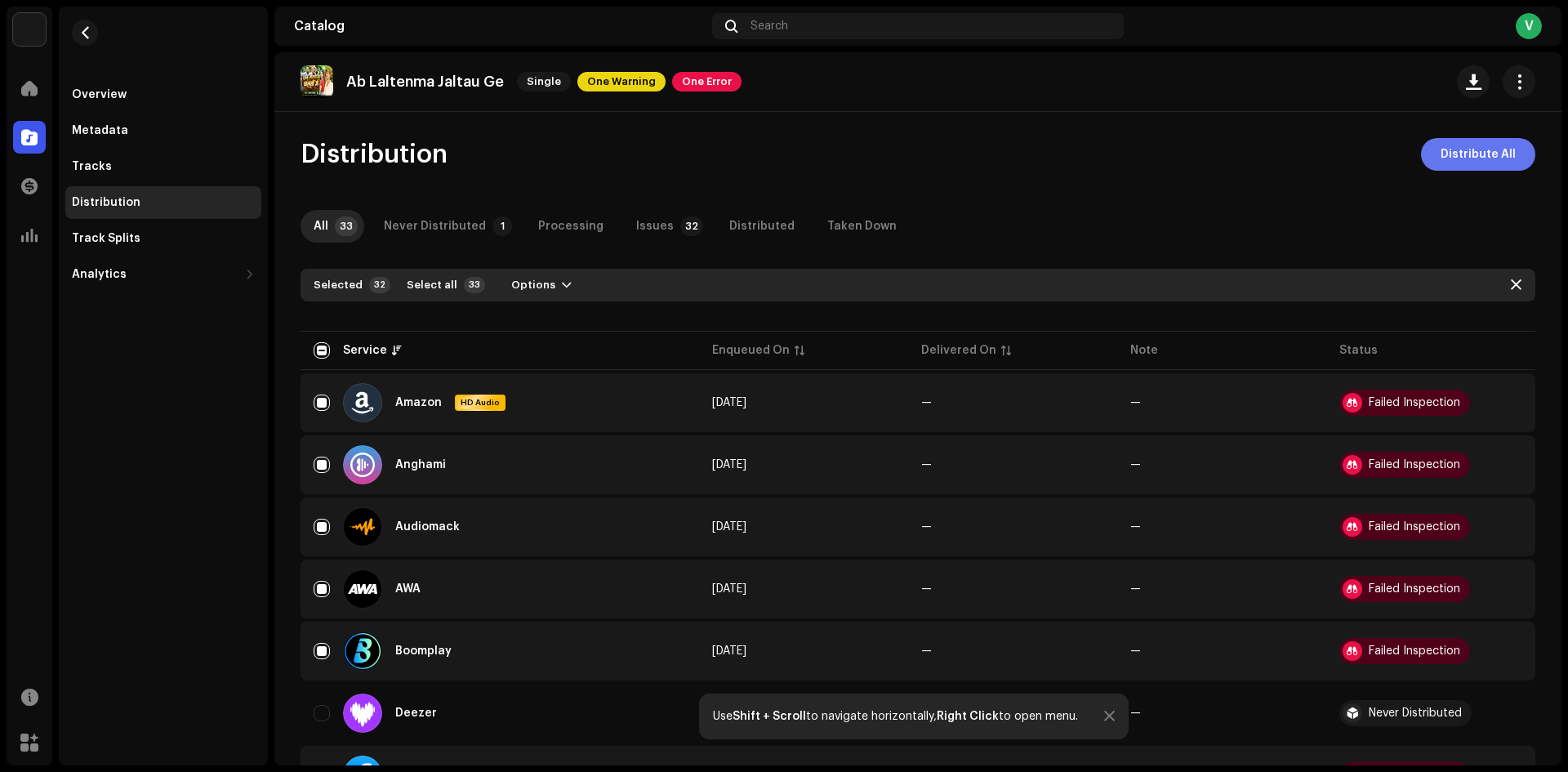
click at [1457, 157] on span "Distribute All" at bounding box center [1478, 154] width 75 height 32
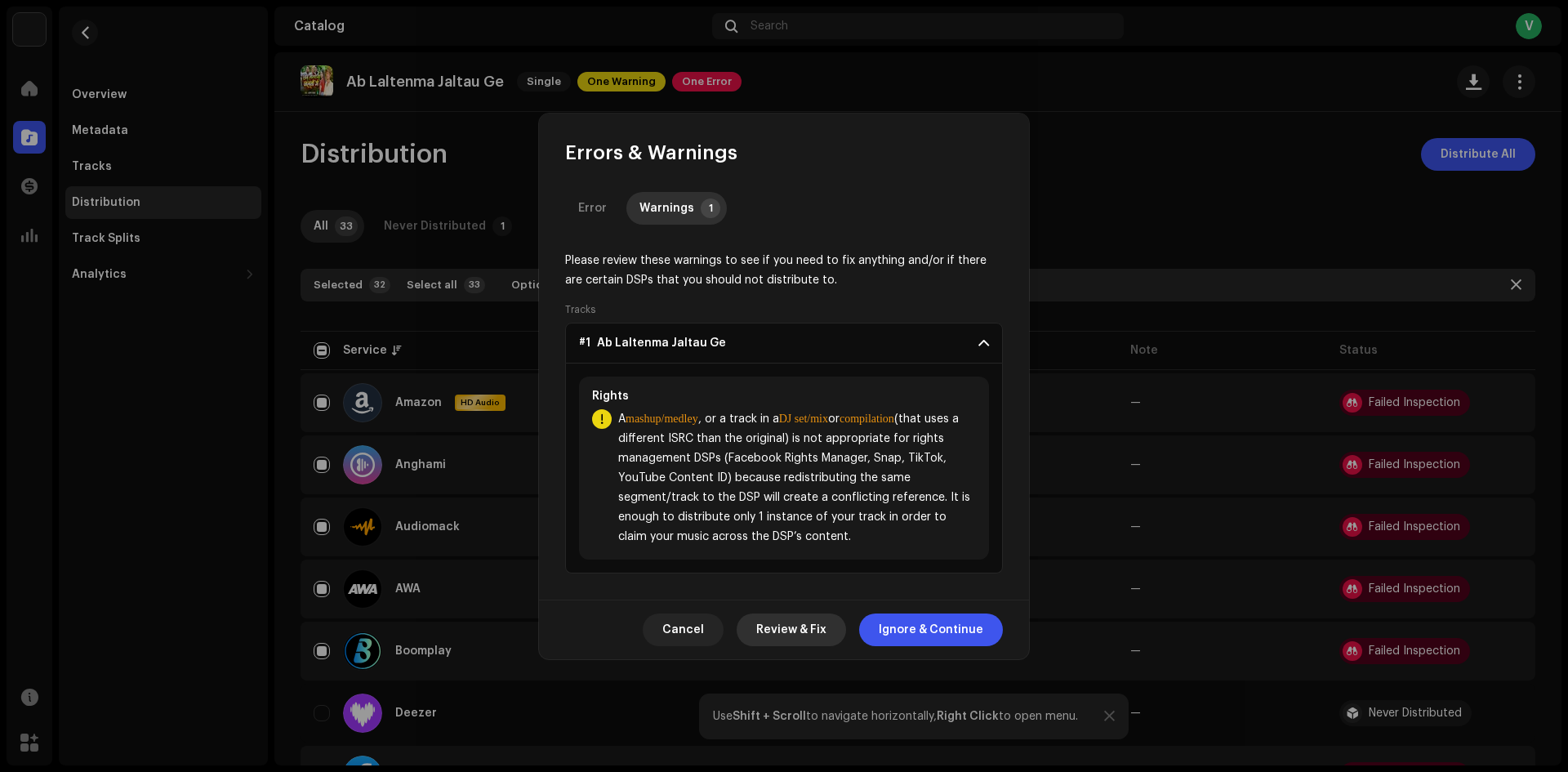
click at [813, 622] on span "Review & Fix" at bounding box center [792, 629] width 71 height 32
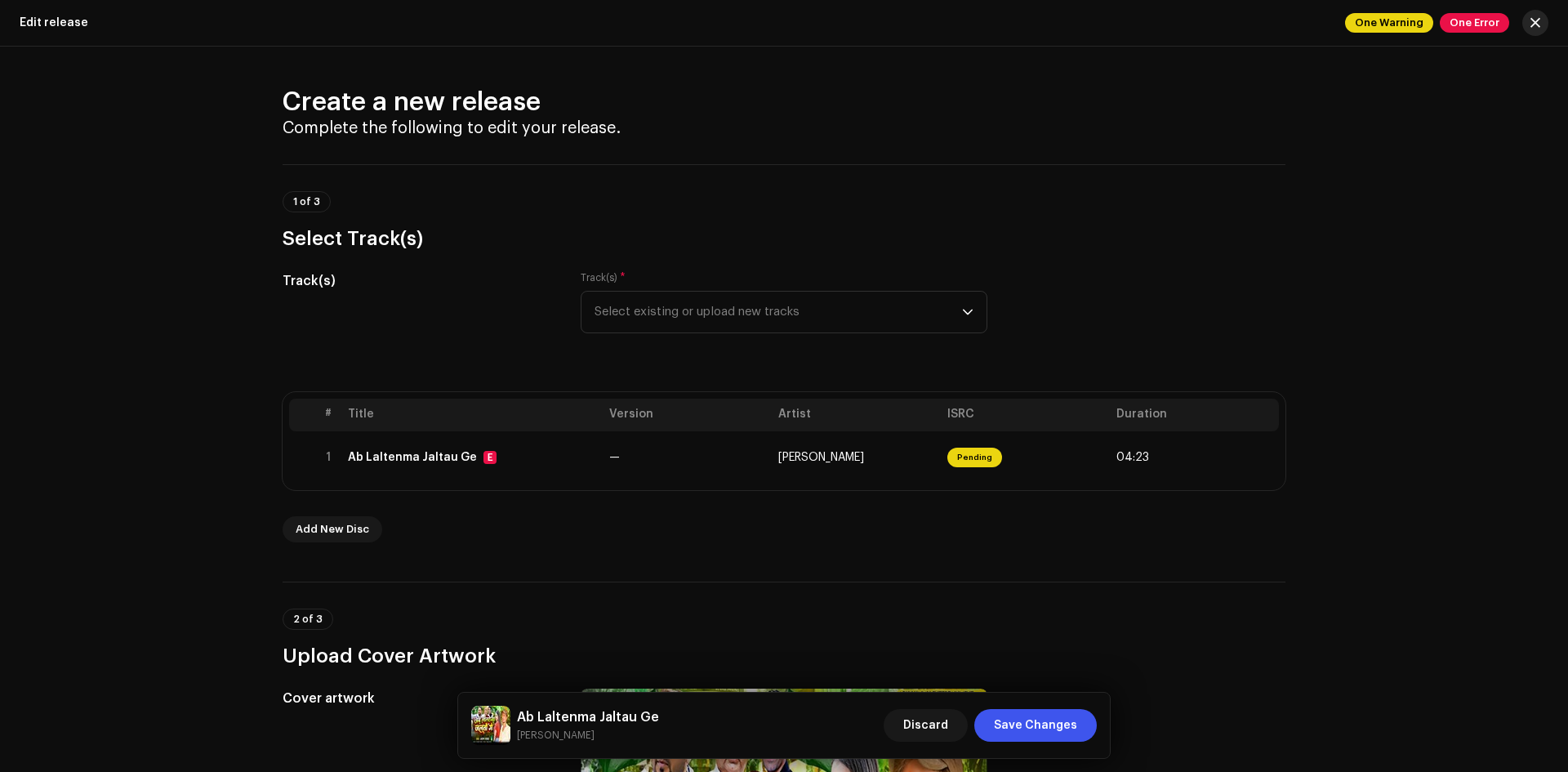
click at [1543, 29] on button "button" at bounding box center [1536, 23] width 26 height 26
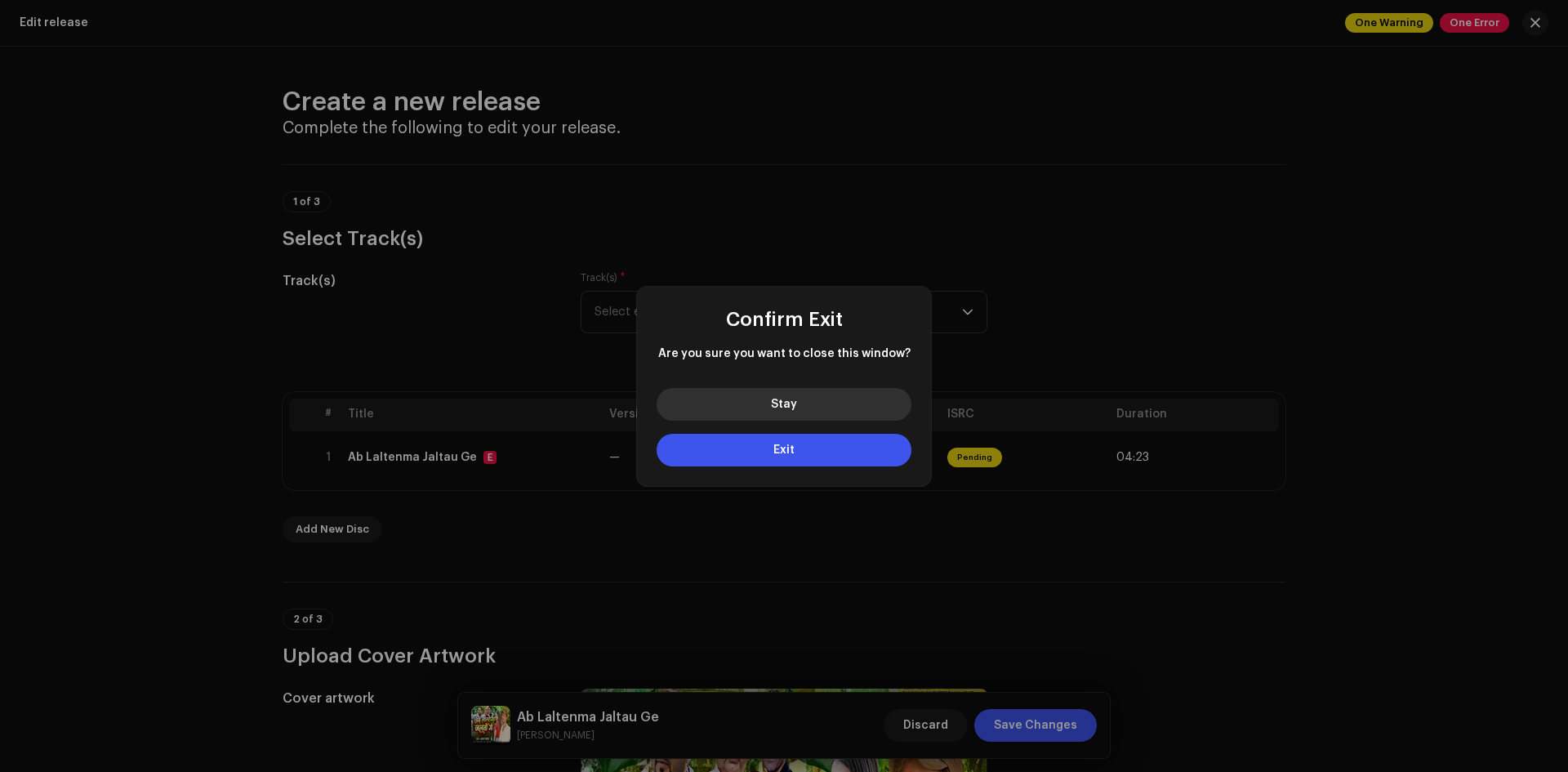
click at [836, 408] on button "Stay" at bounding box center [784, 404] width 255 height 32
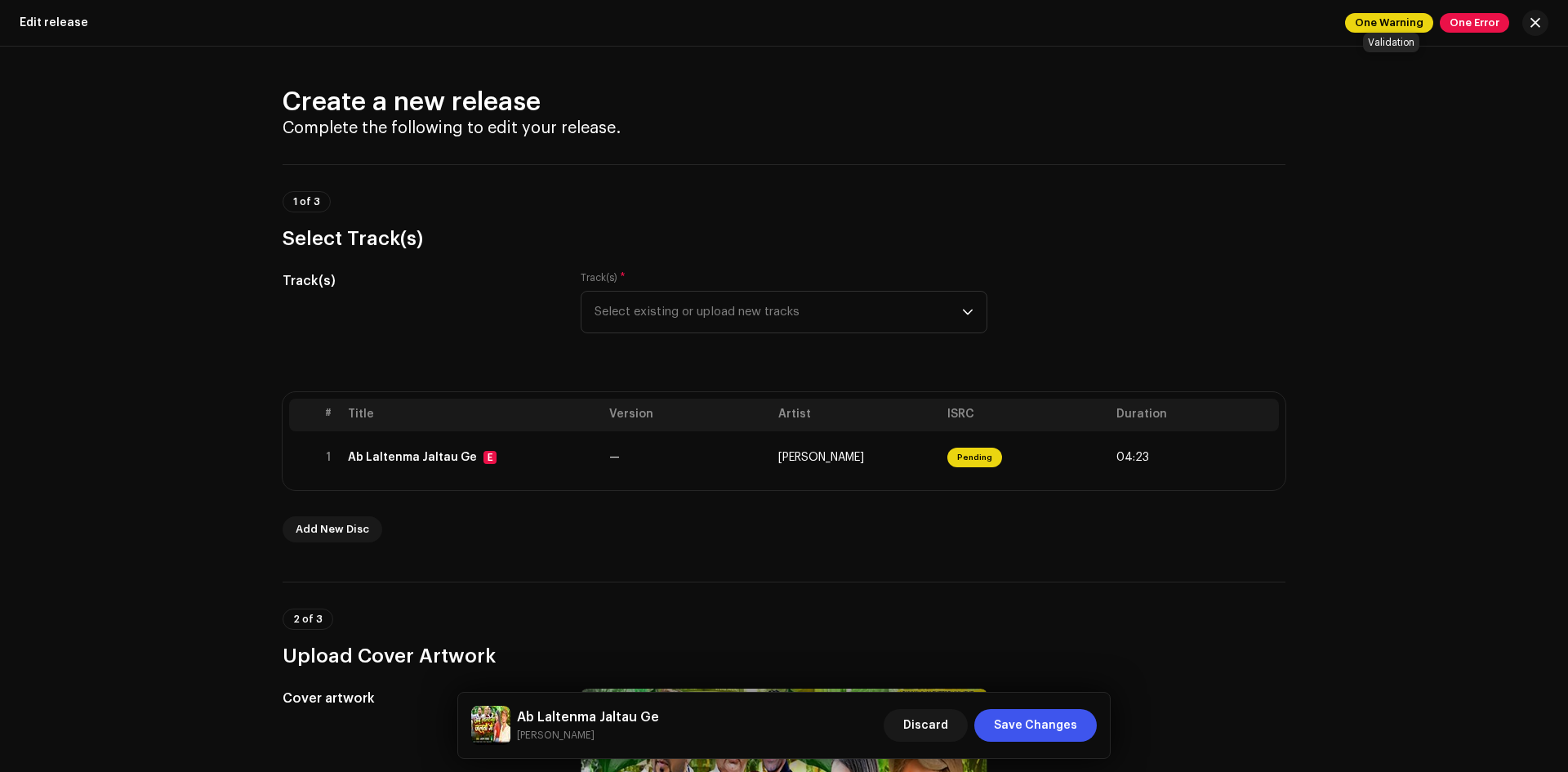
click at [1385, 24] on span "One Warning" at bounding box center [1390, 23] width 88 height 20
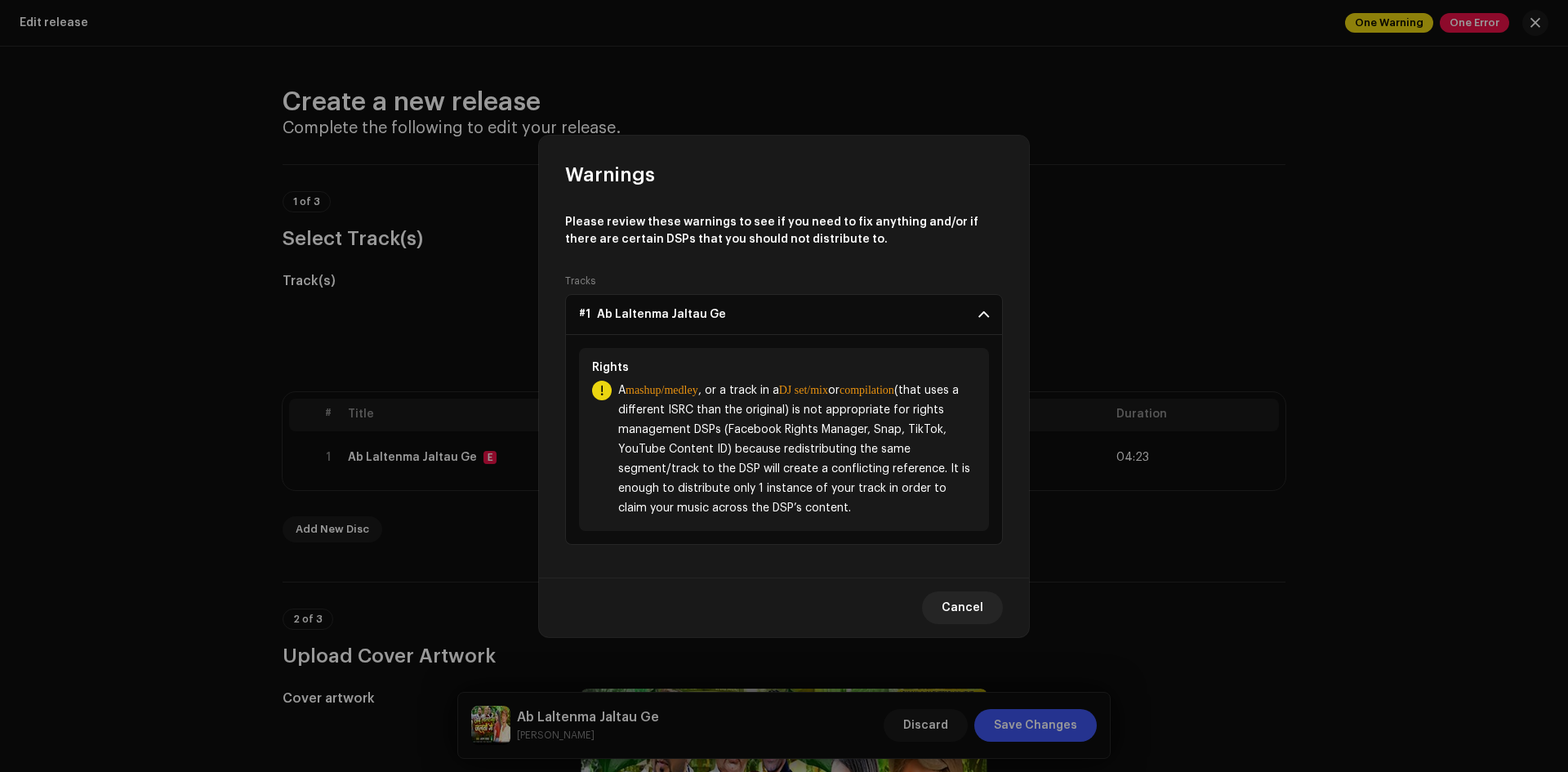
drag, startPoint x: 618, startPoint y: 390, endPoint x: 845, endPoint y: 508, distance: 255.8
click at [845, 508] on span "A mashup/medley , or a track in a DJ set/mix or compilation (that uses a differ…" at bounding box center [797, 449] width 358 height 137
copy span "A mashup/medley , or a track in a DJ set/mix or compilation (that uses a differ…"
click at [783, 486] on span "A mashup/medley , or a track in a DJ set/mix or compilation (that uses a differ…" at bounding box center [797, 449] width 358 height 137
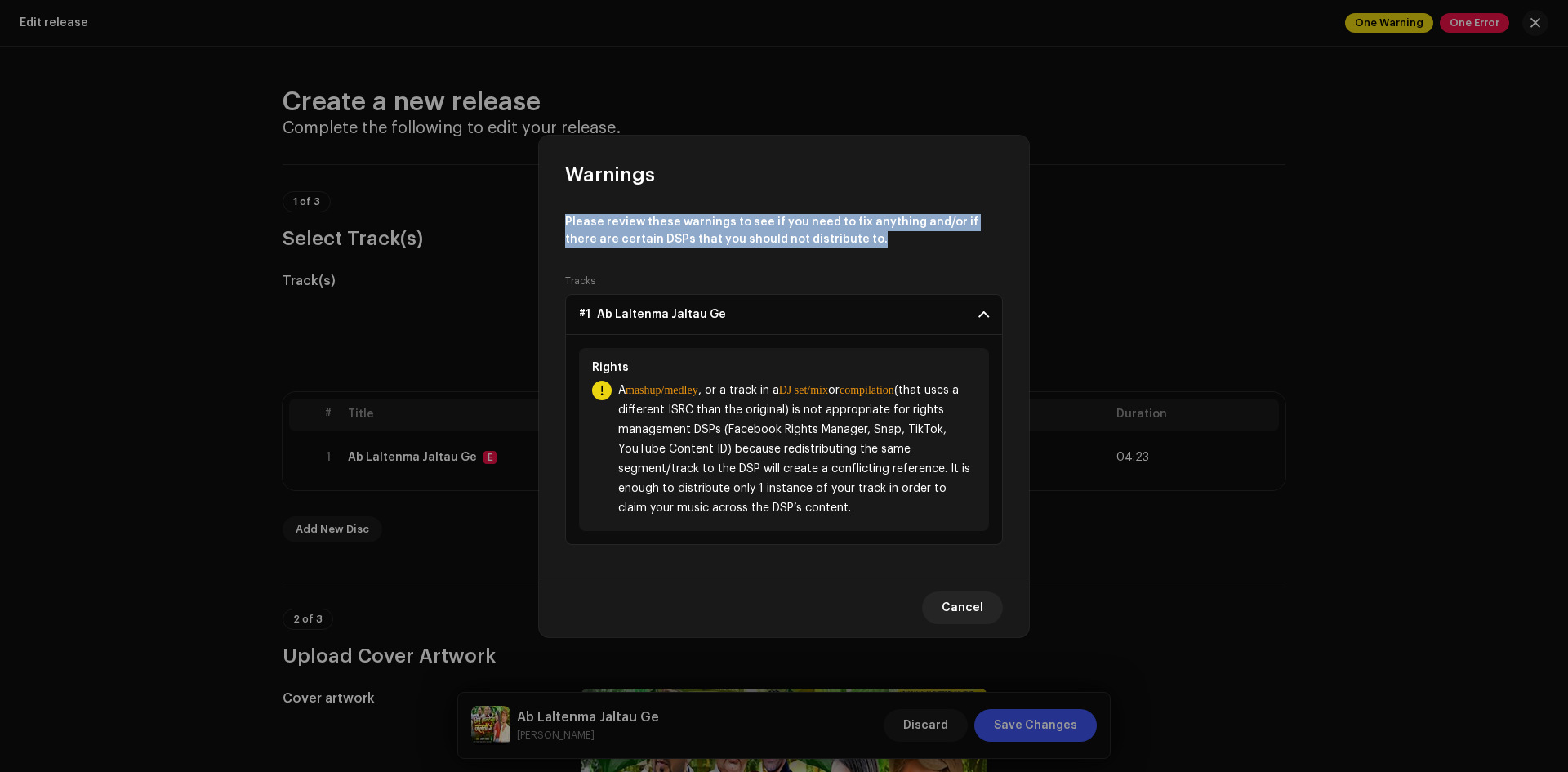
drag, startPoint x: 564, startPoint y: 219, endPoint x: 841, endPoint y: 256, distance: 279.5
click at [841, 256] on div "Please review these warnings to see if you need to fix anything and/or if there…" at bounding box center [784, 383] width 490 height 390
copy p "Please review these warnings to see if you need to fix anything and/or if there…"
click at [657, 260] on div "Please review these warnings to see if you need to fix anything and/or if there…" at bounding box center [784, 382] width 438 height 337
drag, startPoint x: 564, startPoint y: 220, endPoint x: 852, endPoint y: 240, distance: 288.7
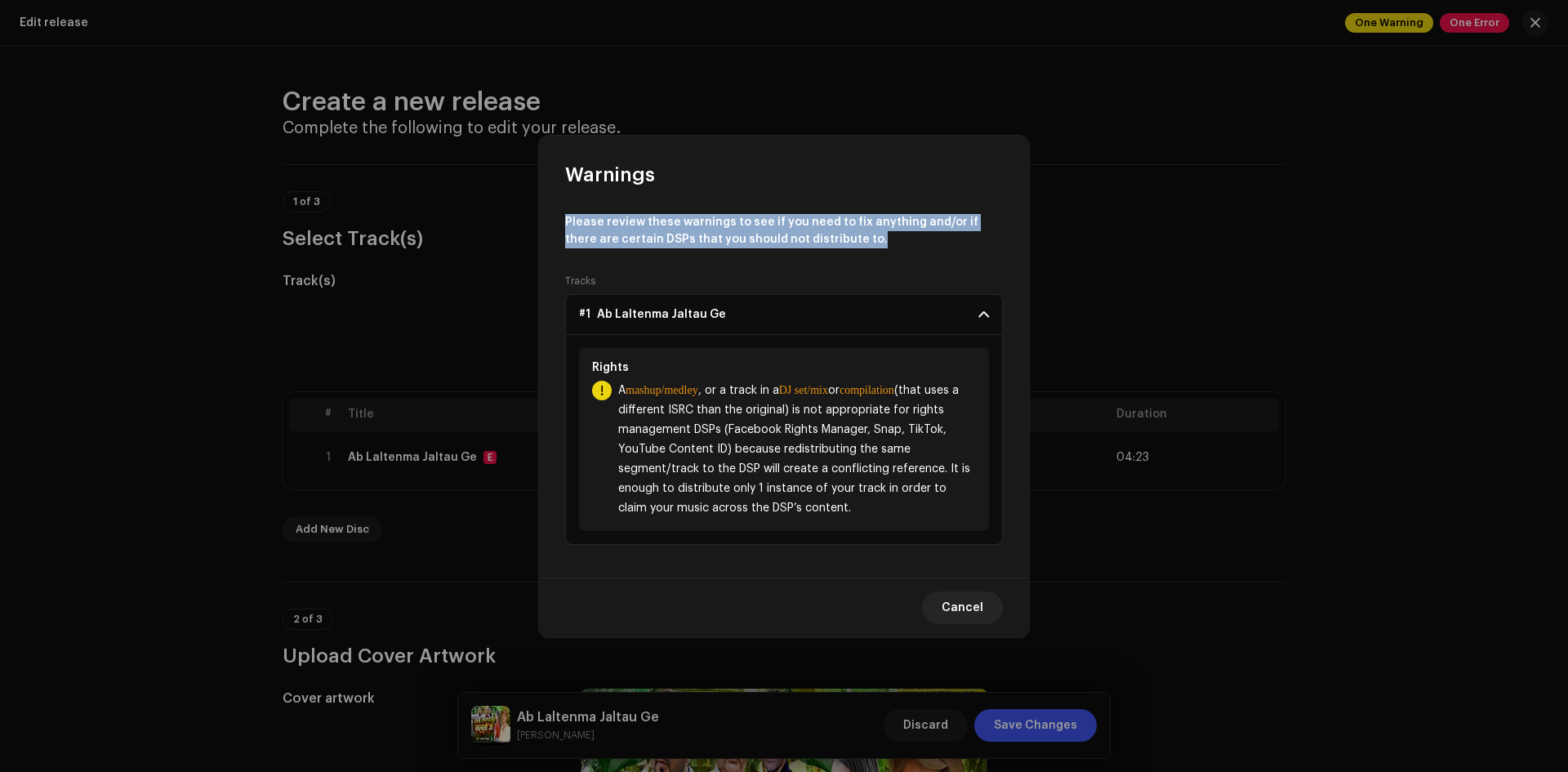
click at [852, 240] on div "Please review these warnings to see if you need to fix anything and/or if there…" at bounding box center [784, 383] width 490 height 390
click at [852, 240] on p "Please review these warnings to see if you need to fix anything and/or if there…" at bounding box center [784, 230] width 438 height 34
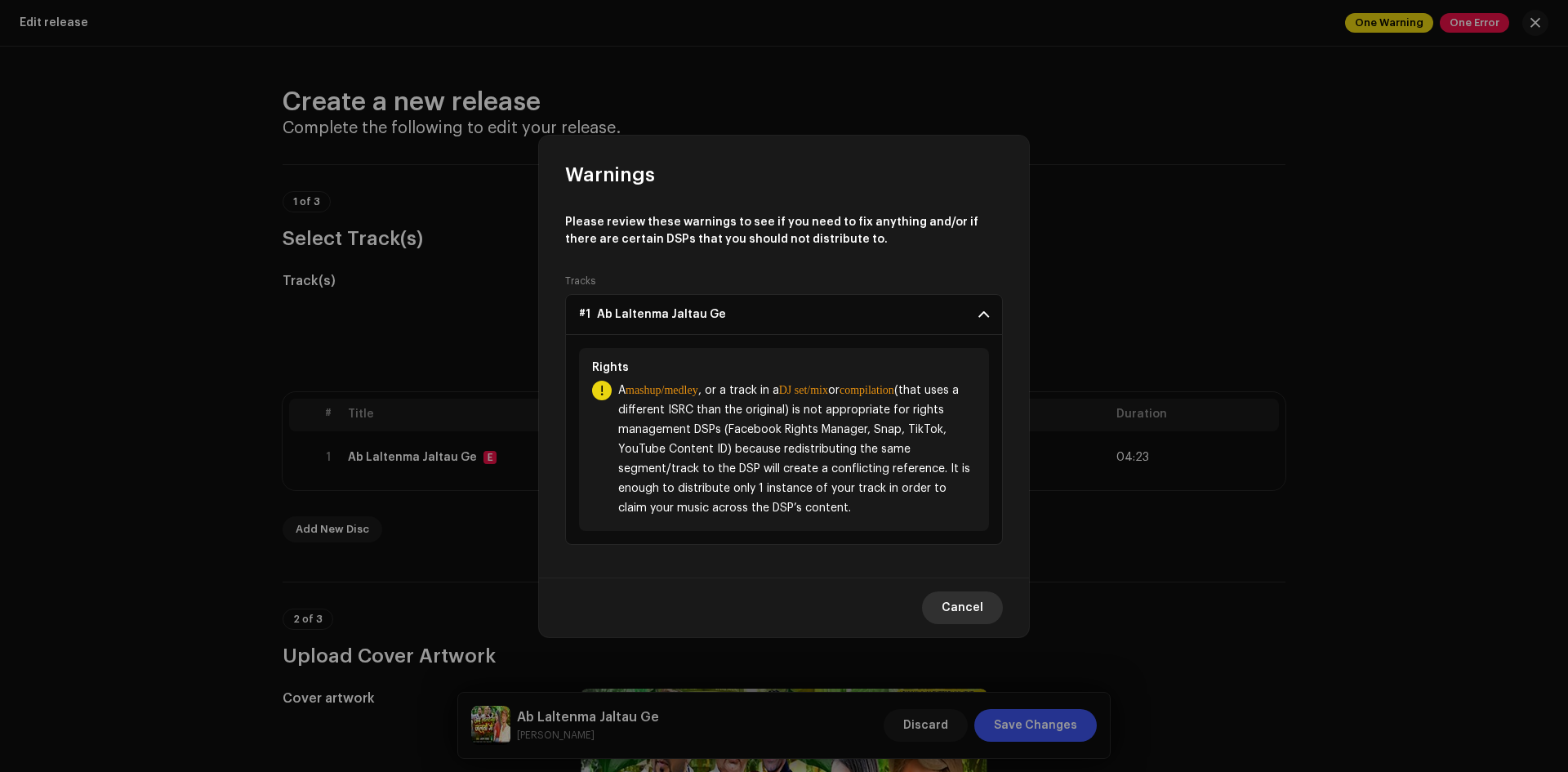
click at [956, 610] on span "Cancel" at bounding box center [962, 606] width 42 height 32
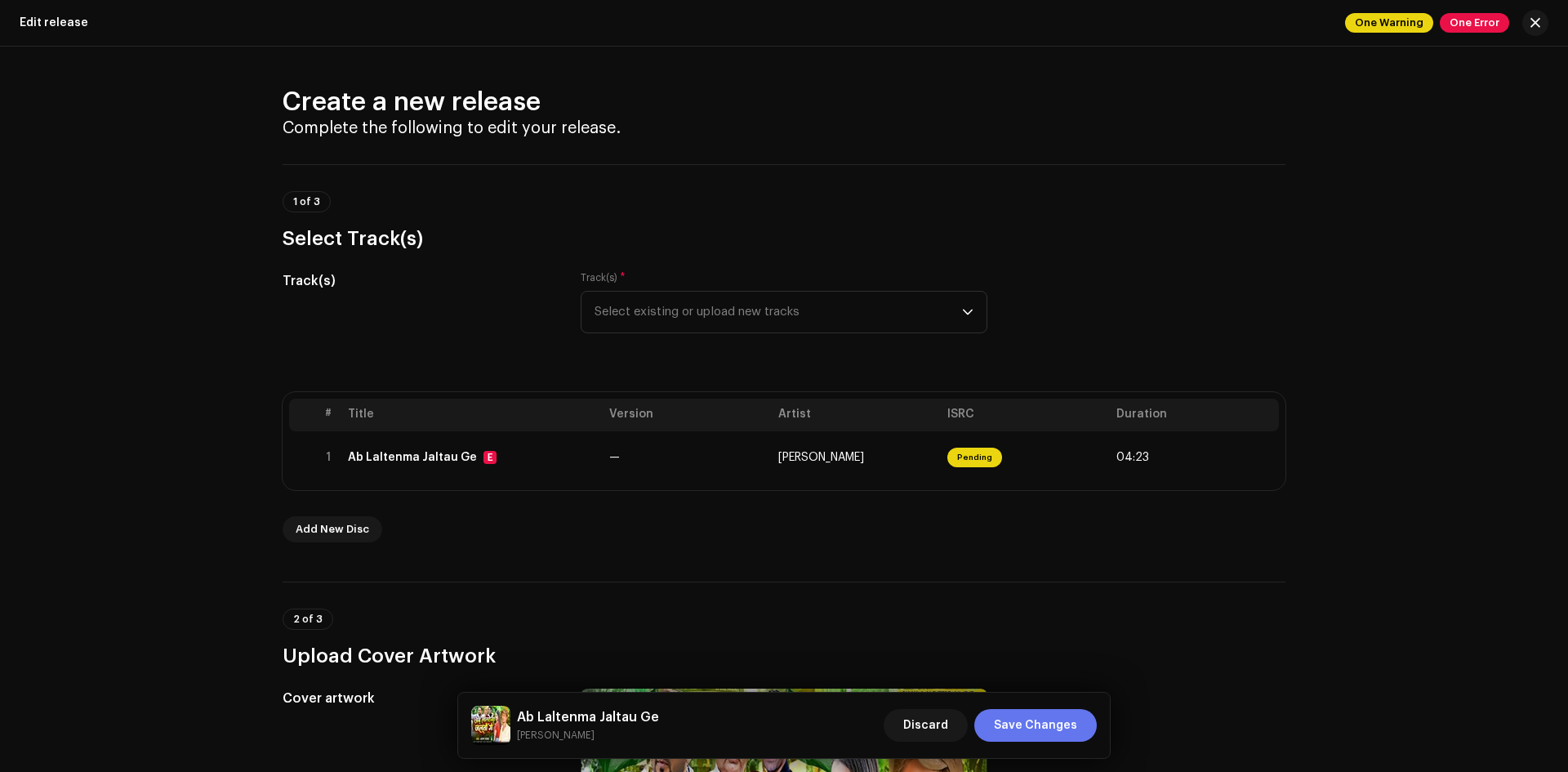
click at [1030, 724] on span "Save Changes" at bounding box center [1035, 724] width 83 height 32
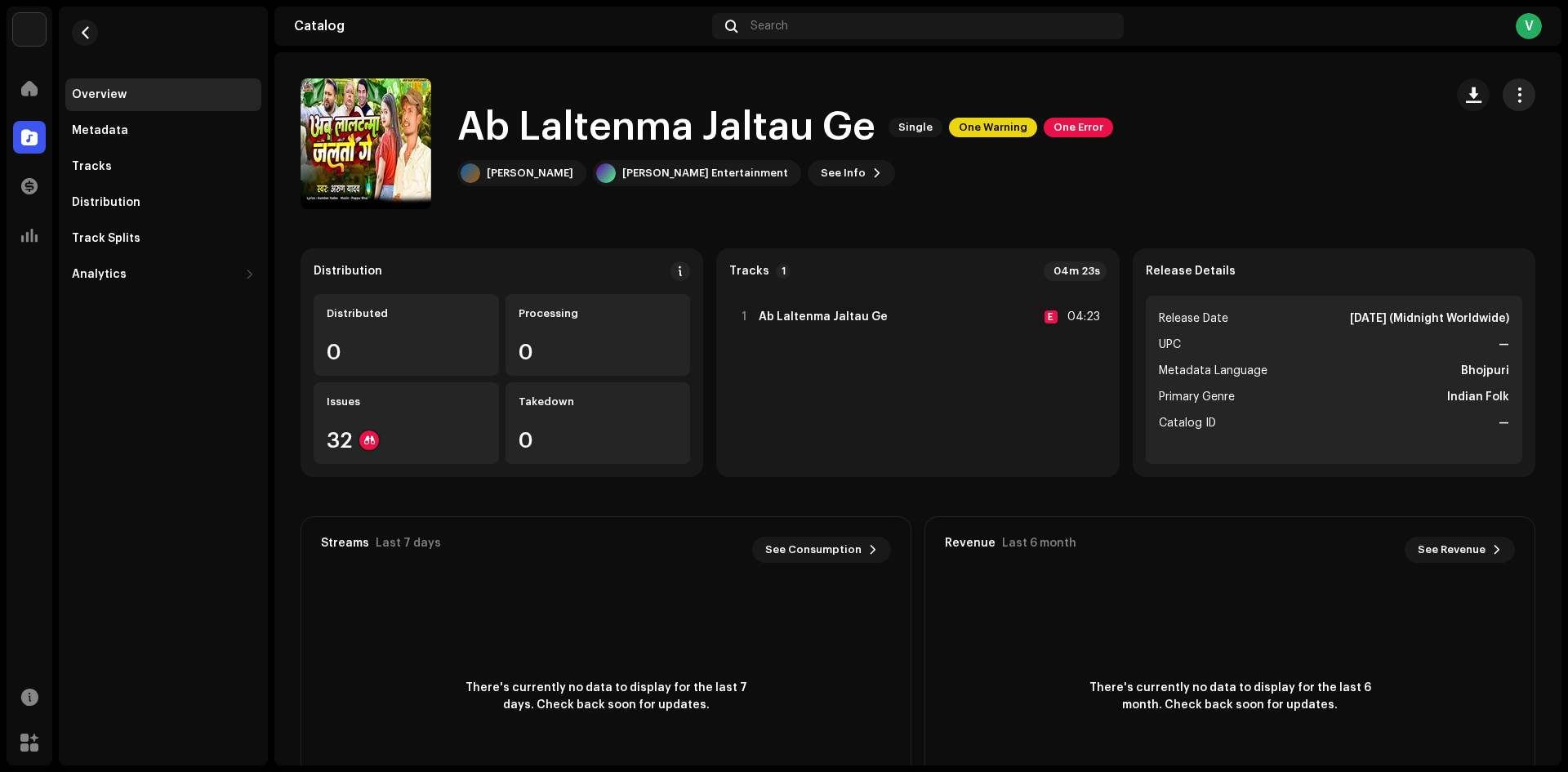
click at [1512, 97] on span "button" at bounding box center [1520, 94] width 16 height 13
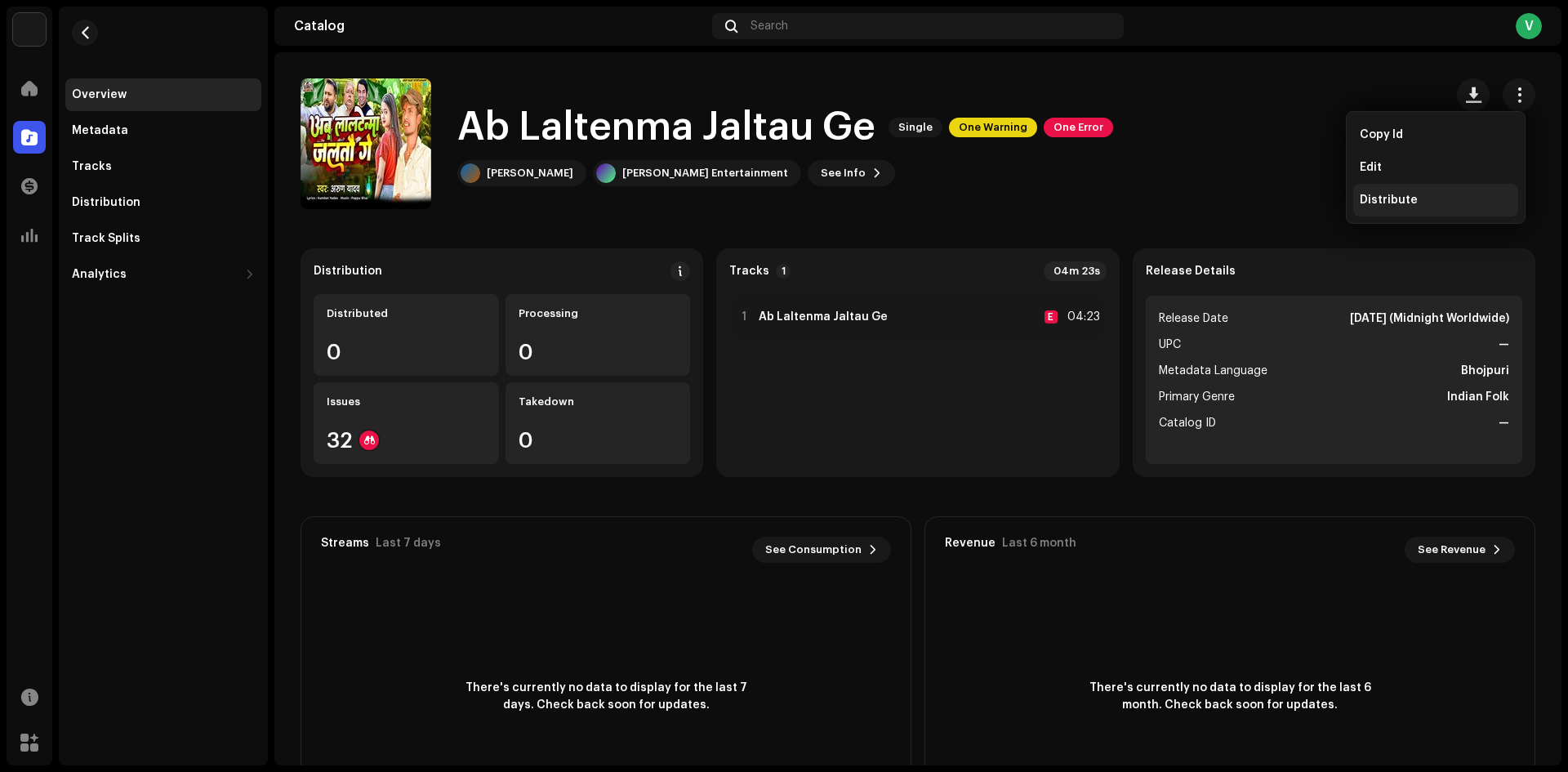
click at [1385, 211] on div "Distribute" at bounding box center [1436, 200] width 165 height 32
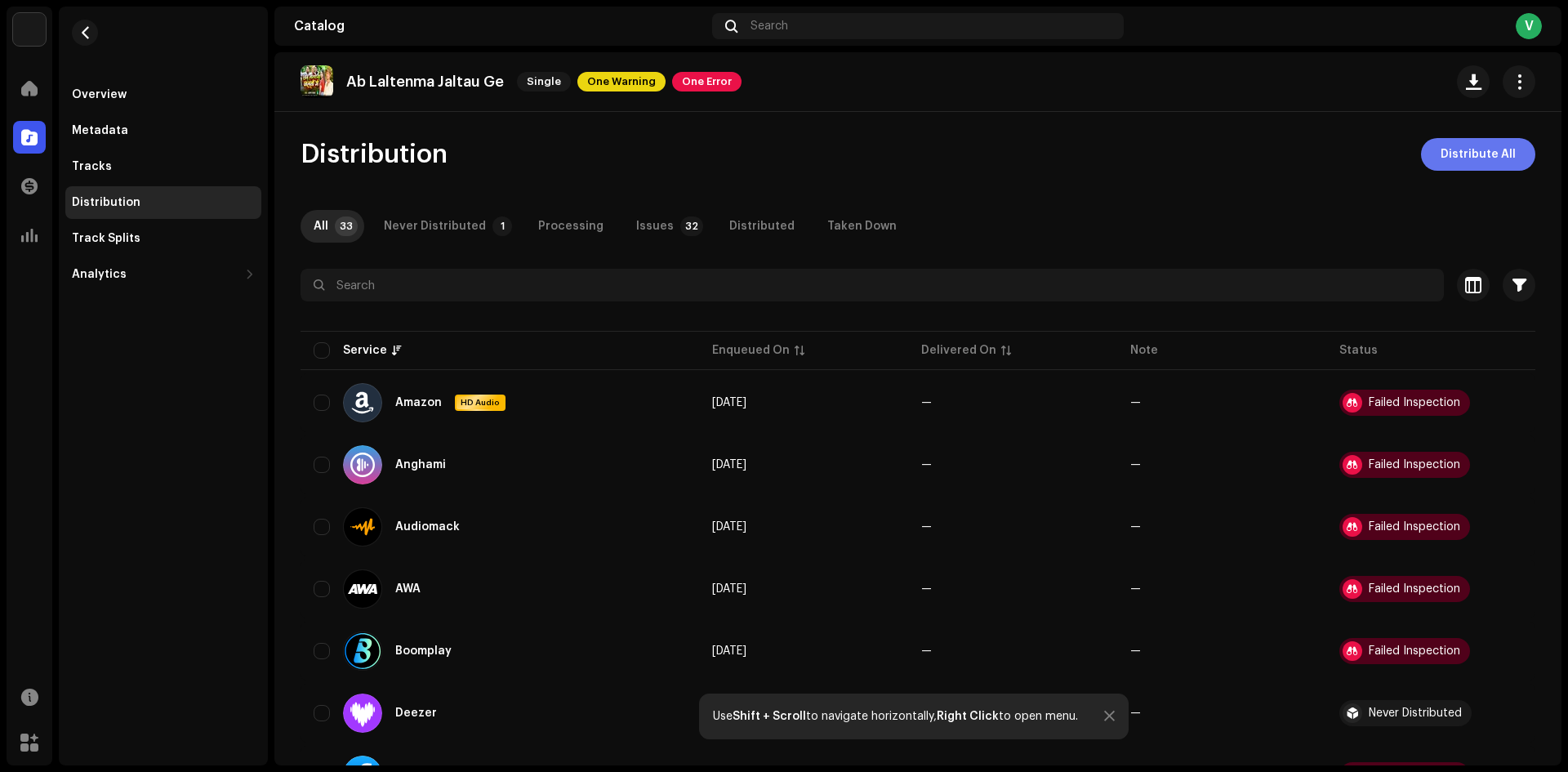
click at [1433, 145] on button "Distribute All" at bounding box center [1478, 154] width 115 height 32
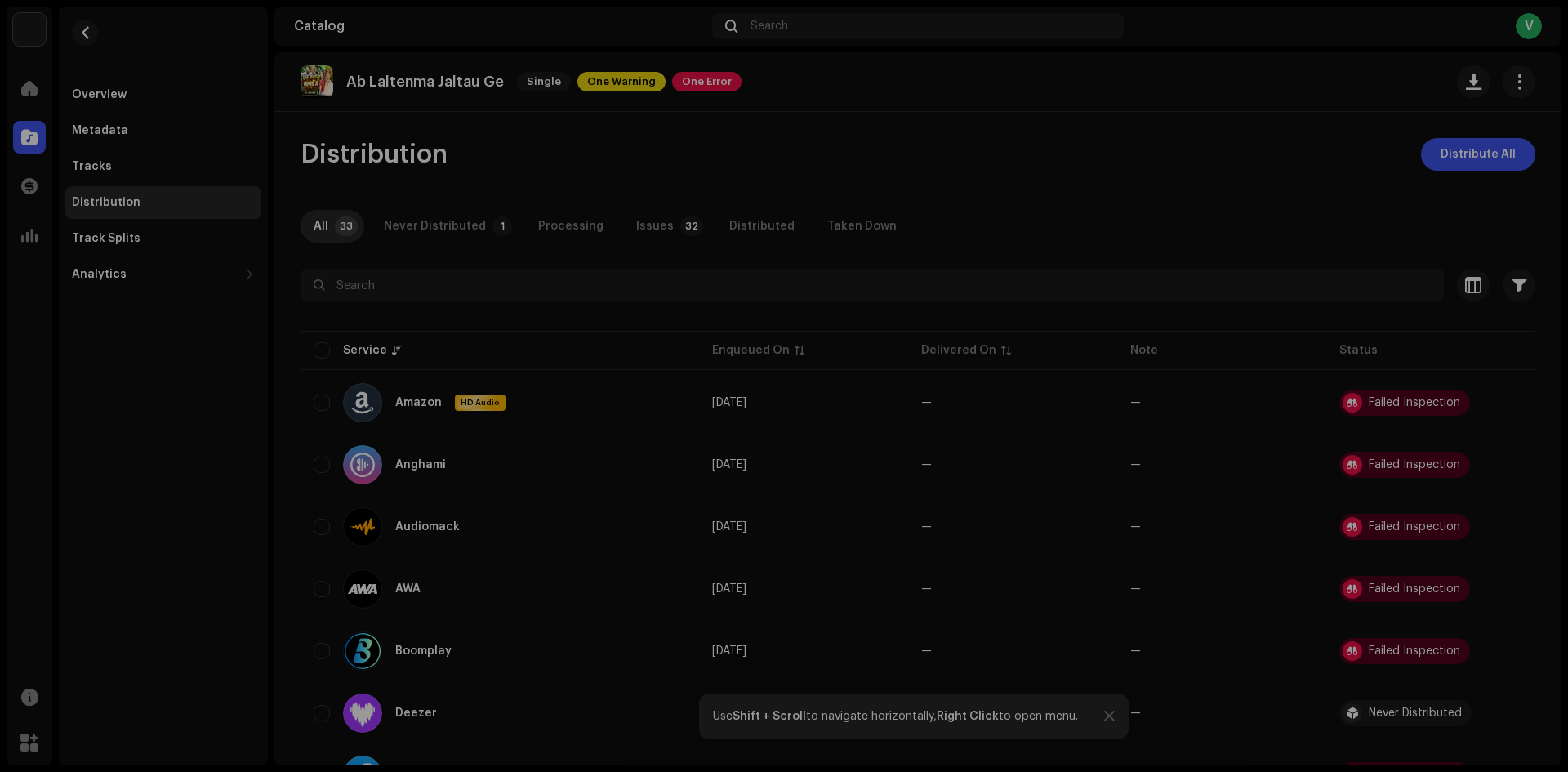
click at [1113, 261] on div "Errors & Warnings Error Warnings 1 Please review these warnings to see if you n…" at bounding box center [784, 386] width 1568 height 772
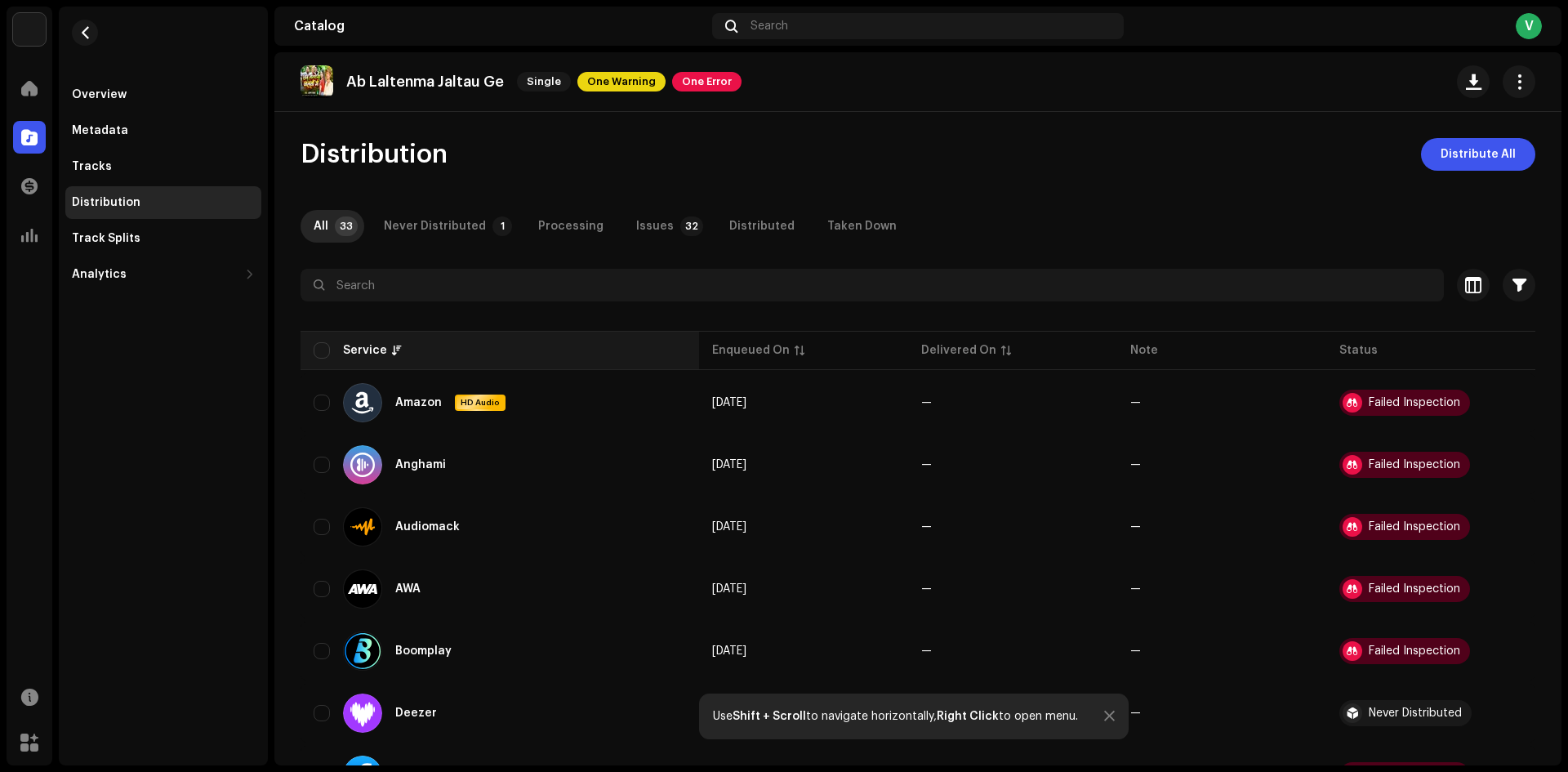
click at [329, 362] on th "Service" at bounding box center [500, 351] width 399 height 39
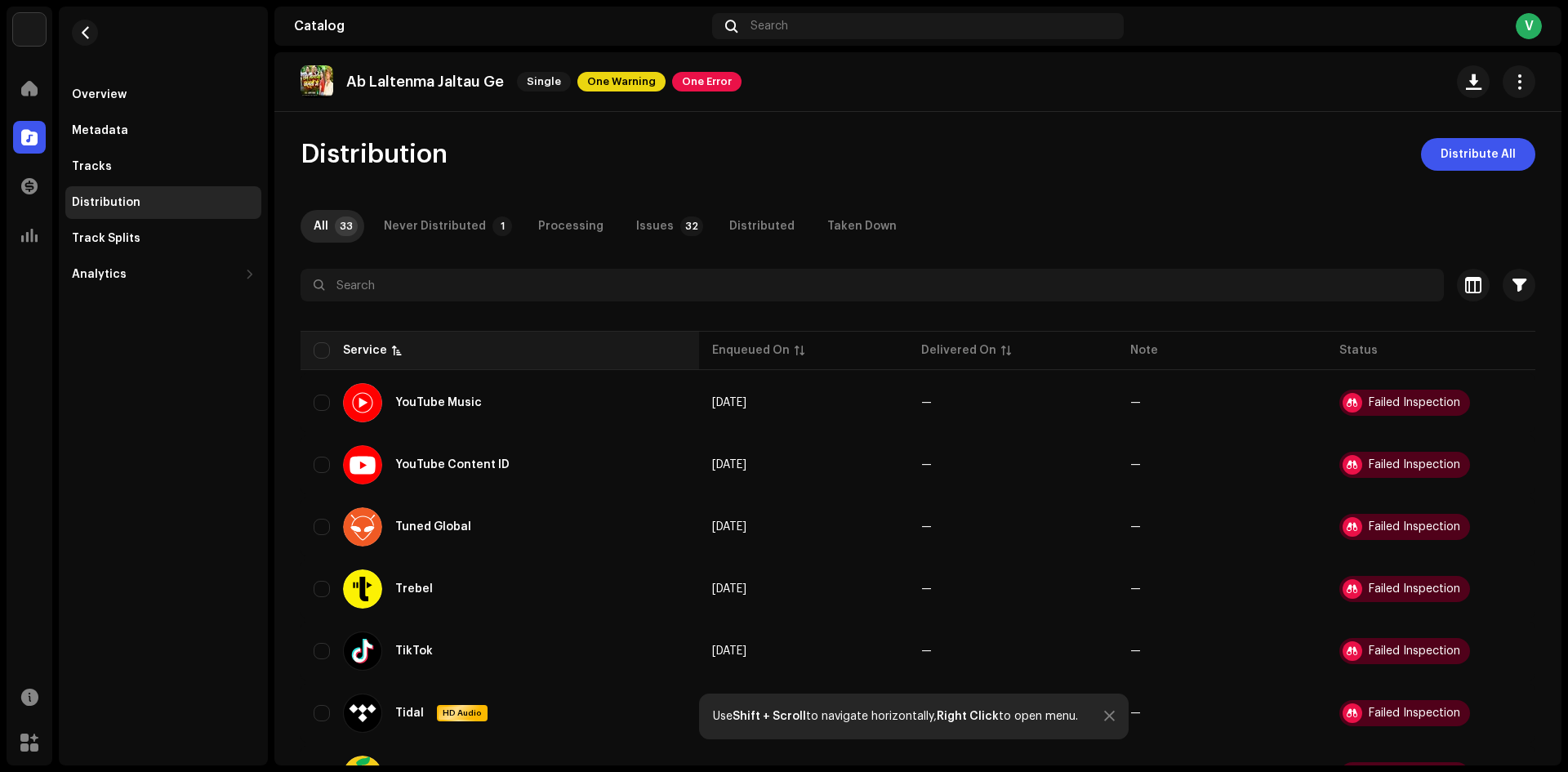
click at [392, 346] on p-sorticon at bounding box center [397, 351] width 10 height 10
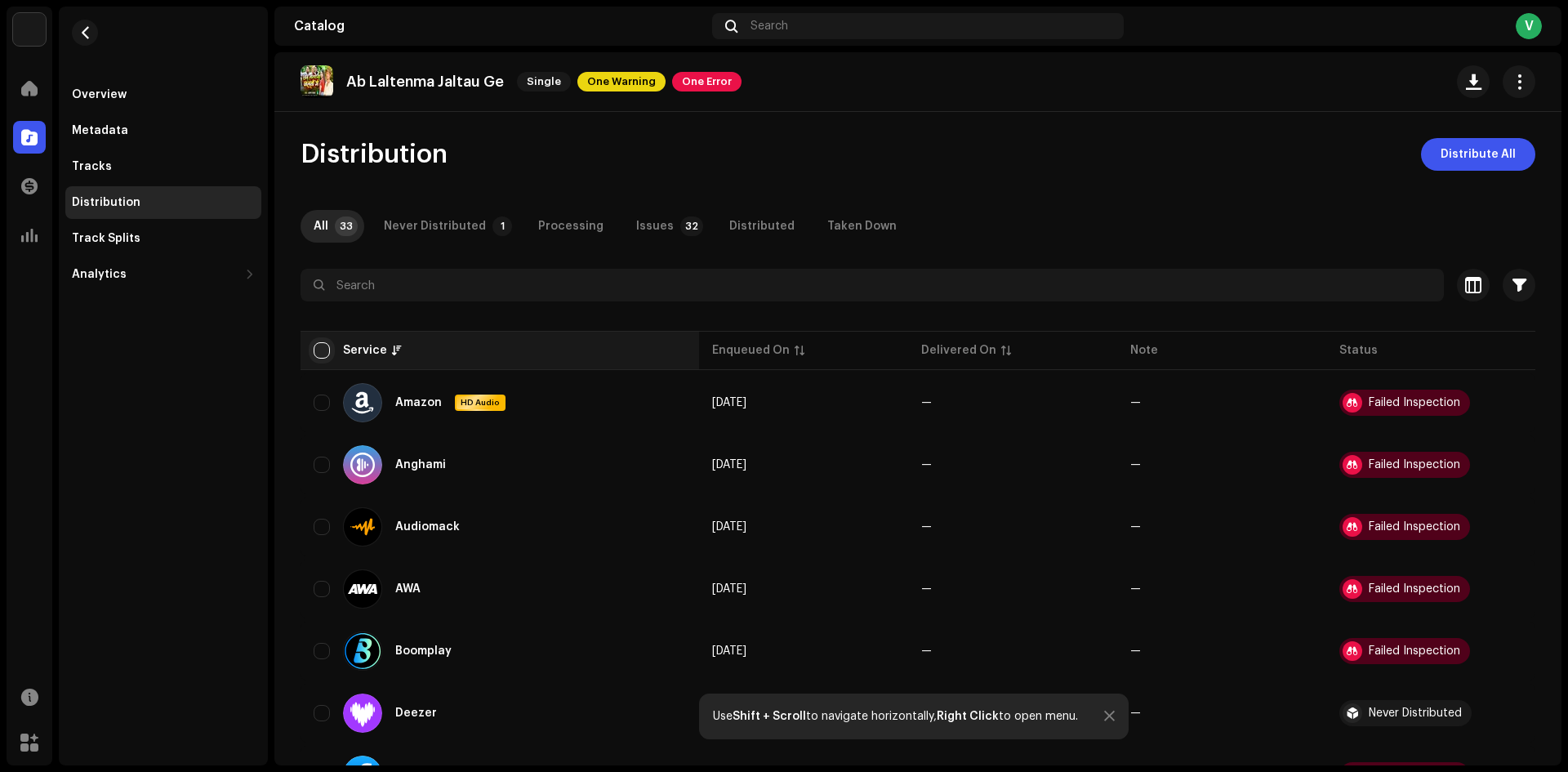
click at [317, 354] on input "checkbox" at bounding box center [321, 350] width 17 height 17
checkbox input "true"
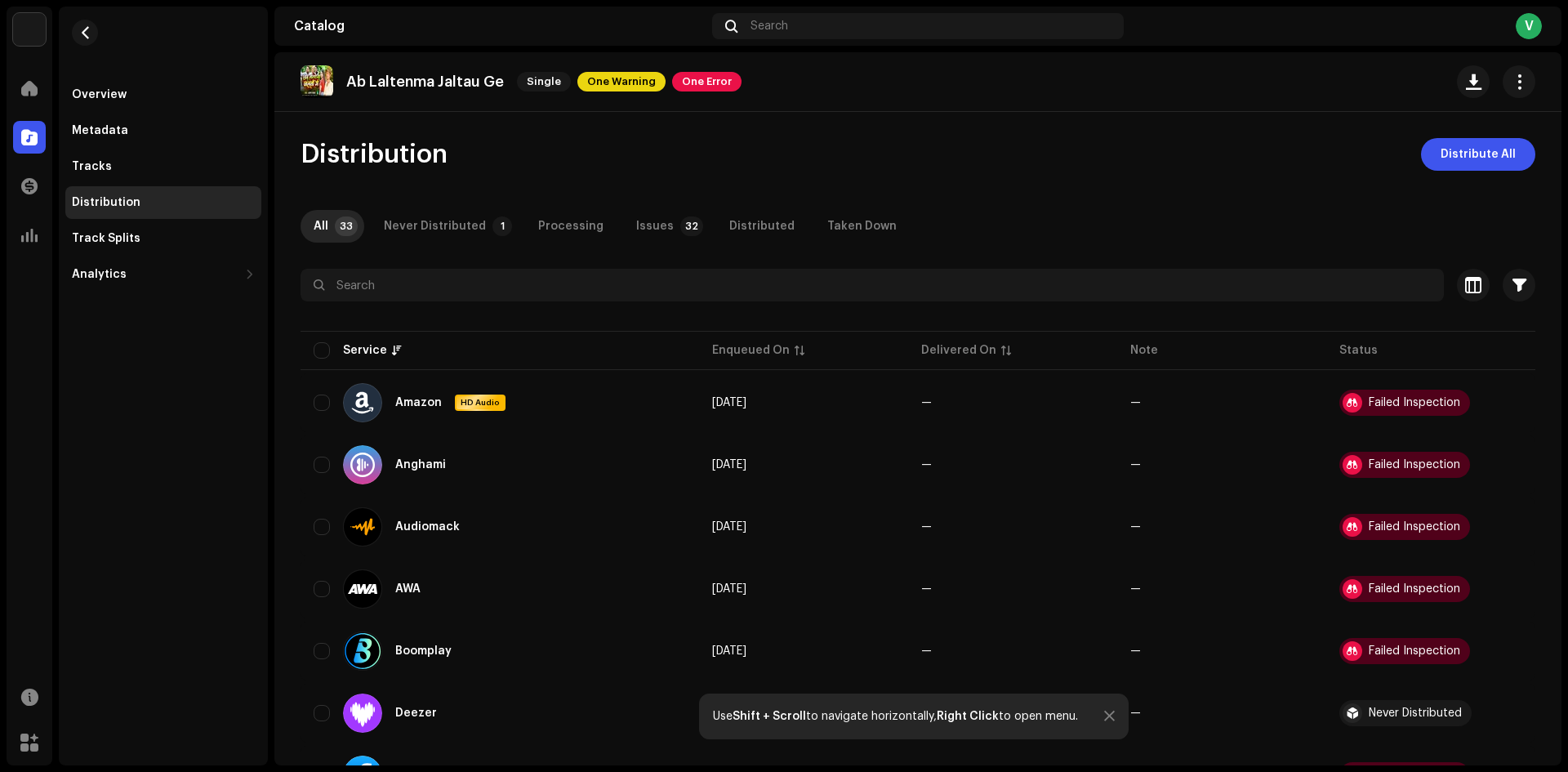
checkbox input "true"
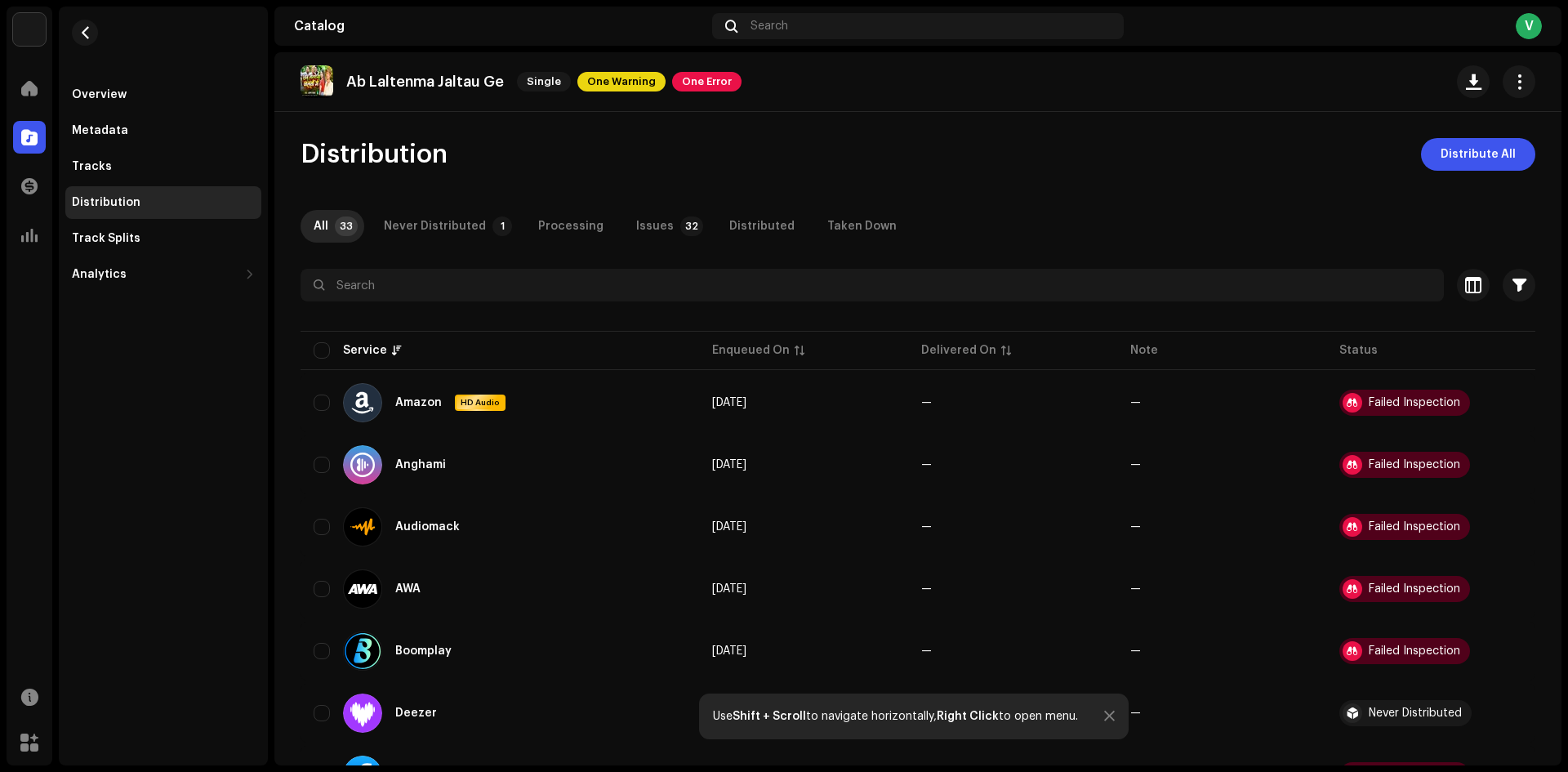
checkbox input "true"
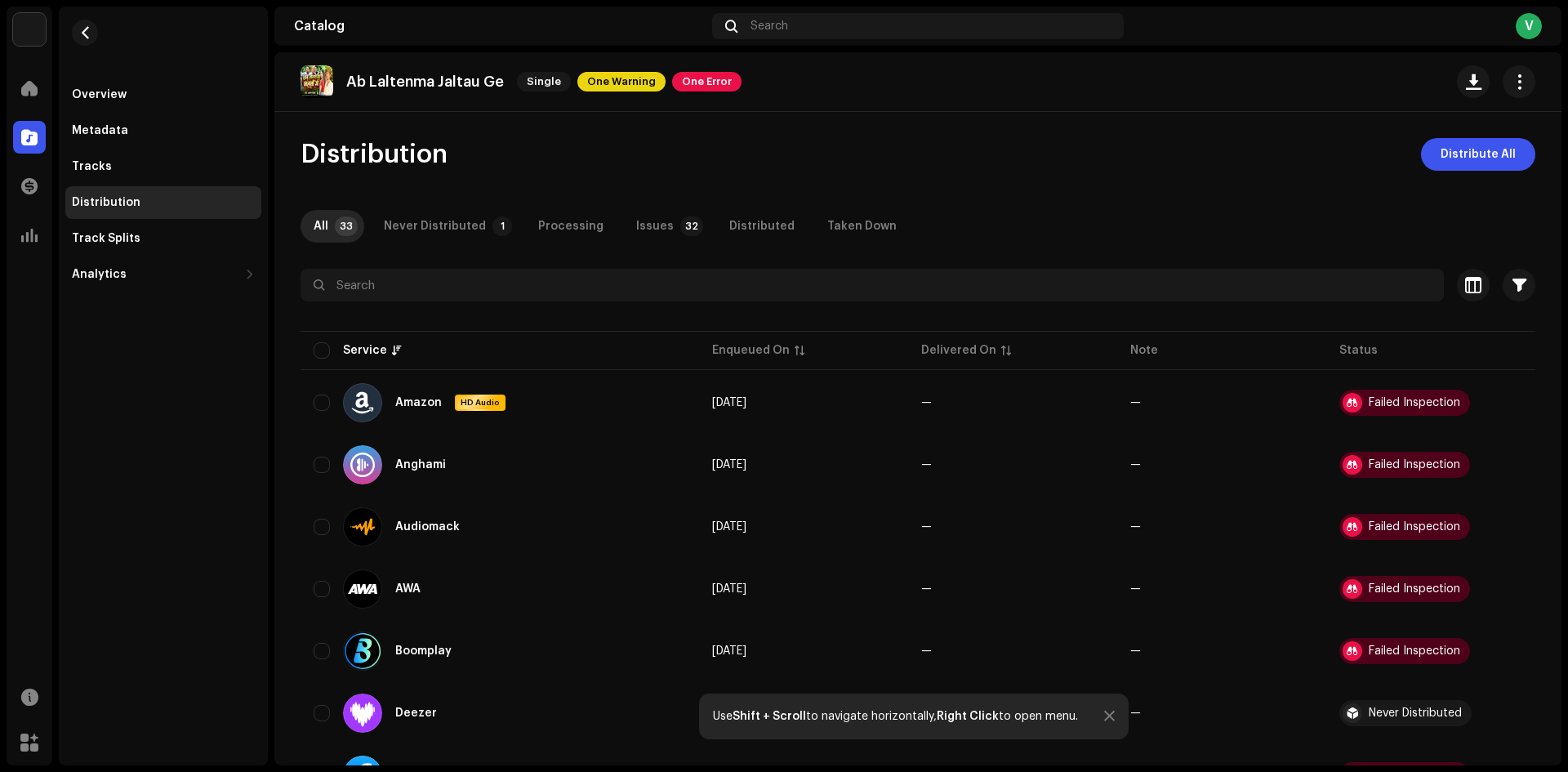
checkbox input "true"
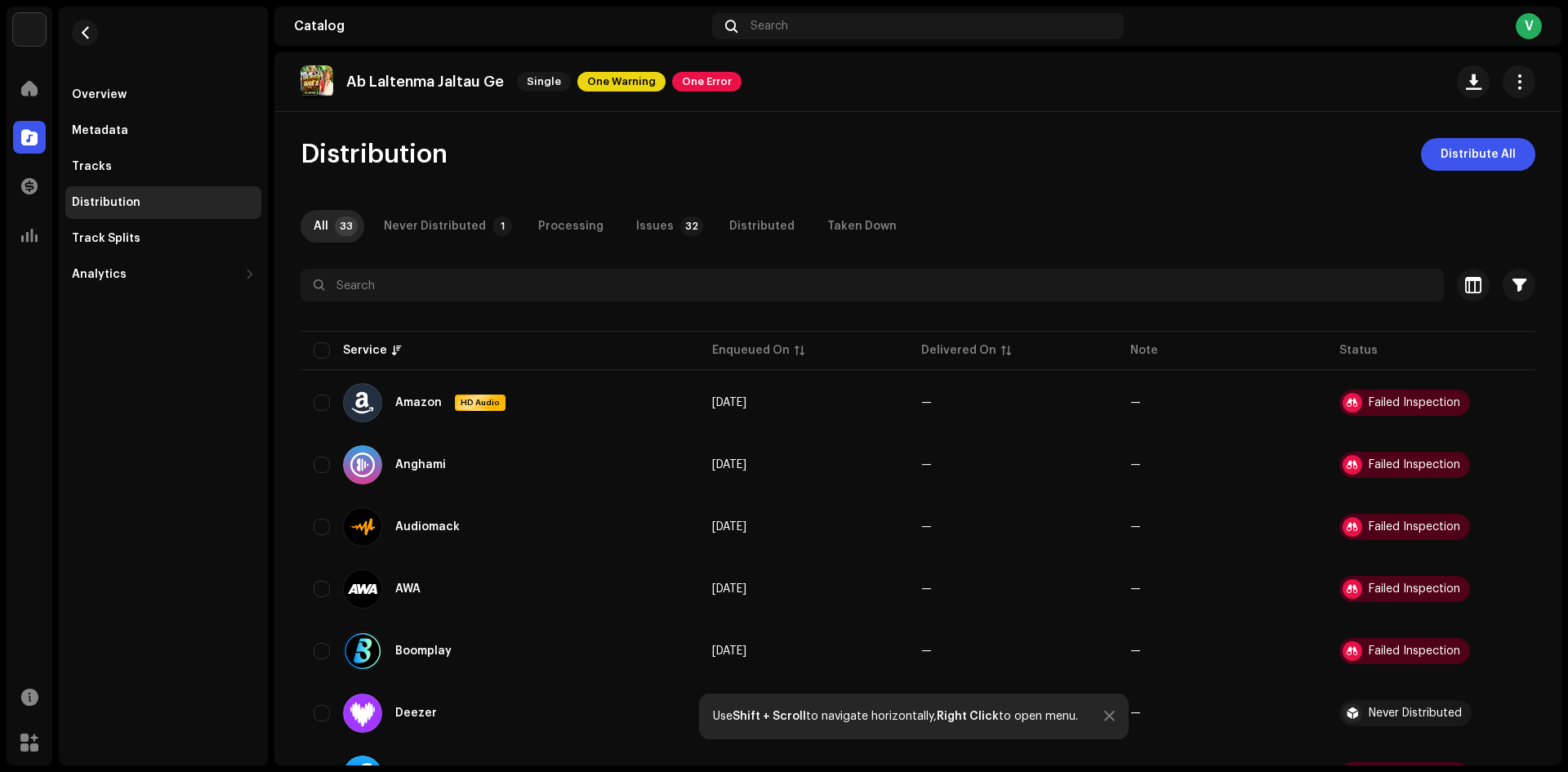
checkbox input "true"
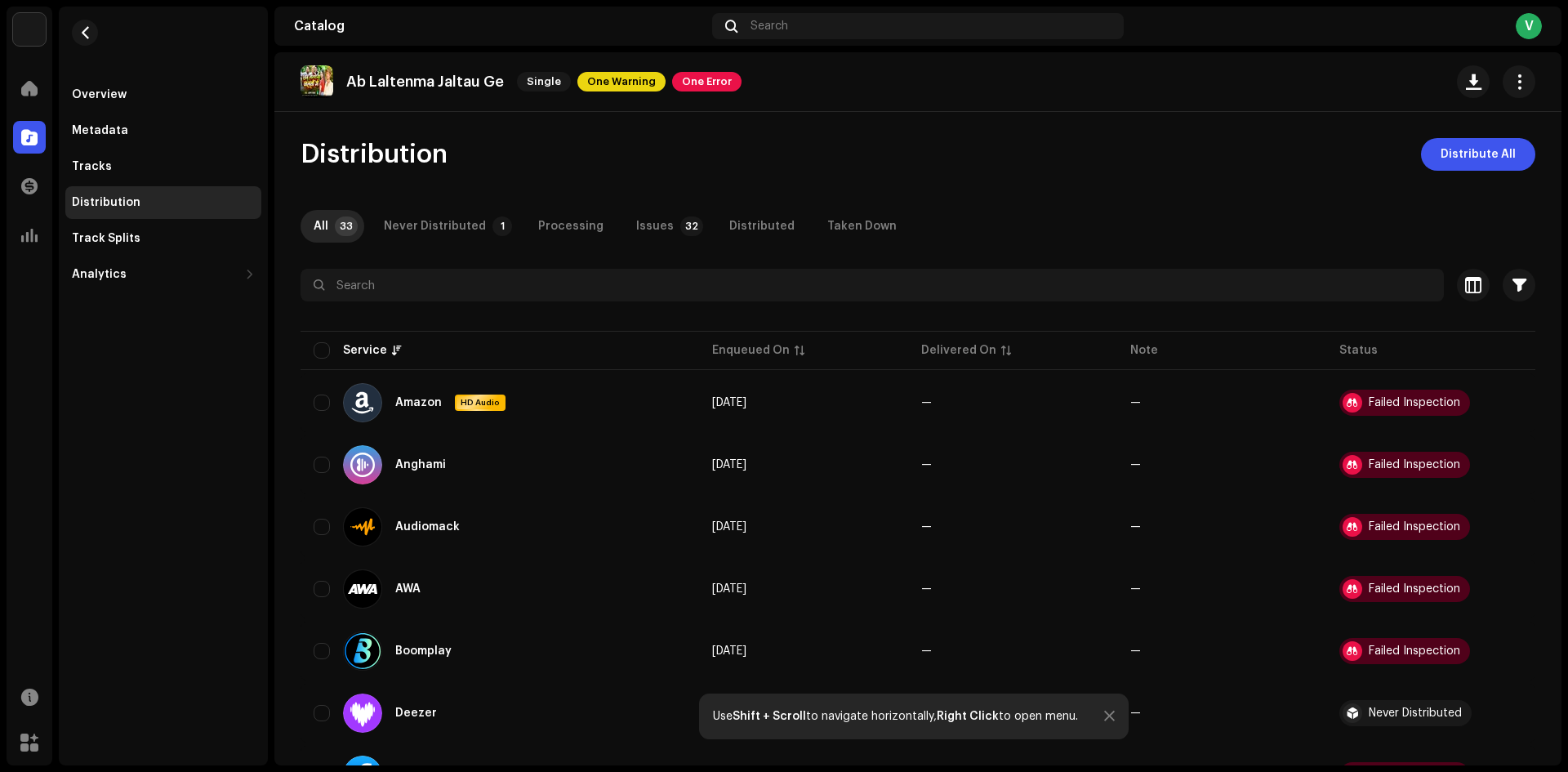
checkbox input "true"
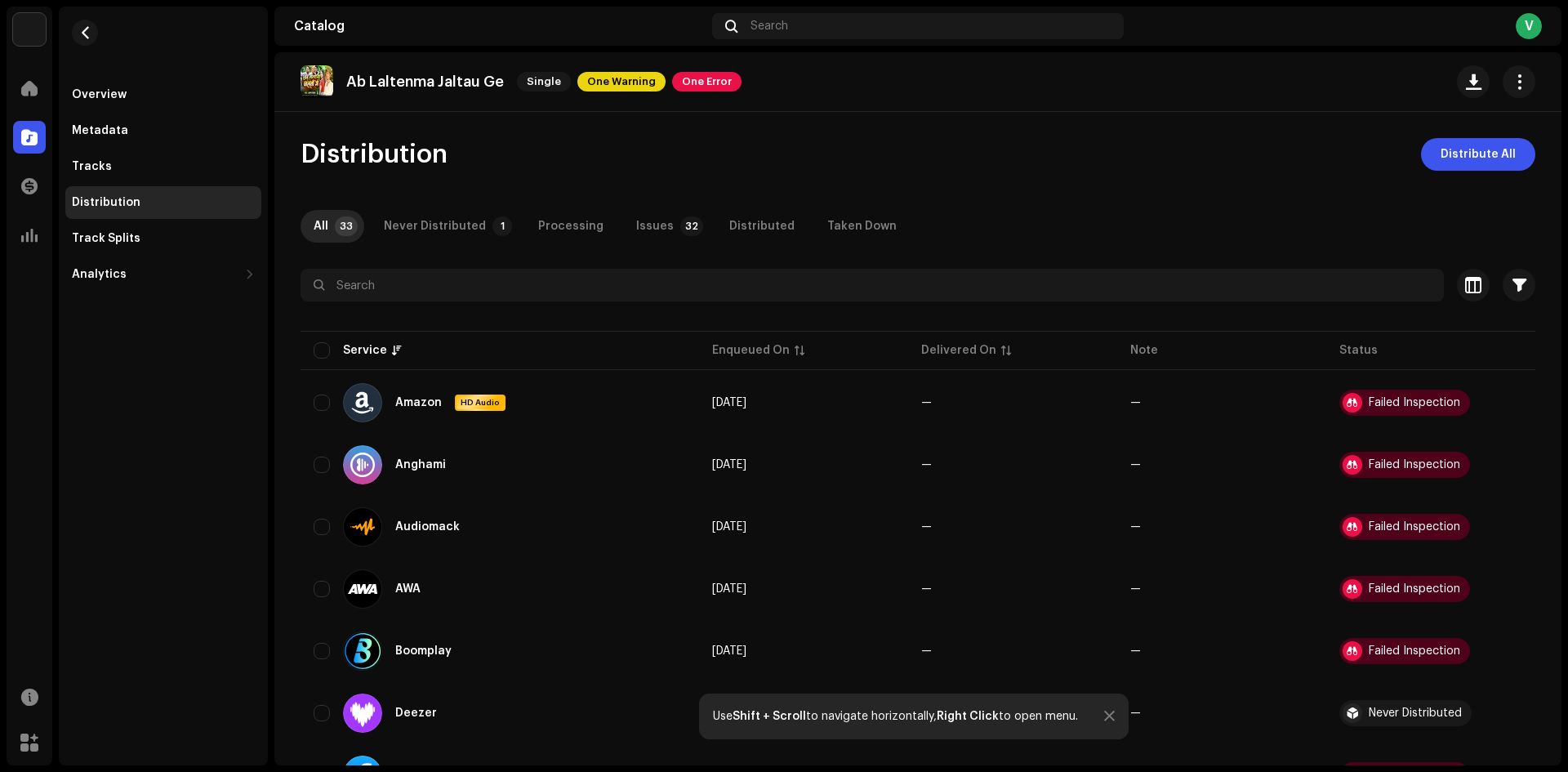
checkbox input "true"
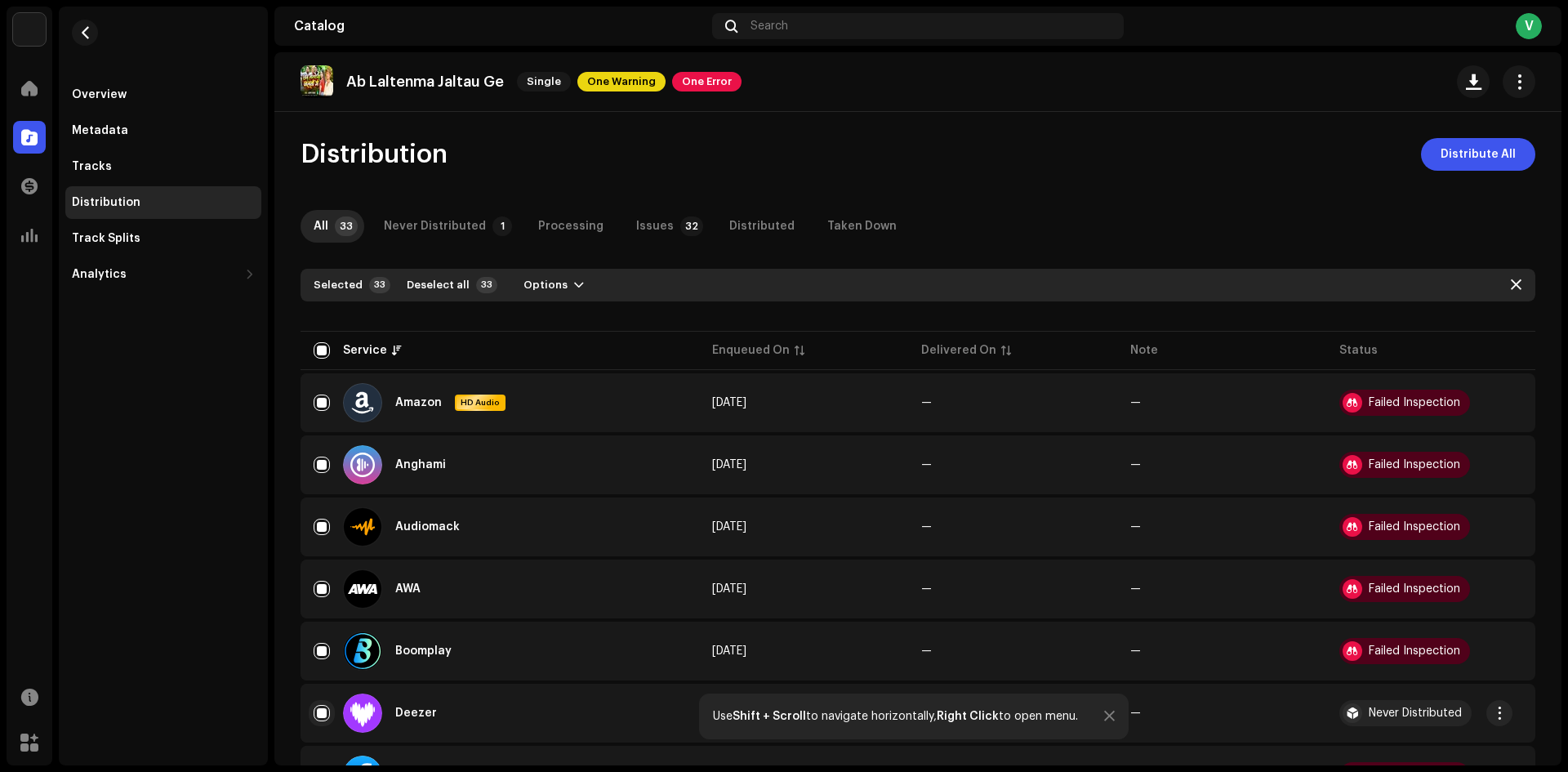
click at [321, 716] on input "Row Selected" at bounding box center [321, 712] width 17 height 17
checkbox input "false"
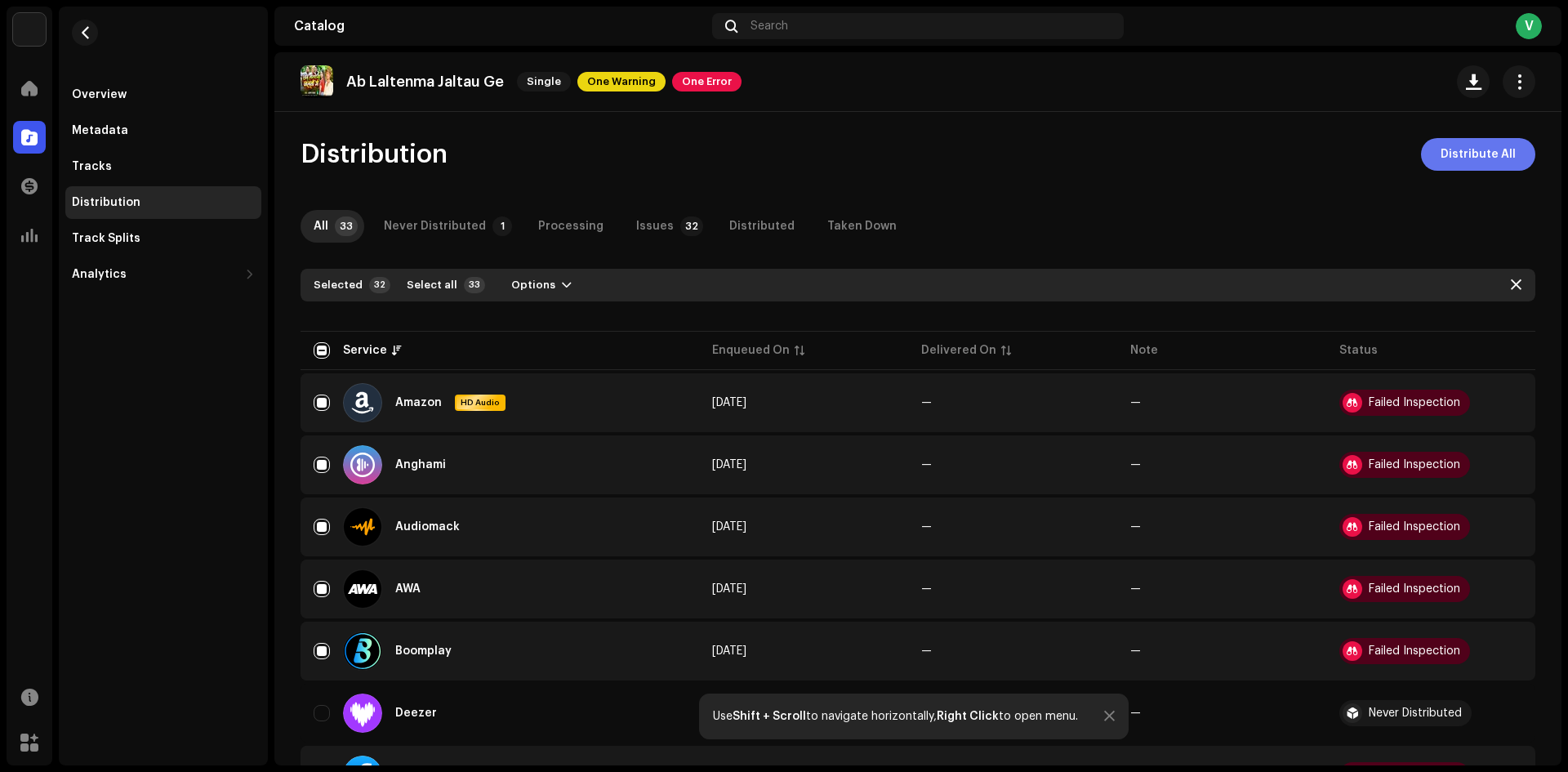
click at [1472, 140] on span "Distribute All" at bounding box center [1478, 154] width 75 height 32
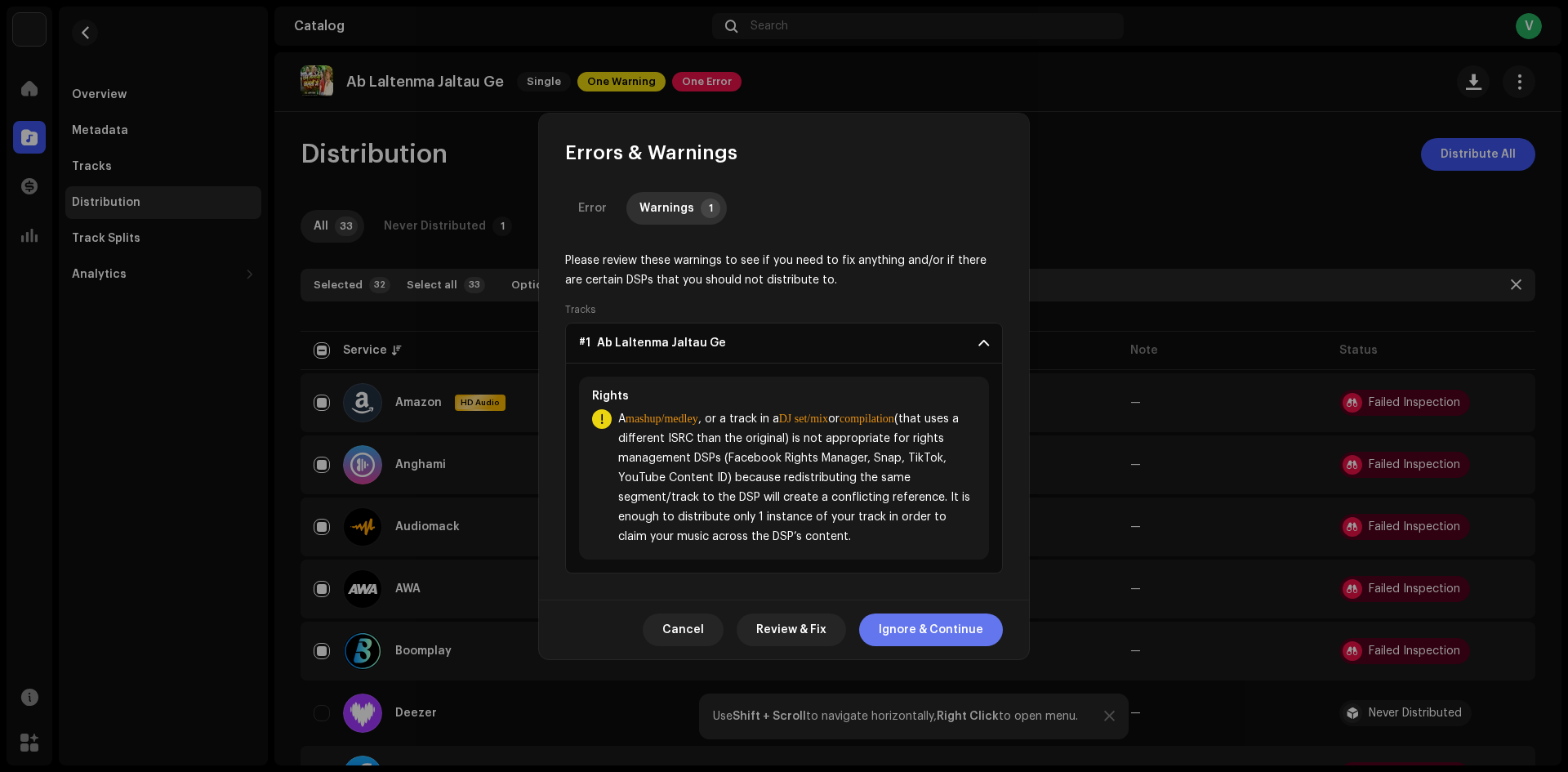
click at [938, 635] on span "Ignore & Continue" at bounding box center [931, 629] width 105 height 32
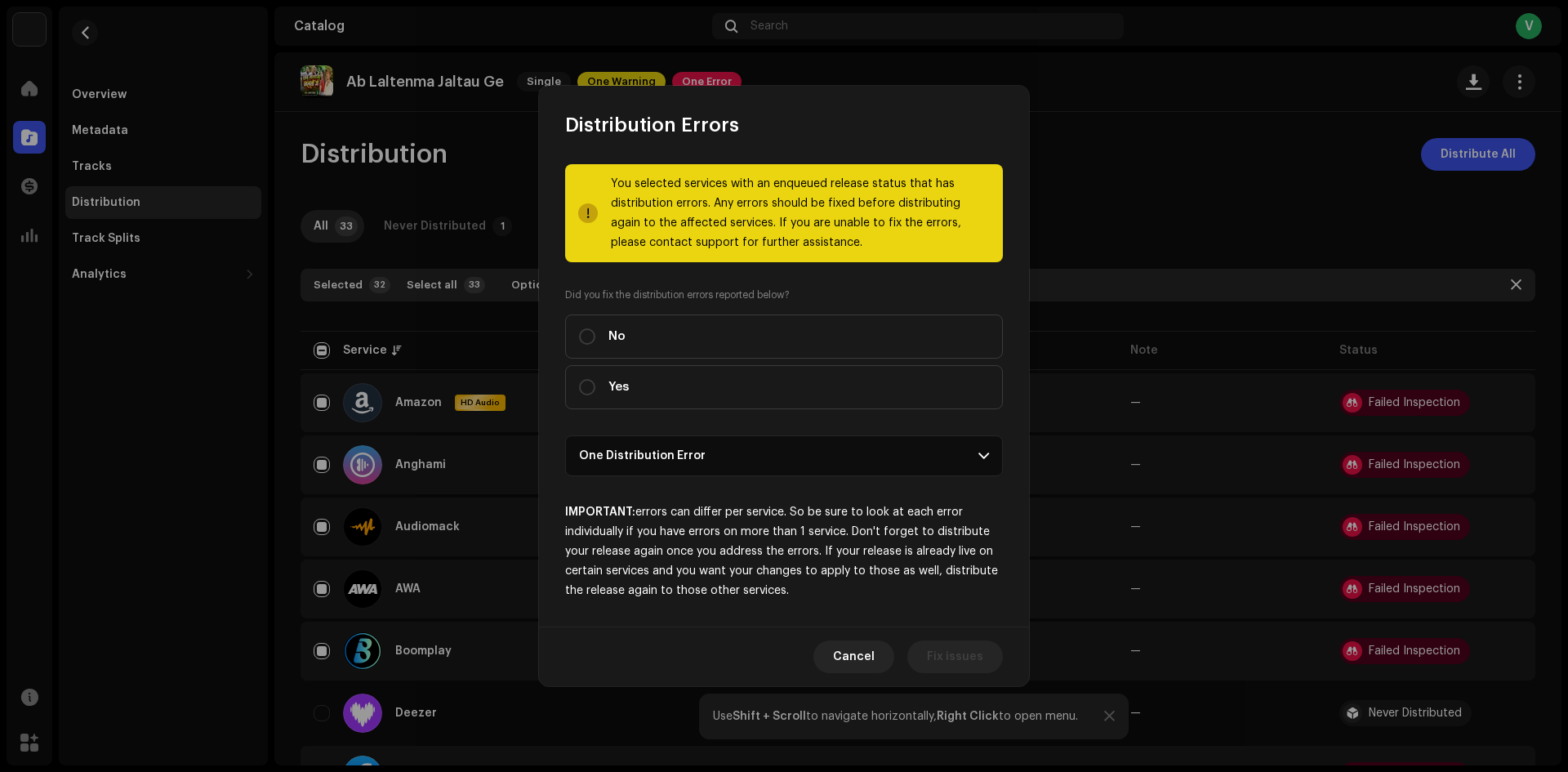
click at [968, 452] on p-accordion-header "One Distribution Error" at bounding box center [784, 456] width 438 height 41
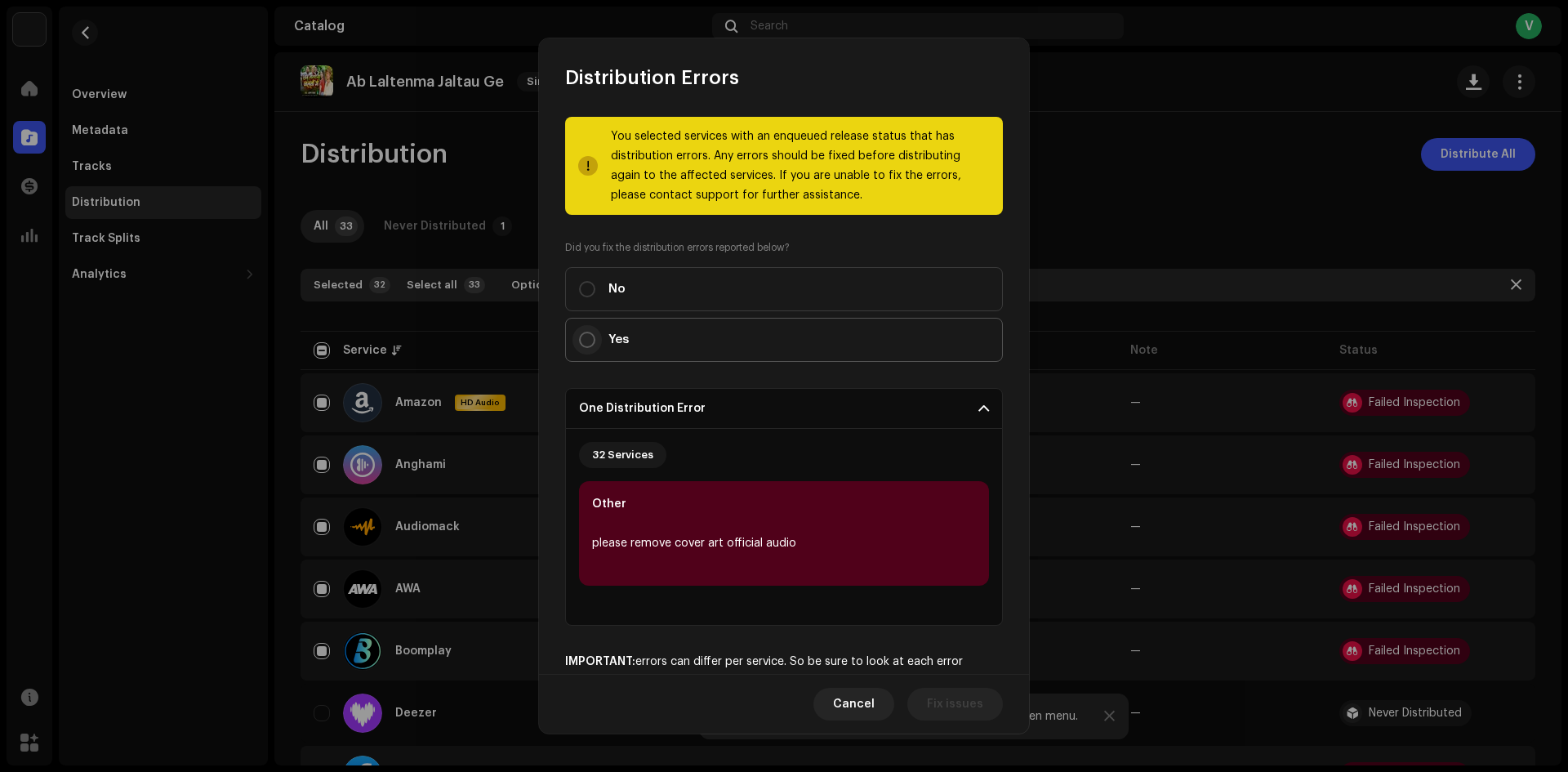
click at [589, 344] on input "Yes" at bounding box center [587, 339] width 17 height 17
radio input "true"
click at [948, 698] on span "Distribute" at bounding box center [954, 703] width 58 height 32
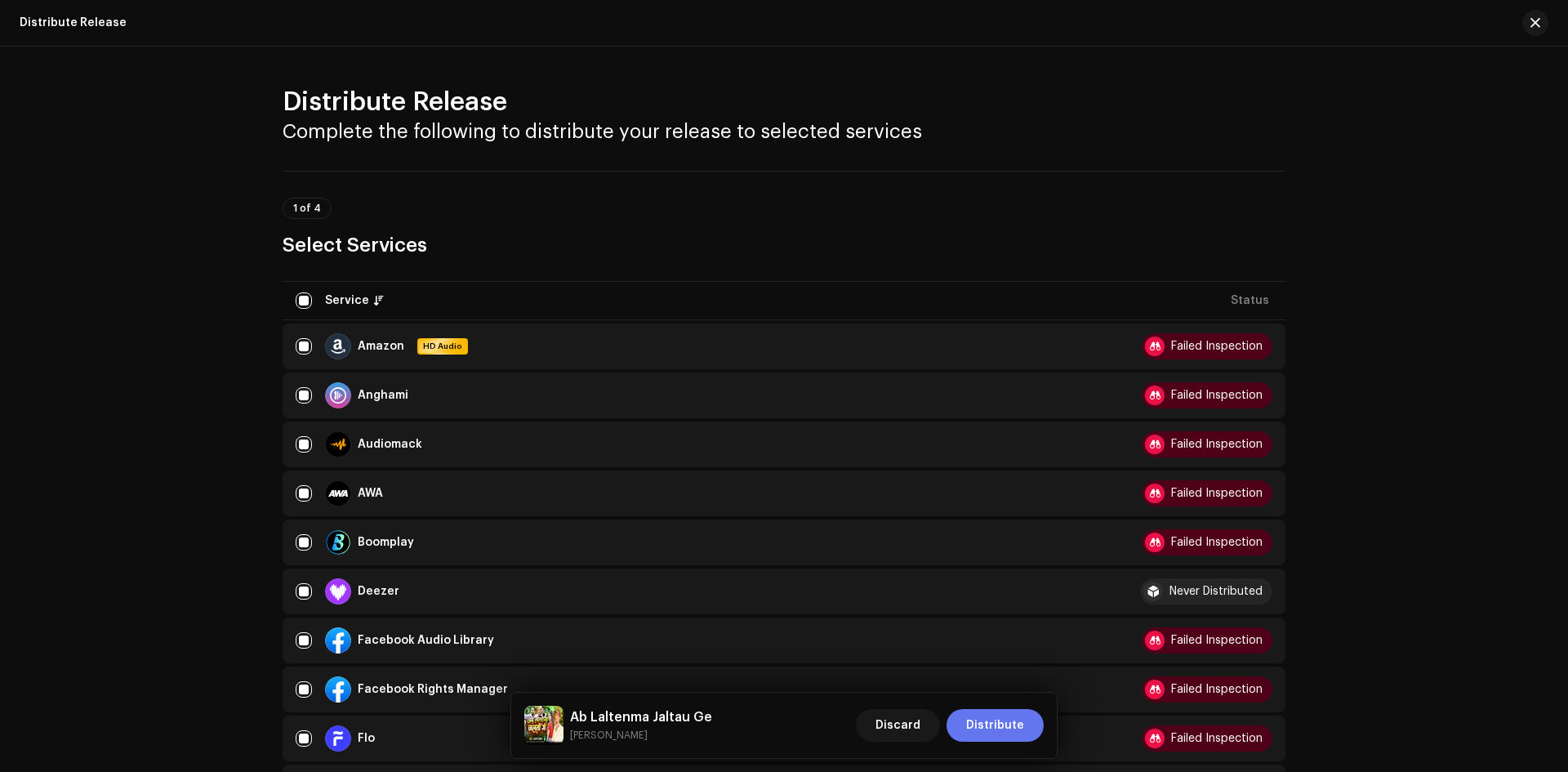
click at [998, 720] on span "Distribute" at bounding box center [995, 724] width 58 height 32
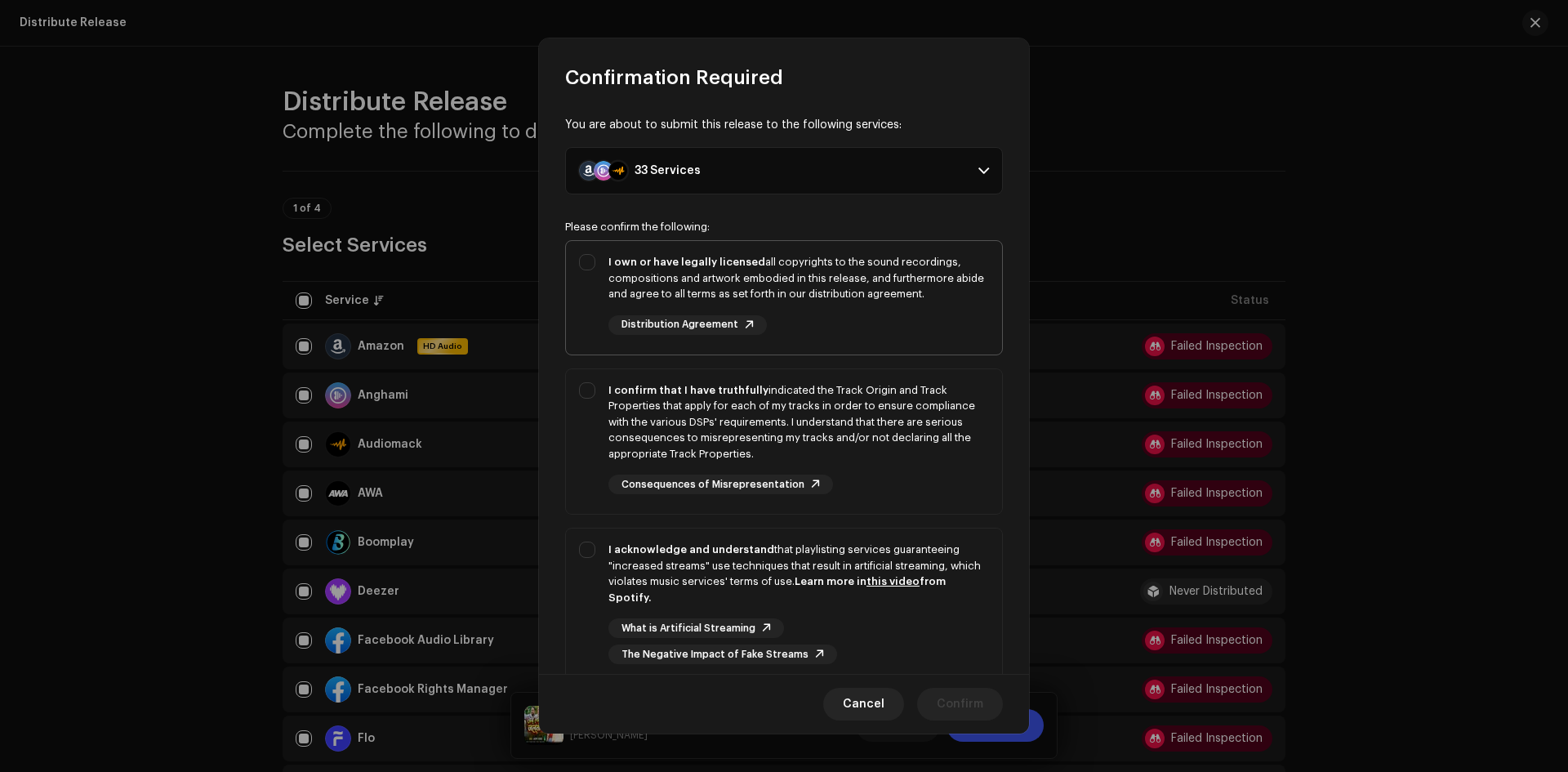
click at [588, 264] on div "I own or have legally licensed all copyrights to the sound recordings, composit…" at bounding box center [784, 294] width 436 height 107
checkbox input "true"
click at [581, 394] on div "I confirm that I have truthfully indicated the Track Origin and Track Propertie…" at bounding box center [784, 439] width 436 height 139
checkbox input "true"
click at [585, 556] on div "I acknowledge and understand that playlisting services guaranteeing "increased …" at bounding box center [784, 603] width 436 height 149
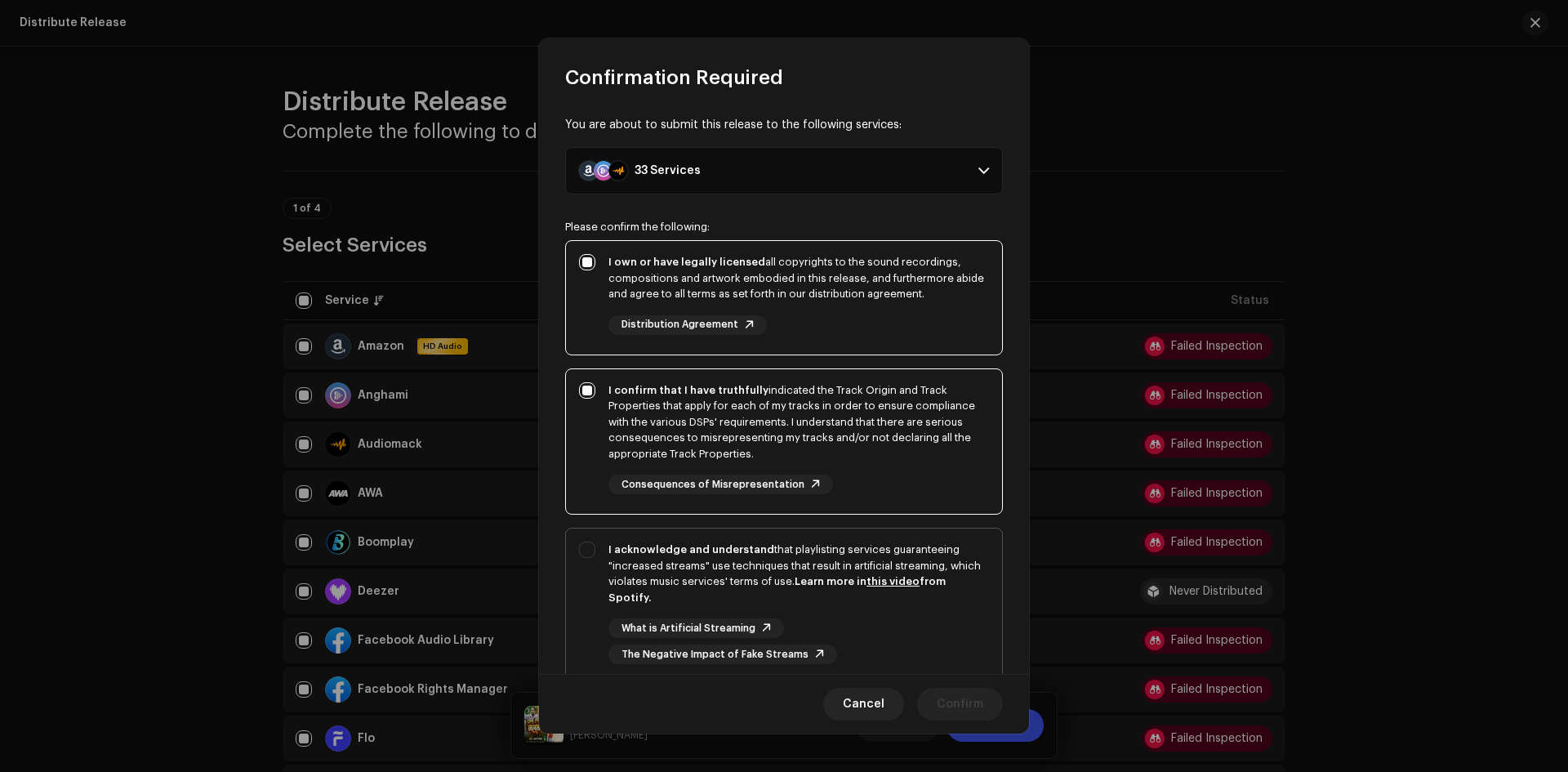
checkbox input "true"
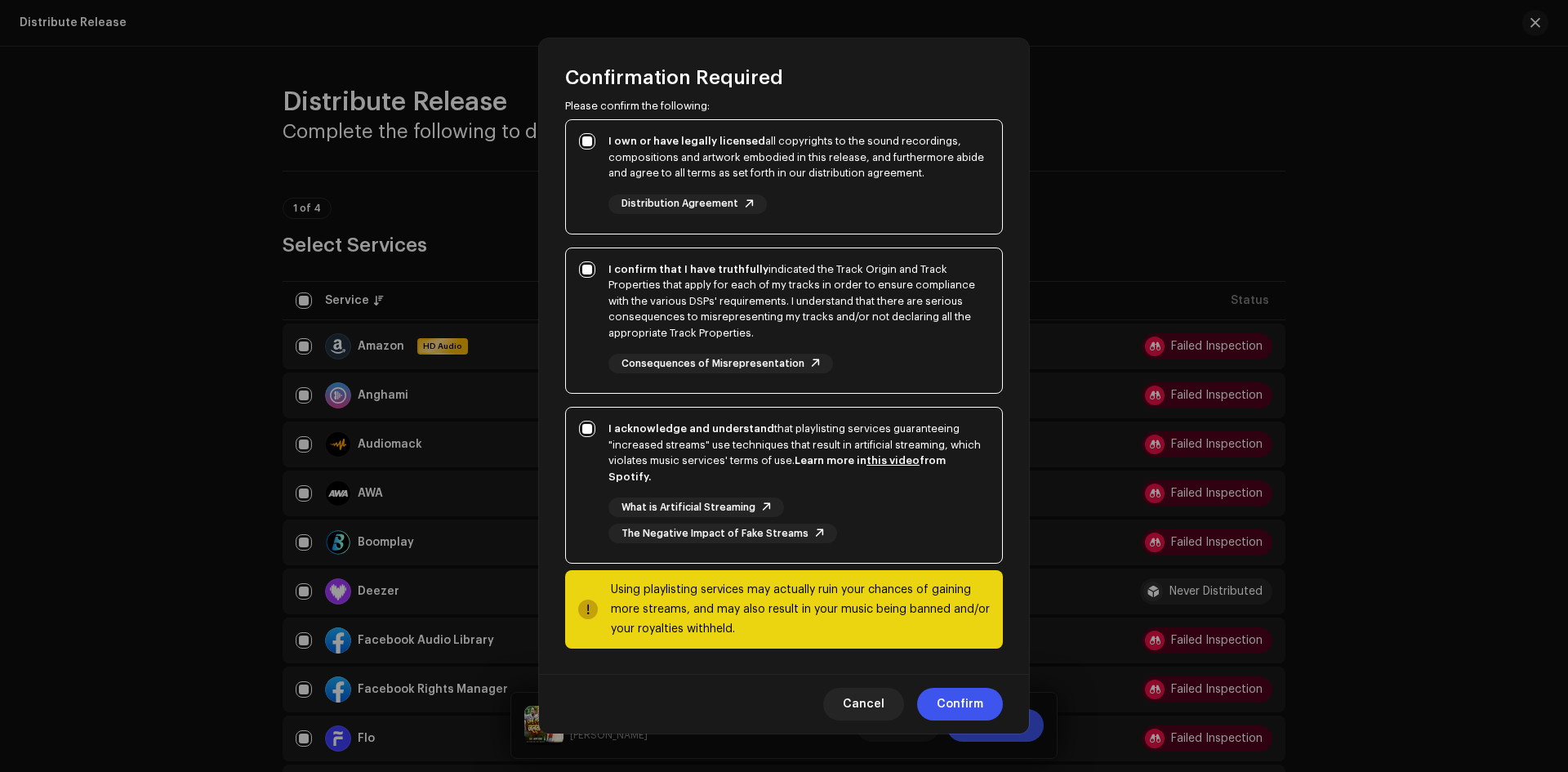
scroll to position [121, 0]
click at [979, 703] on span "Confirm" at bounding box center [960, 703] width 47 height 32
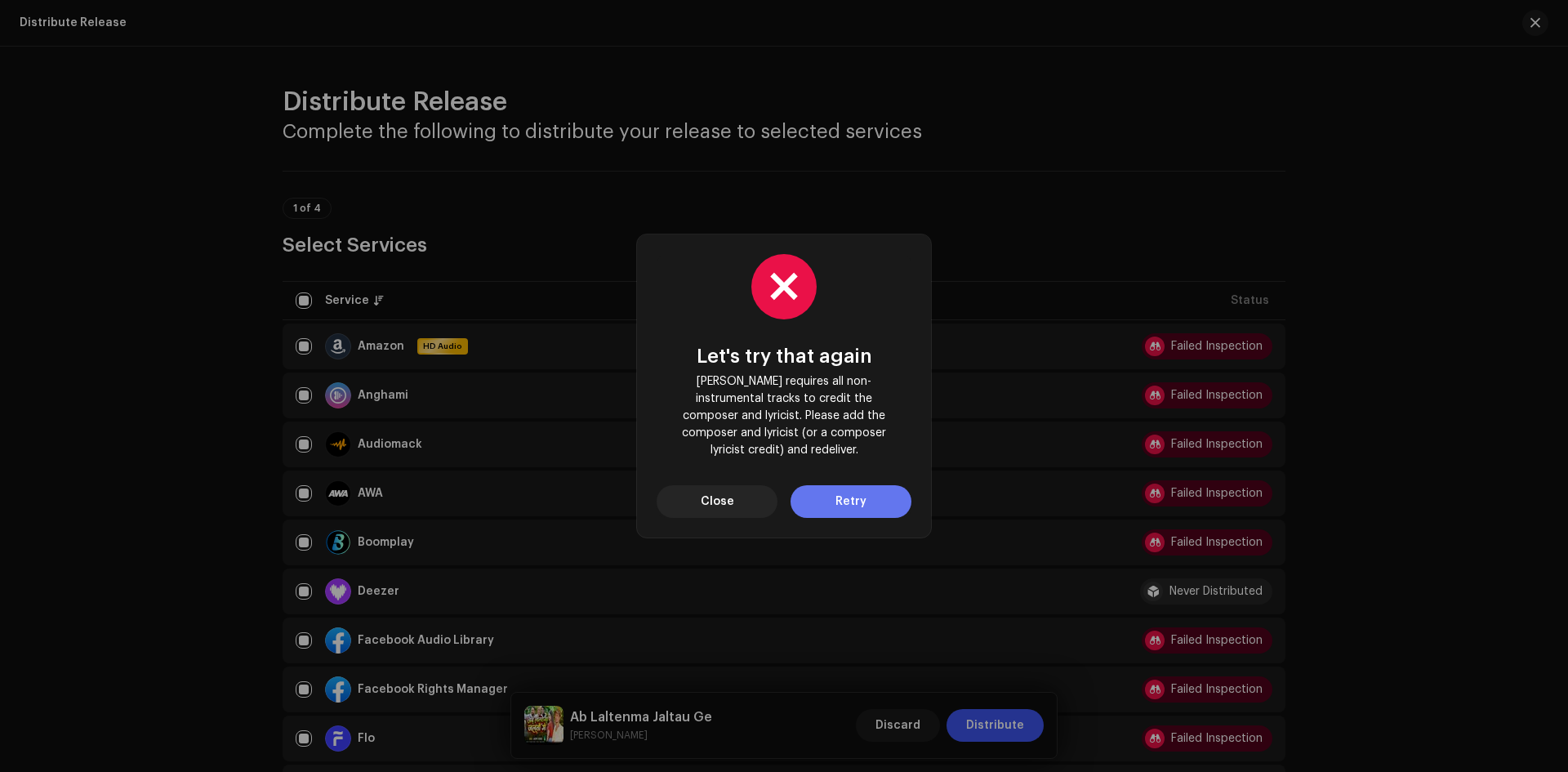
click at [846, 492] on span "Retry" at bounding box center [852, 501] width 31 height 32
click at [748, 485] on button "Close" at bounding box center [716, 501] width 121 height 32
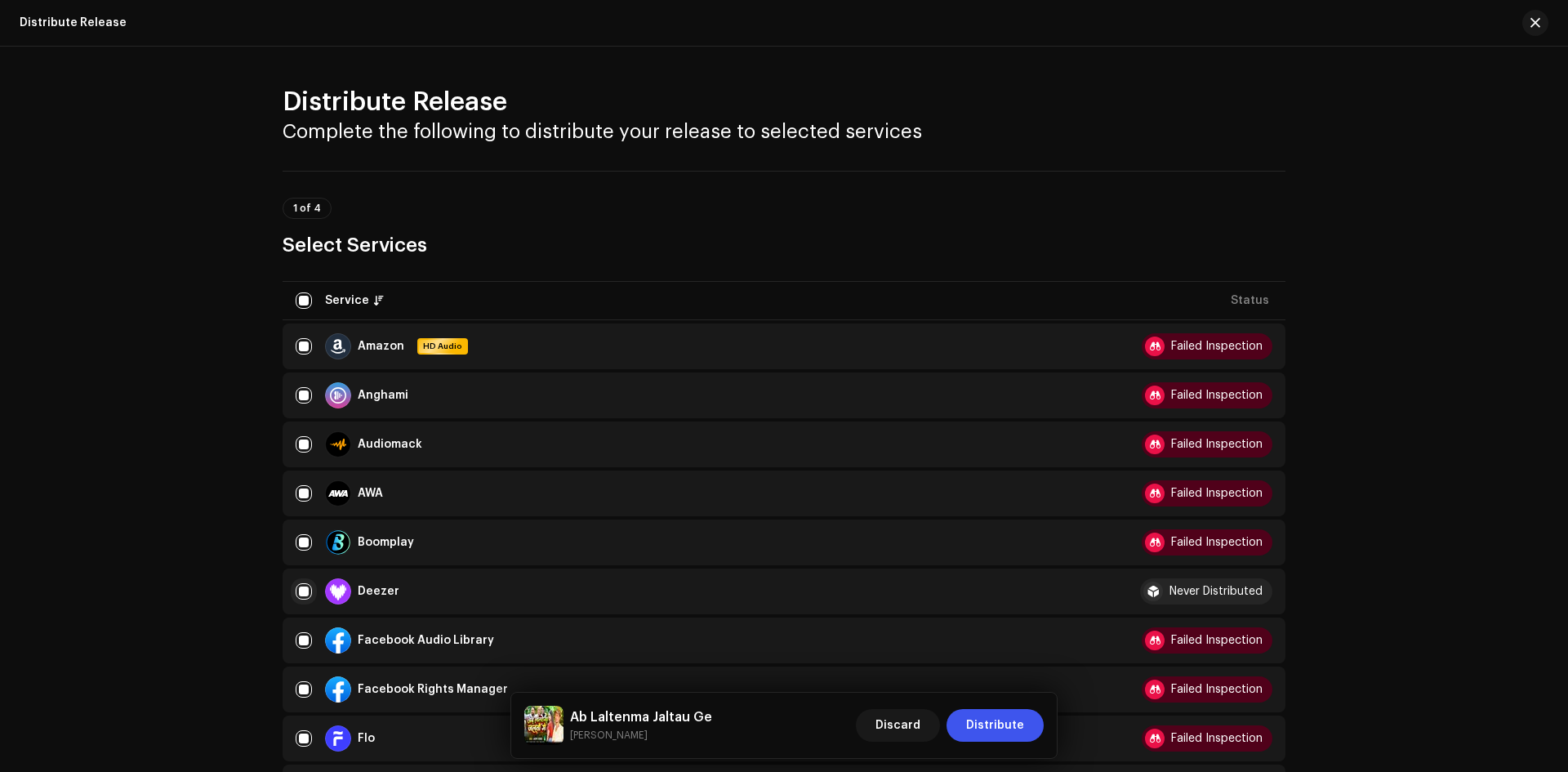
click at [297, 590] on input "checkbox" at bounding box center [304, 591] width 17 height 17
checkbox input "false"
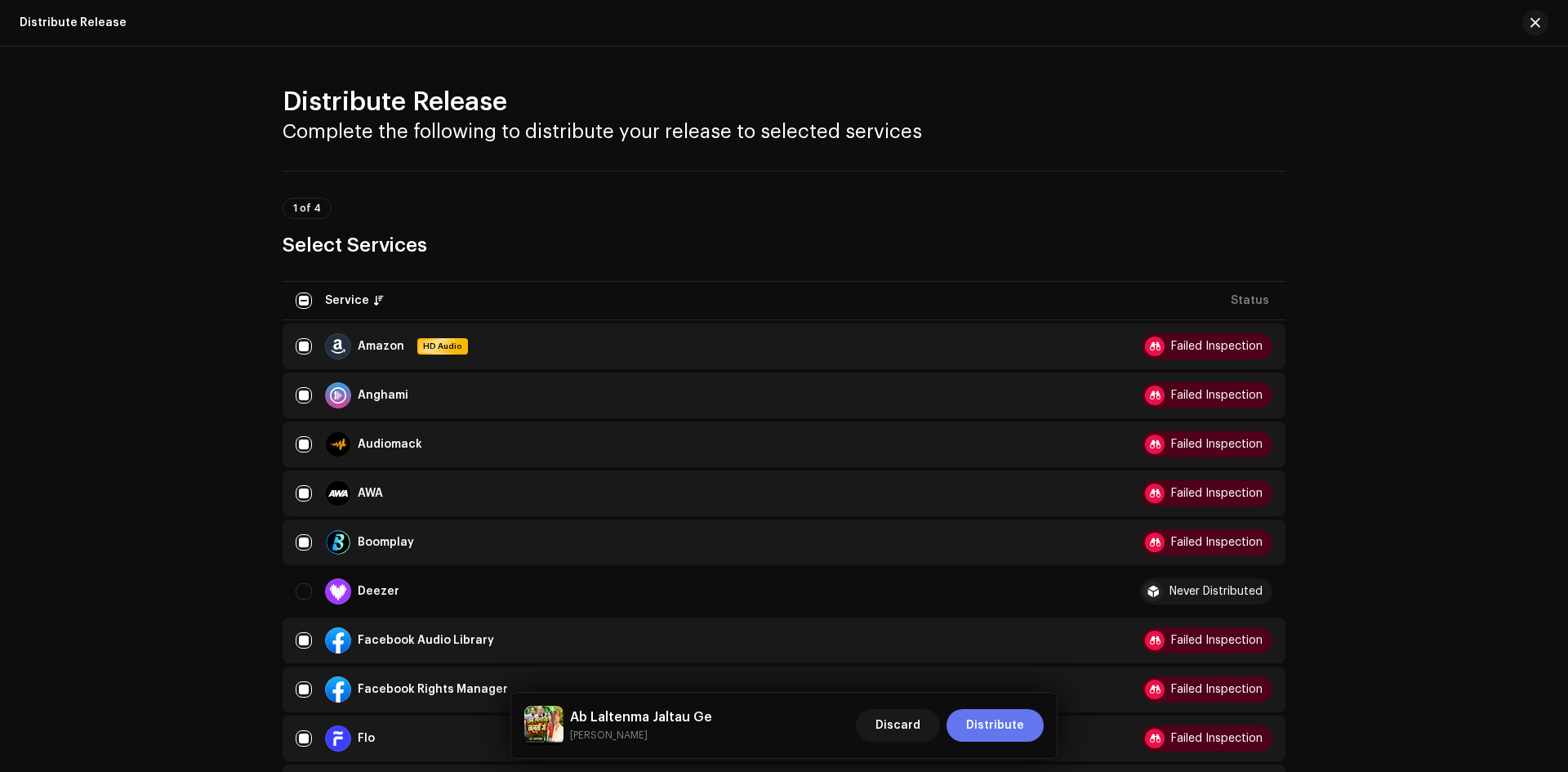
click at [984, 723] on span "Distribute" at bounding box center [995, 724] width 58 height 32
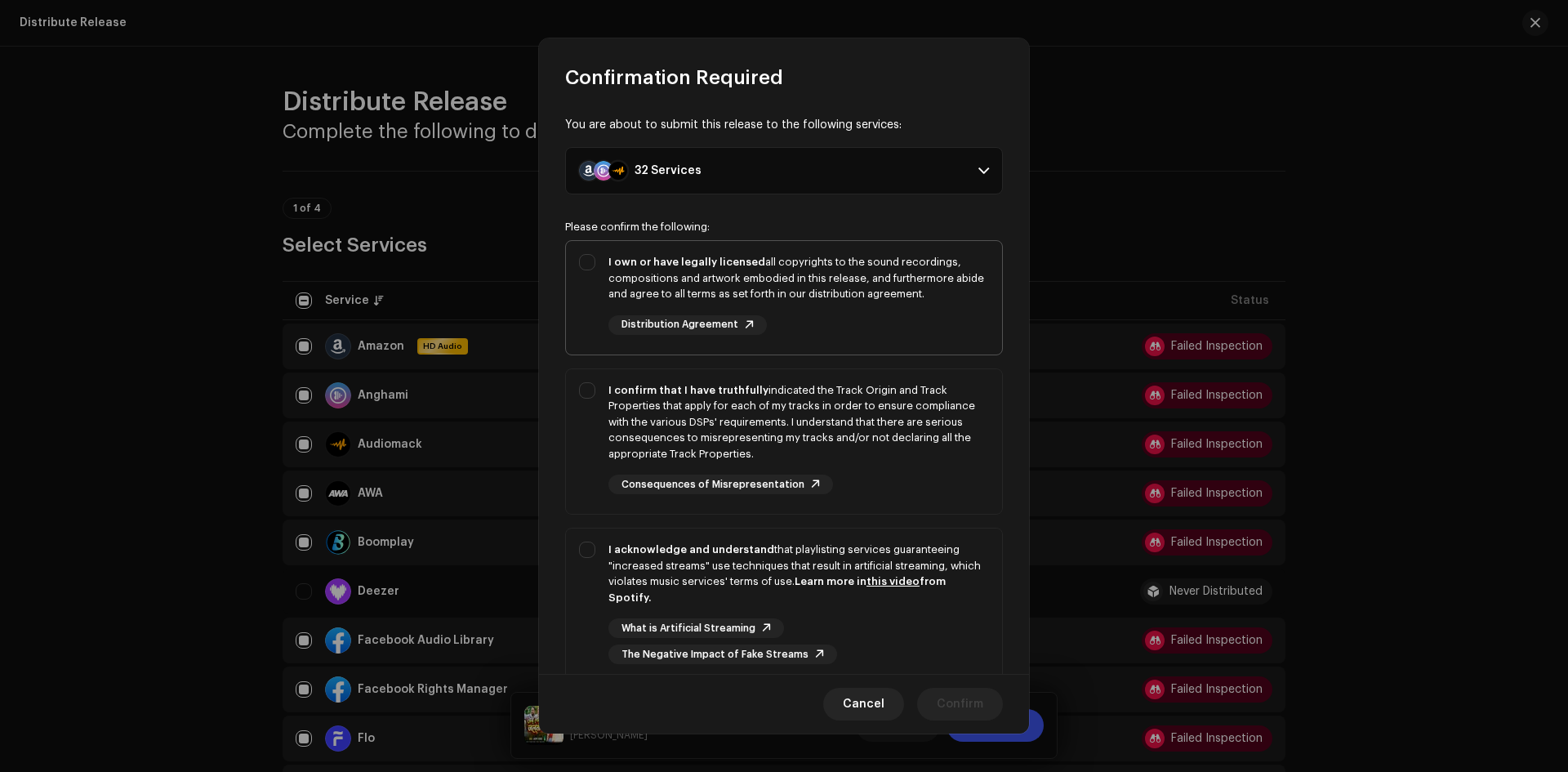
click at [591, 250] on div "I own or have legally licensed all copyrights to the sound recordings, composit…" at bounding box center [784, 294] width 436 height 107
checkbox input "true"
click at [590, 409] on div "I confirm that I have truthfully indicated the Track Origin and Track Propertie…" at bounding box center [784, 439] width 436 height 139
checkbox input "true"
click at [581, 551] on div "I acknowledge and understand that playlisting services guaranteeing "increased …" at bounding box center [784, 603] width 436 height 149
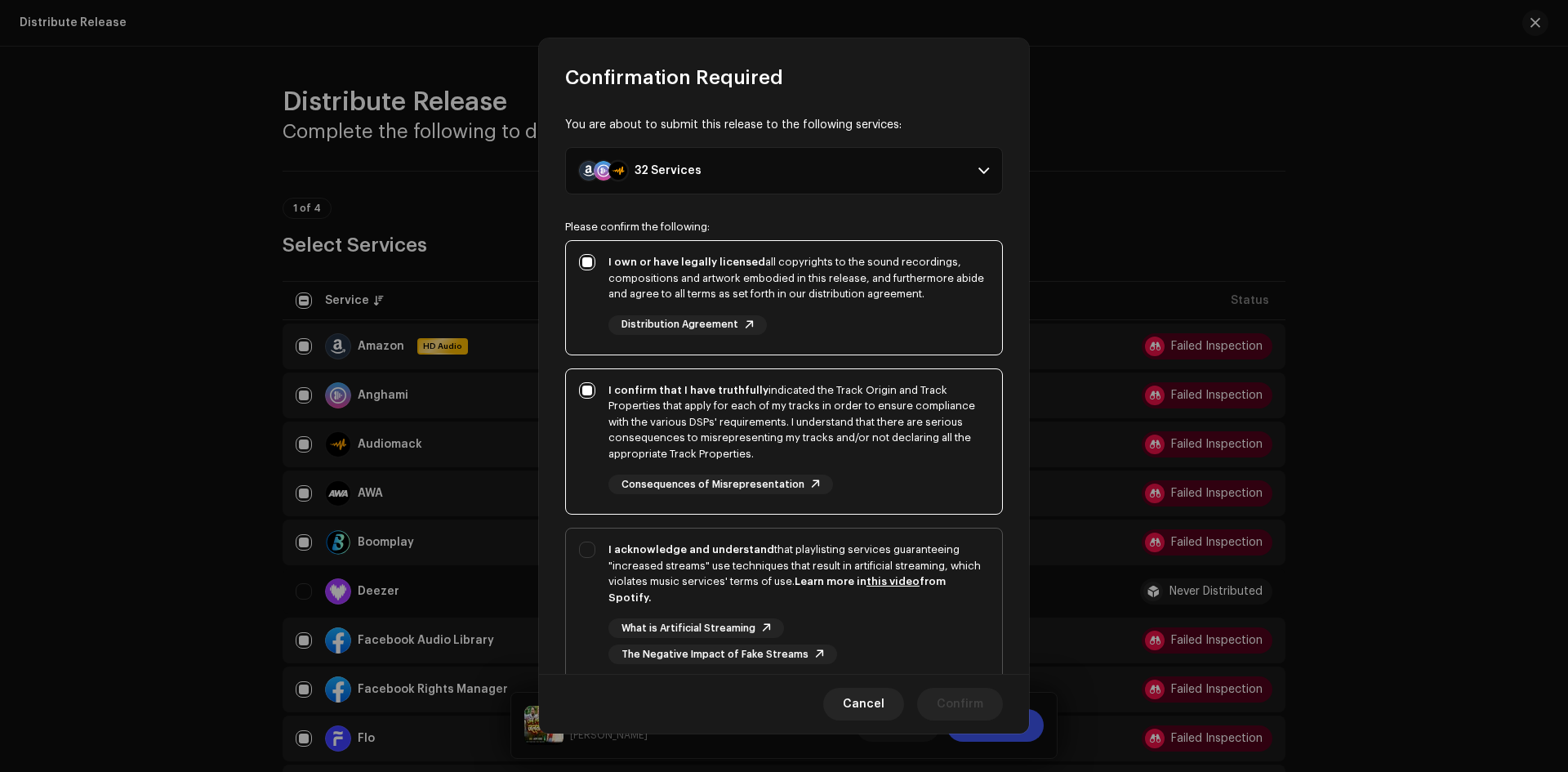
checkbox input "true"
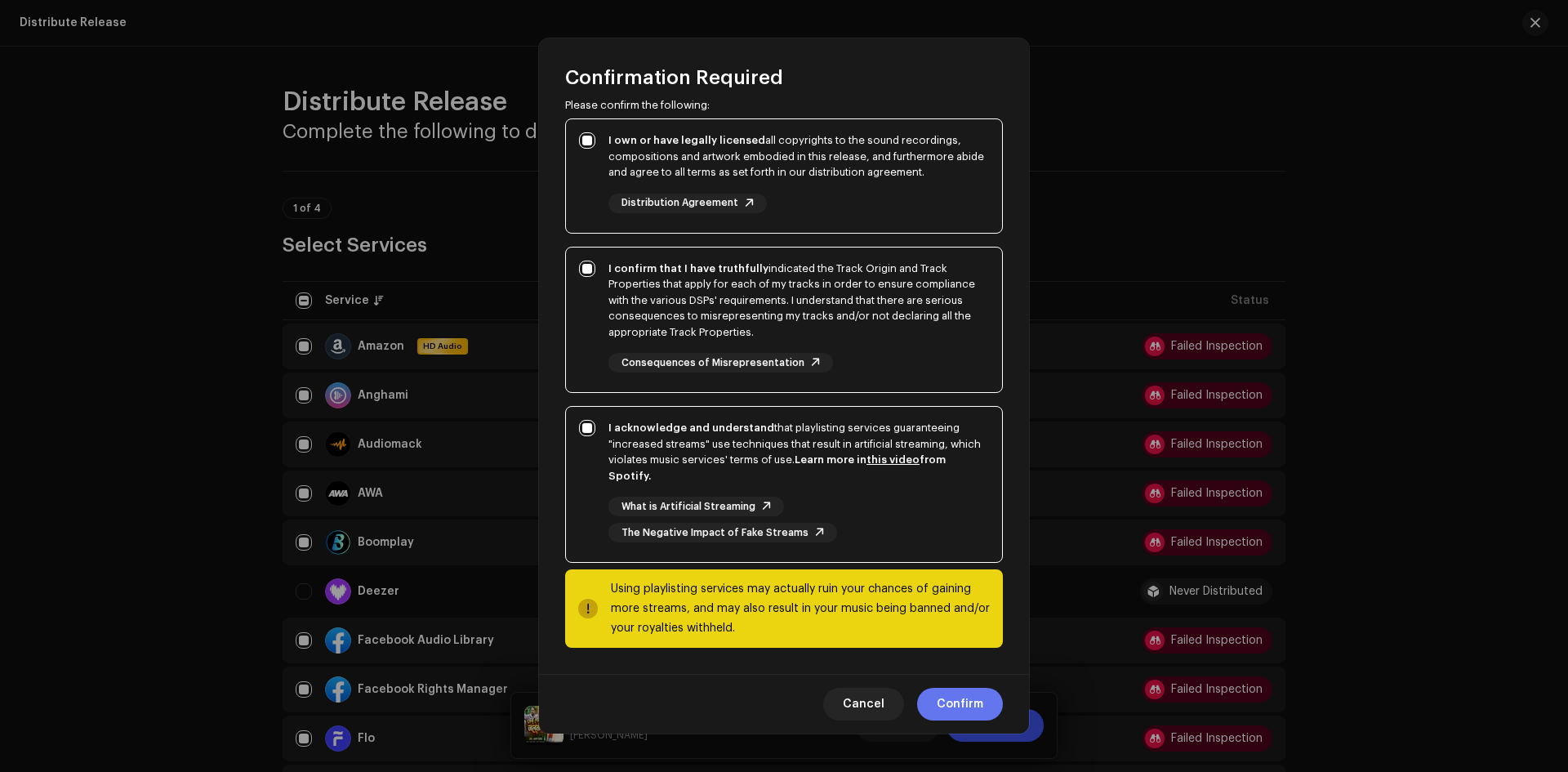
click at [958, 716] on span "Confirm" at bounding box center [960, 703] width 47 height 32
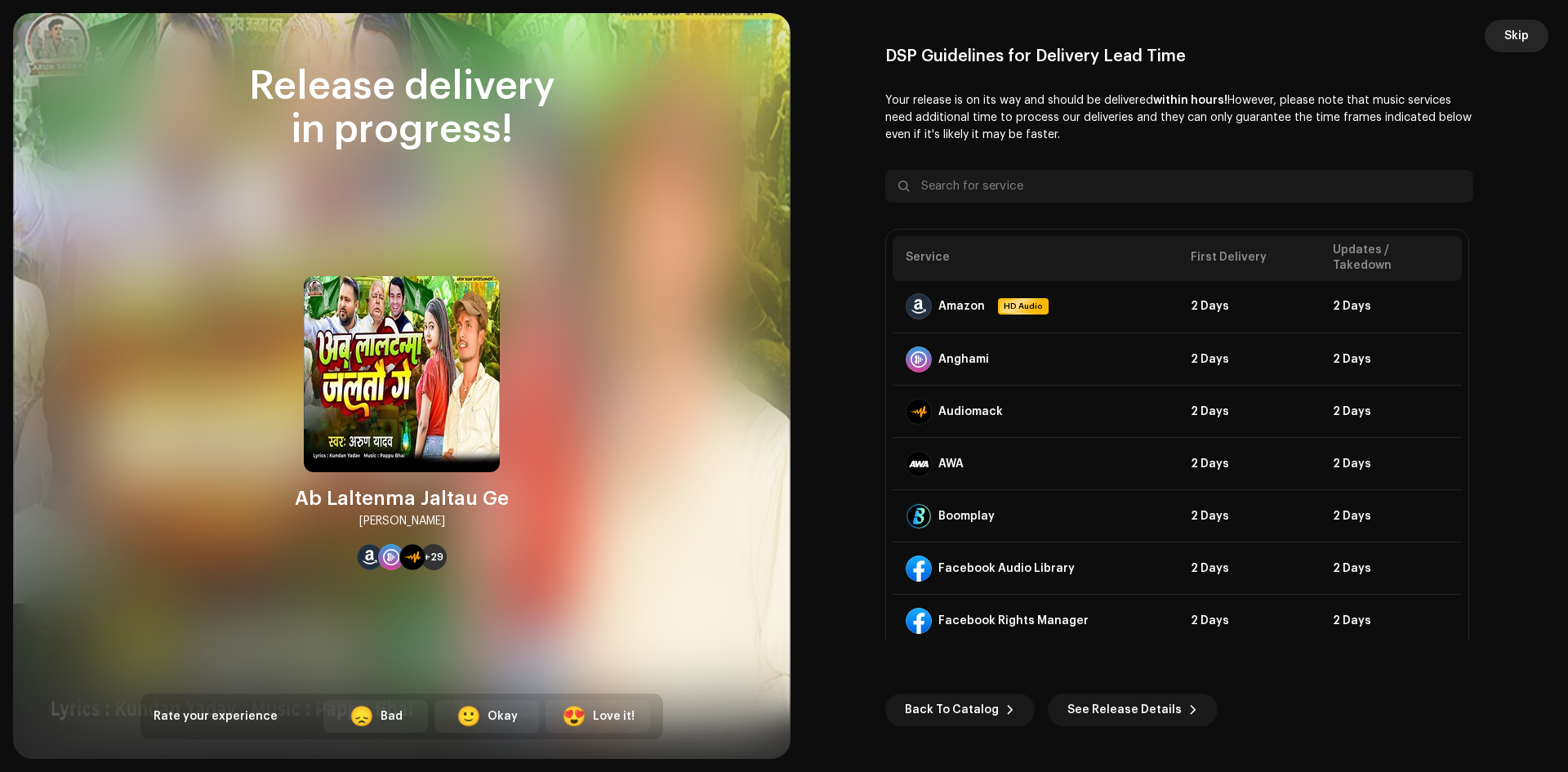
click at [1518, 40] on span "Skip" at bounding box center [1516, 35] width 24 height 32
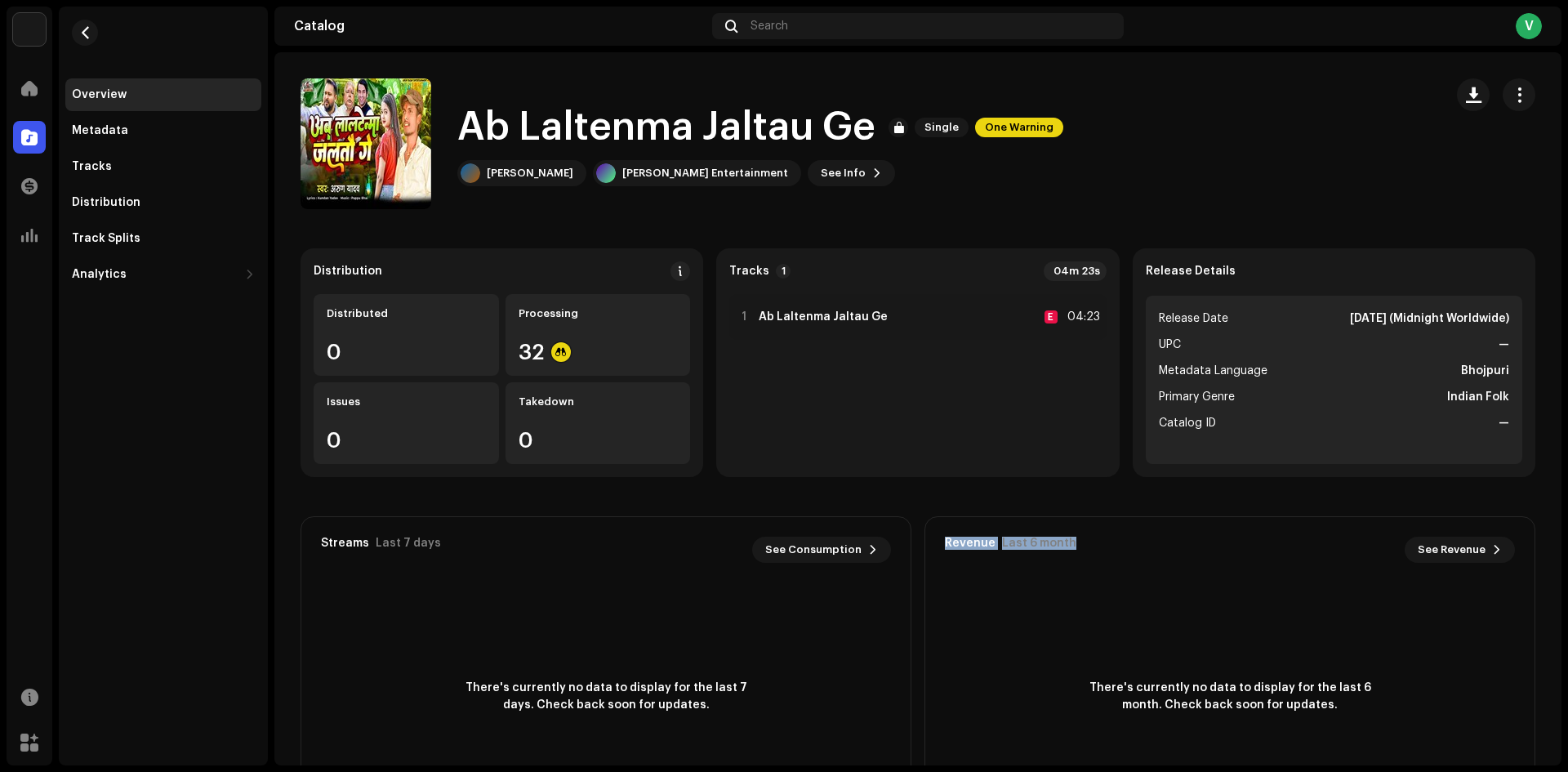
drag, startPoint x: 1009, startPoint y: 548, endPoint x: 1126, endPoint y: 554, distance: 117.2
click at [1126, 554] on div "Revenue Last 6 month See Revenue" at bounding box center [1230, 550] width 570 height 26
drag, startPoint x: 1126, startPoint y: 554, endPoint x: 1097, endPoint y: 572, distance: 34.1
click at [1126, 554] on div "Revenue Last 6 month See Revenue" at bounding box center [1230, 550] width 570 height 26
click at [678, 272] on span at bounding box center [680, 270] width 12 height 13
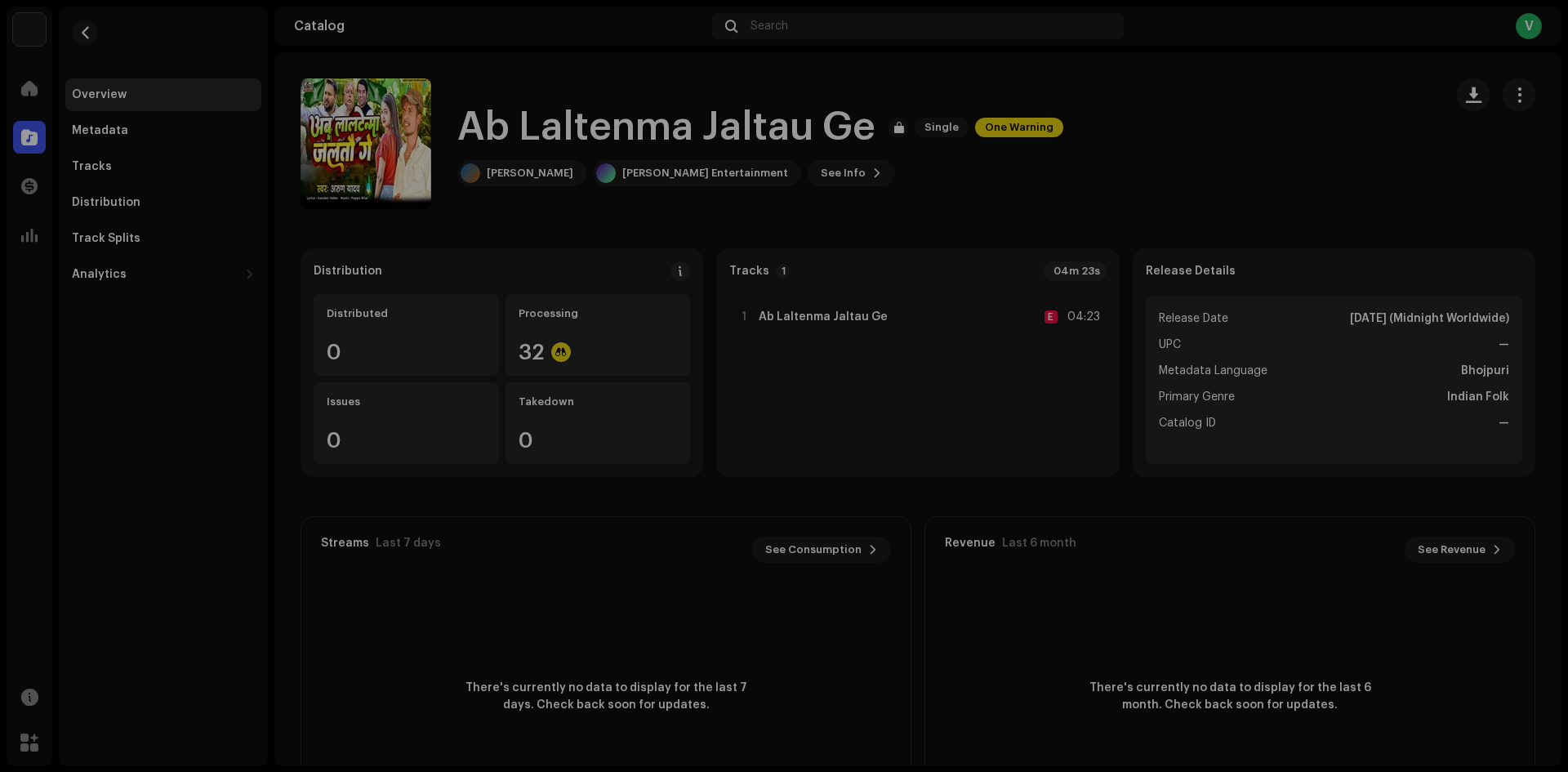
click at [1209, 133] on div "DSP Guidelines for Delivery Lead Time We usually deliver your releases within h…" at bounding box center [784, 386] width 1568 height 772
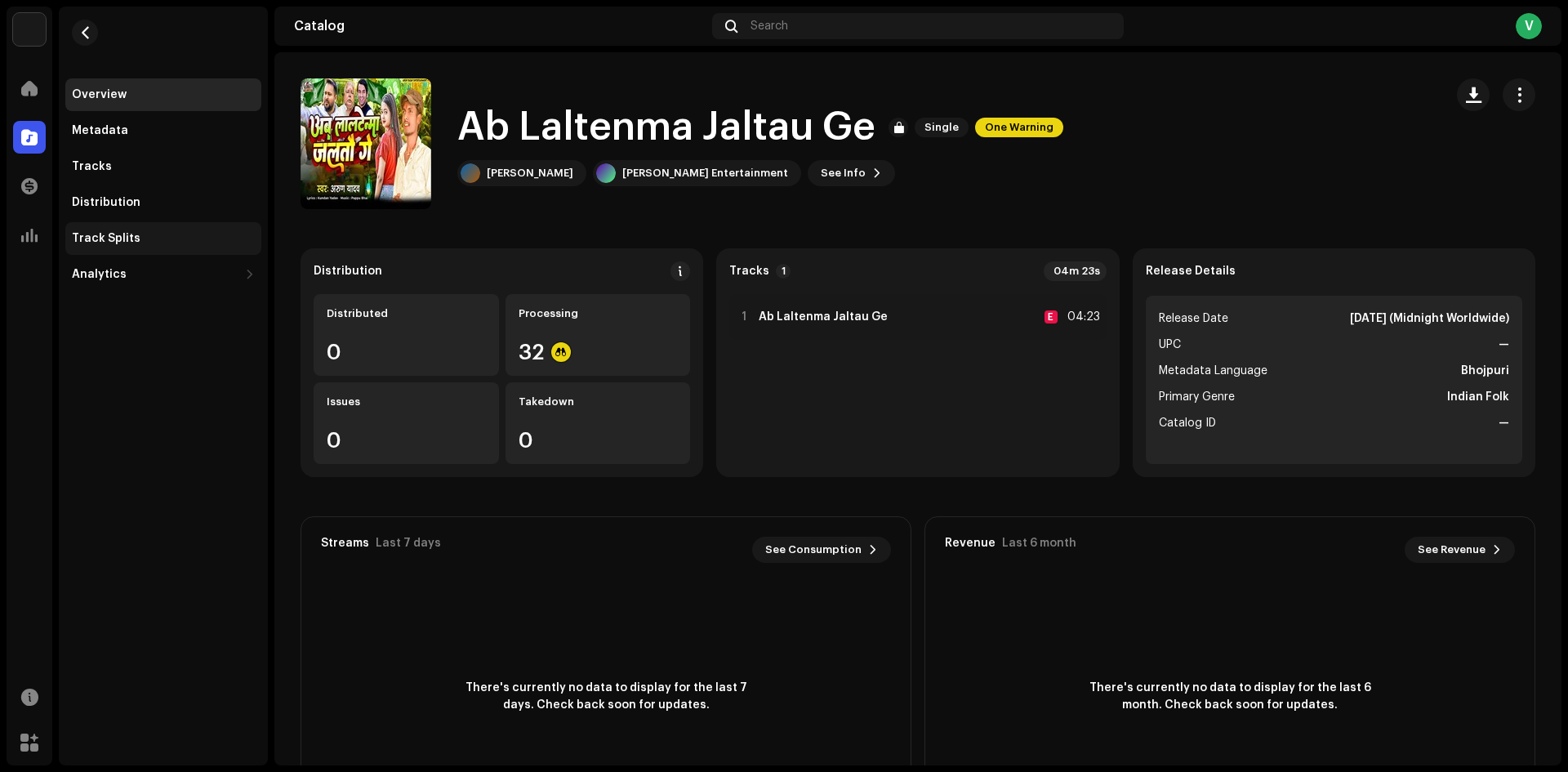
click at [145, 246] on div "Track Splits" at bounding box center [164, 238] width 196 height 32
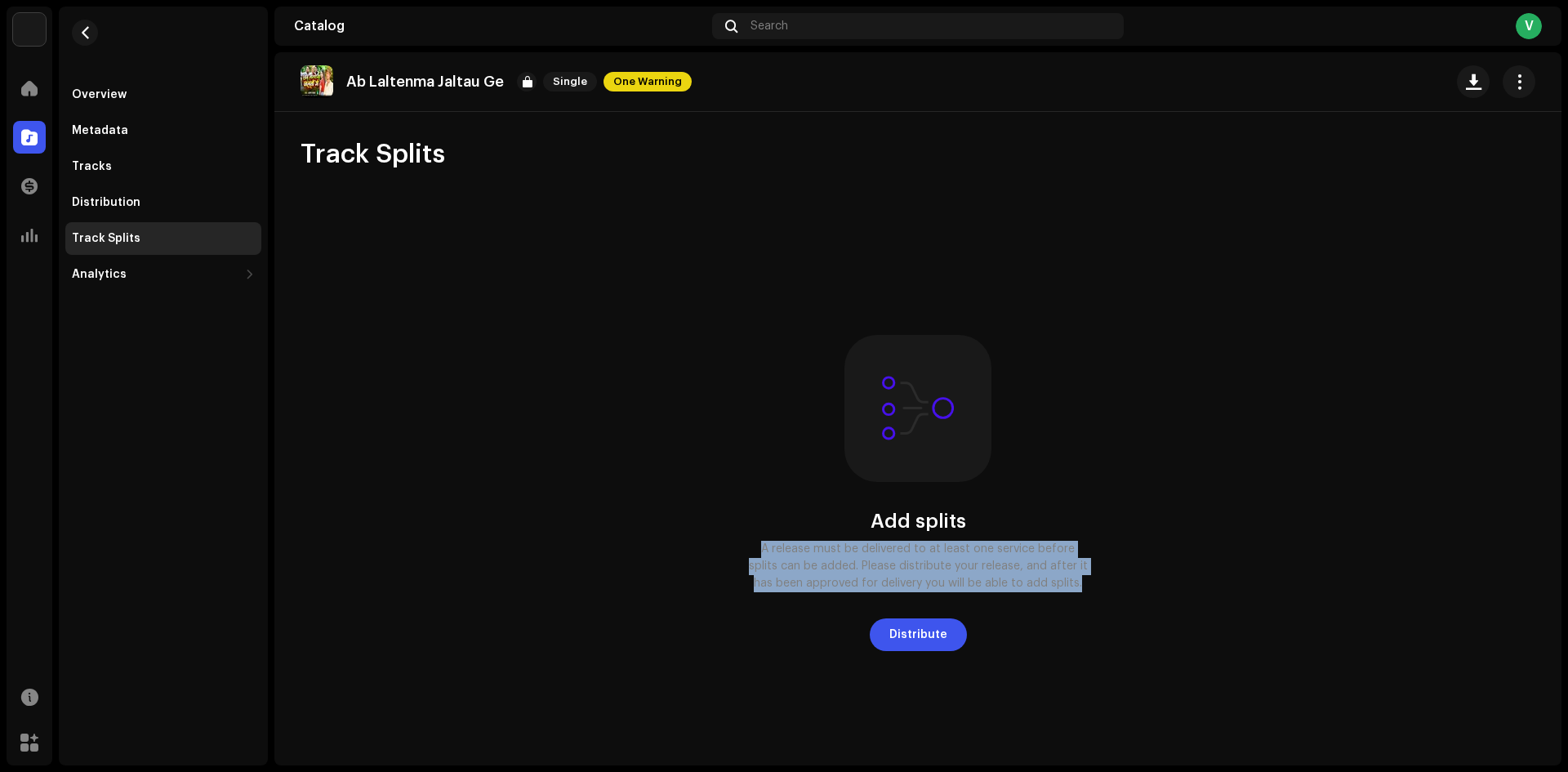
drag, startPoint x: 754, startPoint y: 555, endPoint x: 1153, endPoint y: 607, distance: 402.4
click at [1153, 607] on div "Add splits A release must be delivered to at least one service before splits ca…" at bounding box center [918, 493] width 1235 height 566
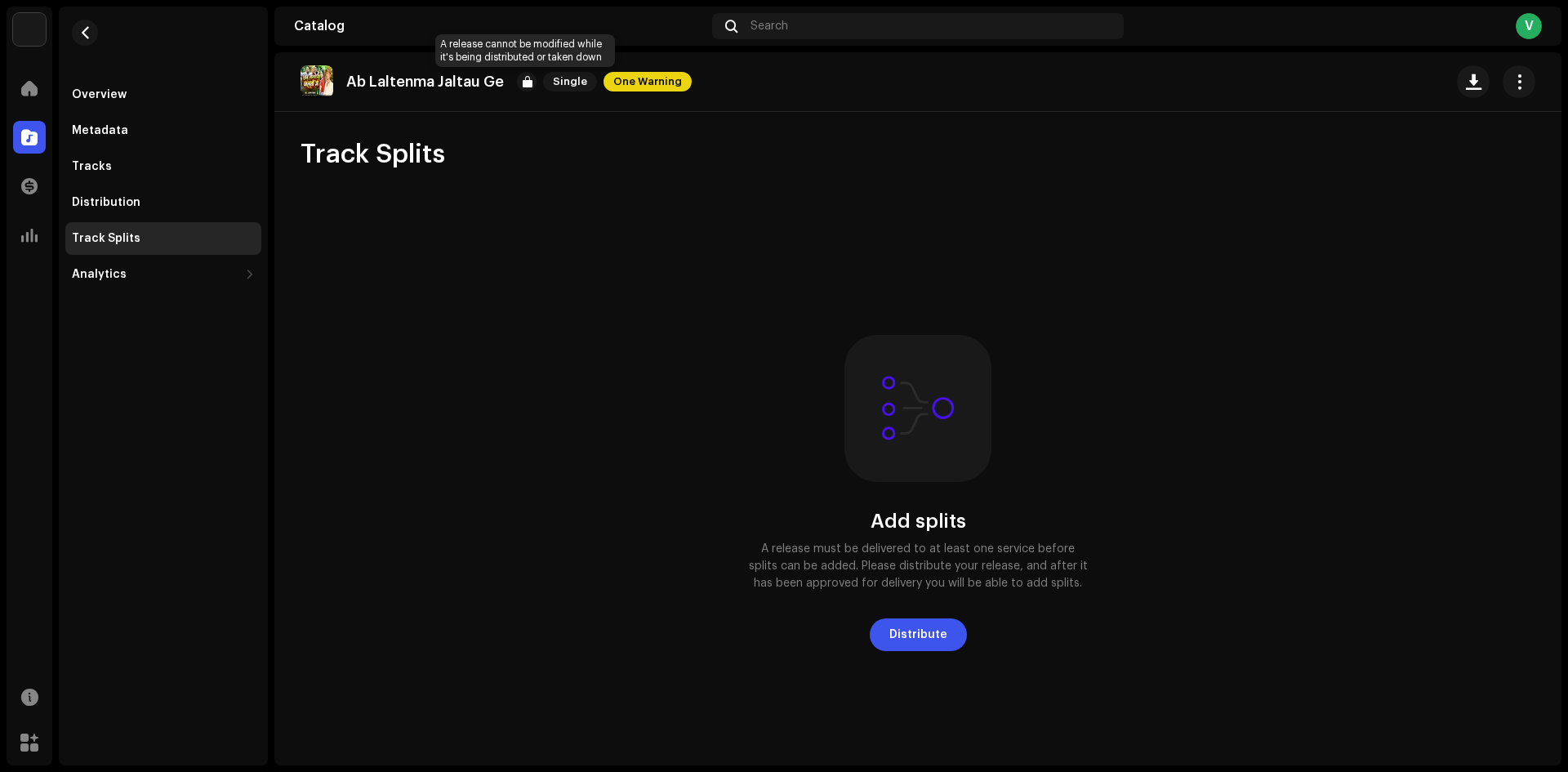
click at [520, 86] on div at bounding box center [527, 81] width 20 height 20
click at [524, 82] on div at bounding box center [527, 81] width 20 height 20
click at [524, 276] on div "Add splits A release must be delivered to at least one service before splits ca…" at bounding box center [918, 493] width 1235 height 566
click at [79, 96] on div "Overview" at bounding box center [99, 94] width 55 height 13
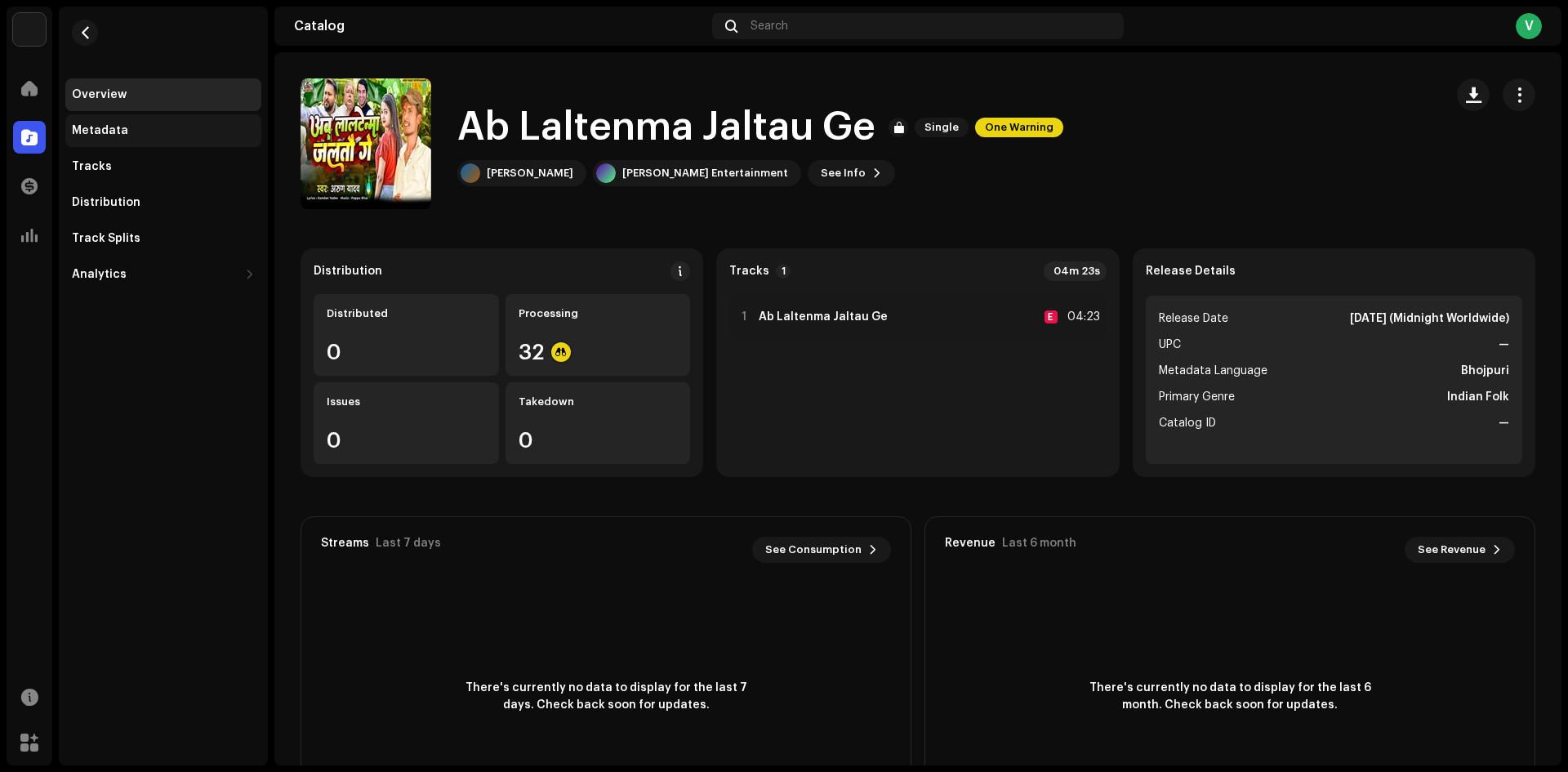
click at [100, 129] on div "Metadata" at bounding box center [100, 130] width 57 height 13
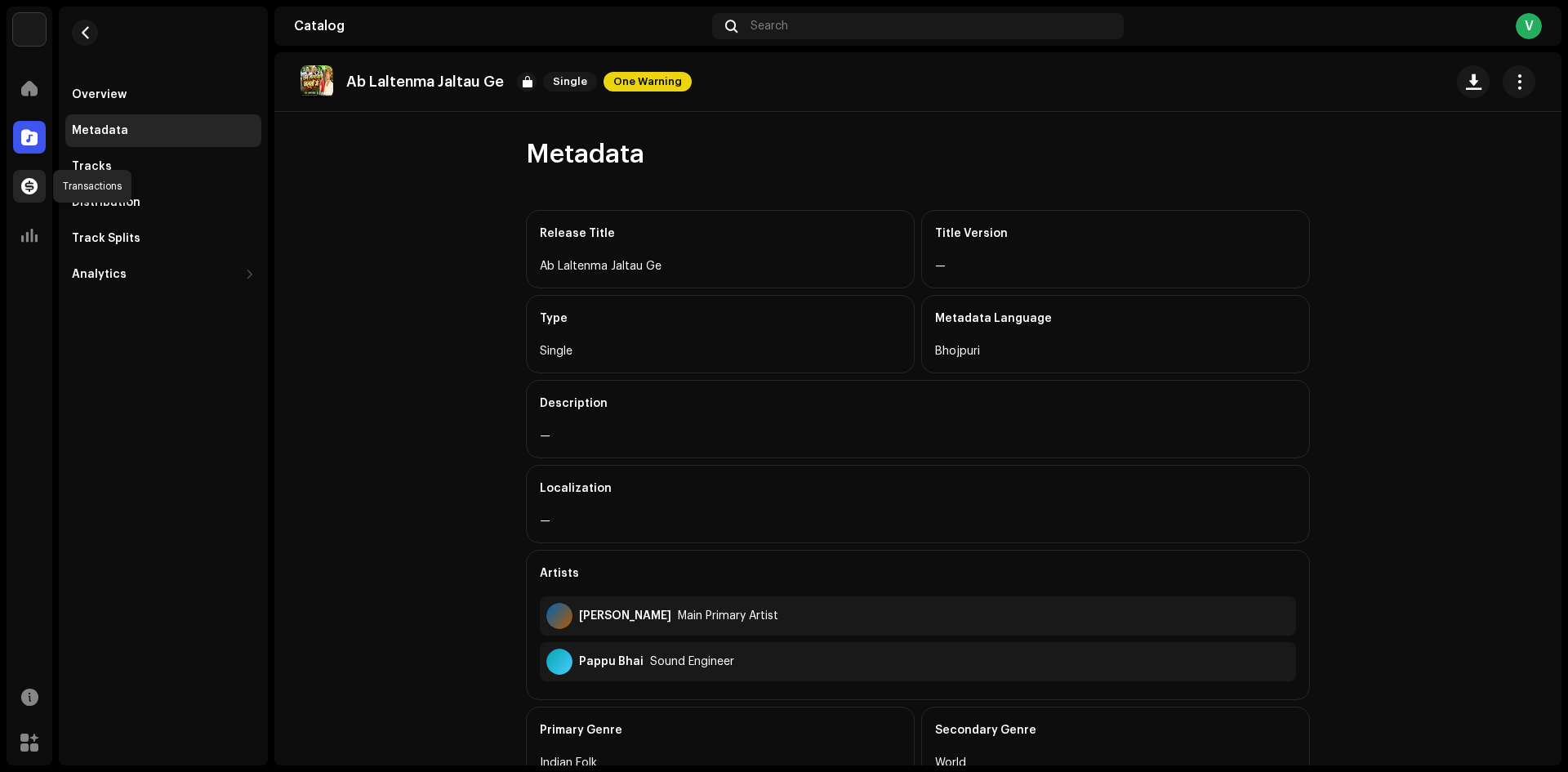
click at [23, 179] on span at bounding box center [29, 185] width 17 height 13
click at [22, 180] on span at bounding box center [29, 185] width 17 height 13
click at [31, 249] on div at bounding box center [28, 234] width 32 height 32
click at [24, 94] on span at bounding box center [29, 87] width 17 height 13
